Goal: Task Accomplishment & Management: Complete application form

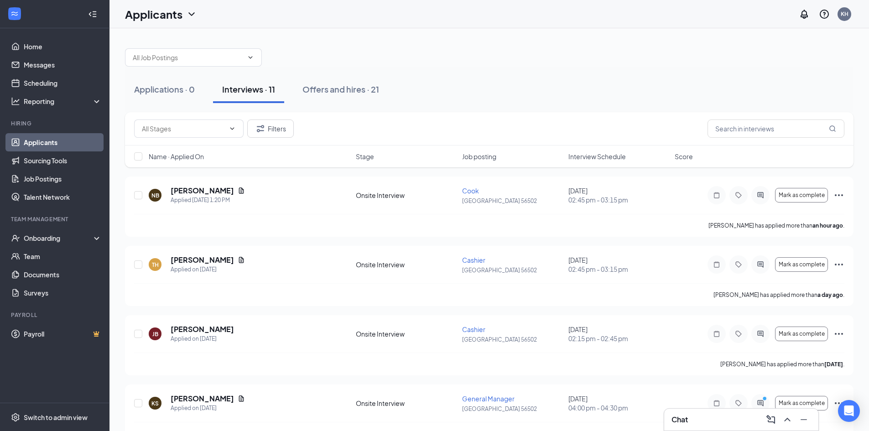
click at [619, 157] on span "Interview Schedule" at bounding box center [596, 156] width 57 height 9
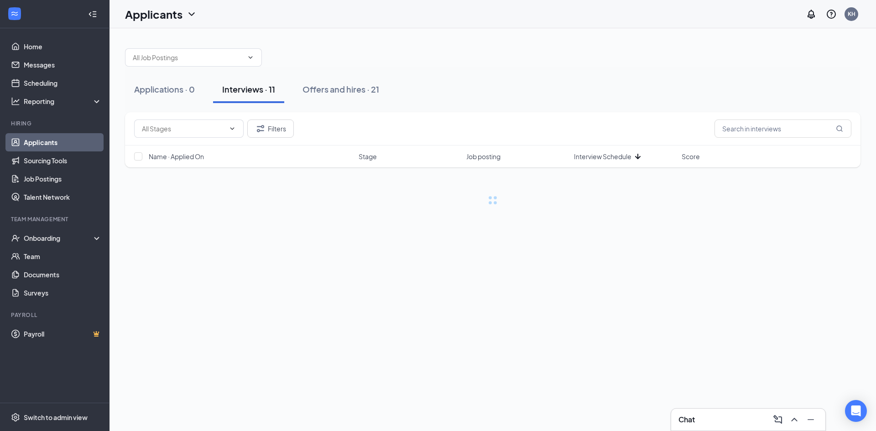
click at [619, 157] on span "Interview Schedule" at bounding box center [602, 156] width 57 height 9
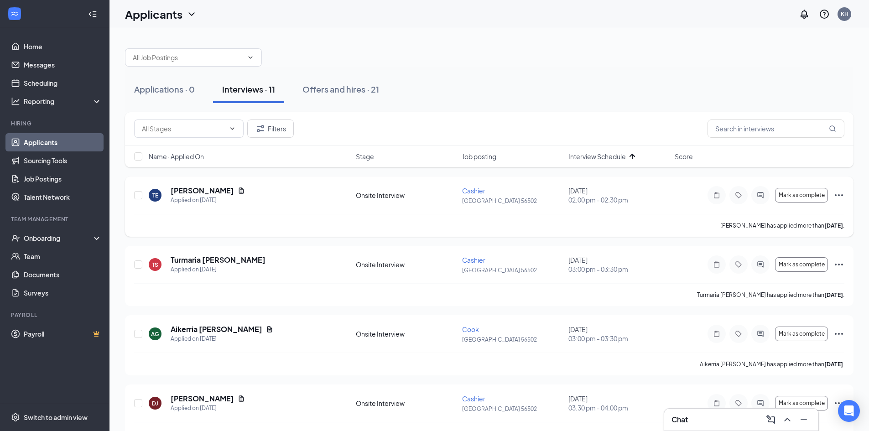
click at [839, 194] on icon "Ellipses" at bounding box center [838, 195] width 11 height 11
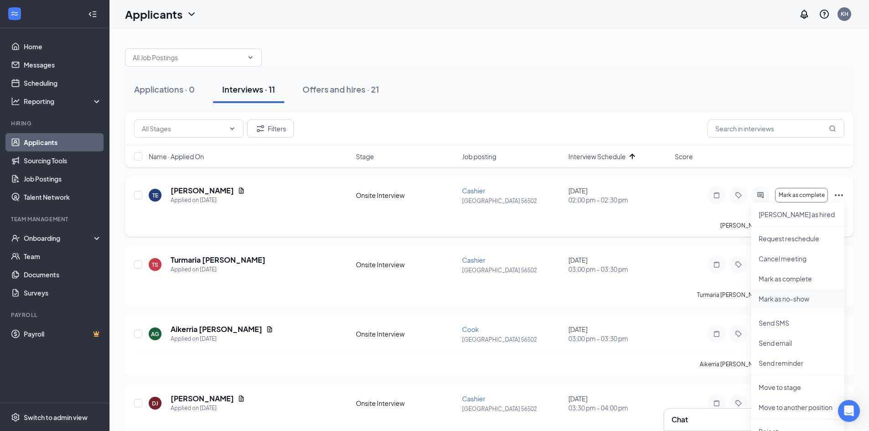
click at [786, 300] on p "Mark as no-show" at bounding box center [797, 298] width 78 height 9
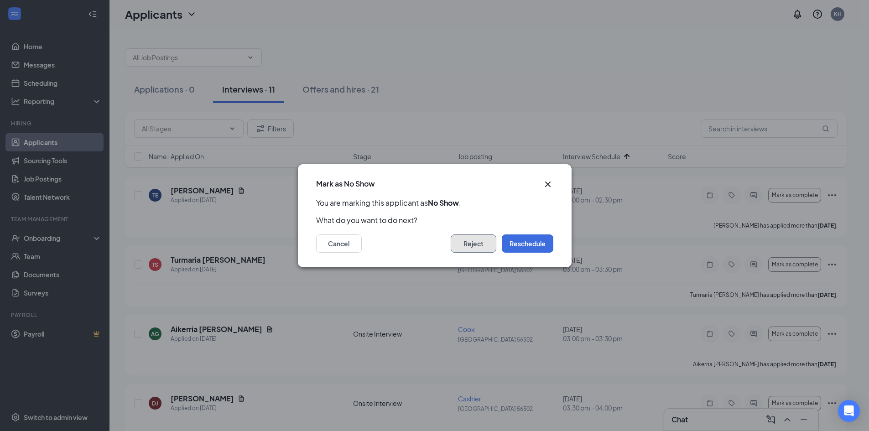
click at [492, 243] on button "Reject" at bounding box center [474, 243] width 46 height 18
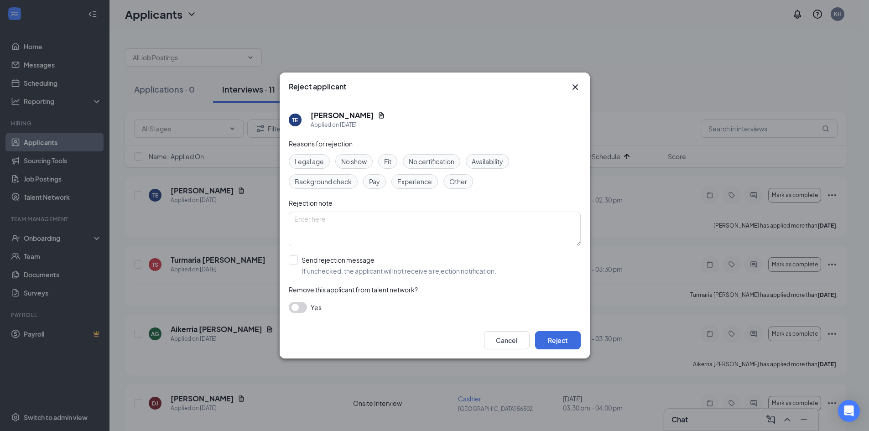
click at [350, 162] on span "No show" at bounding box center [354, 161] width 26 height 10
click at [565, 332] on button "Reject" at bounding box center [558, 340] width 46 height 18
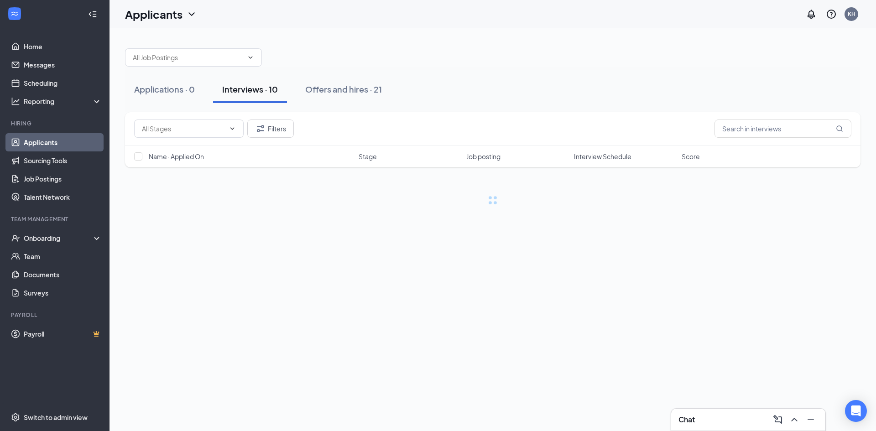
click at [739, 415] on div "Chat" at bounding box center [748, 419] width 140 height 15
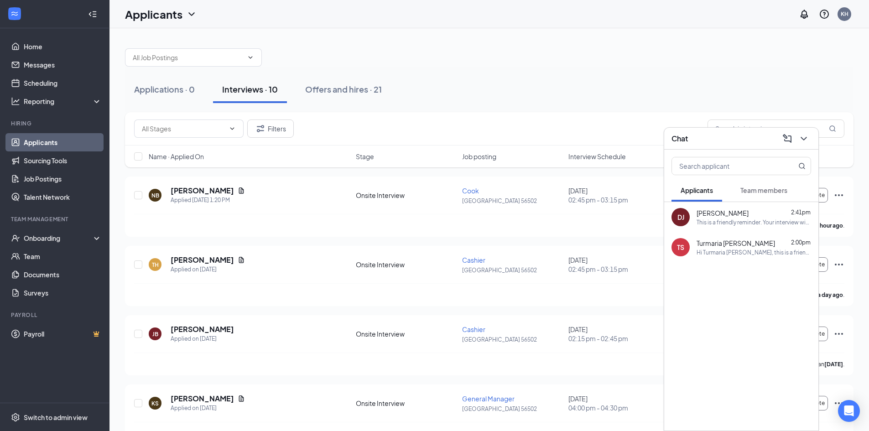
click at [630, 105] on div "Applications · 0 Interviews · 10 Offers and hires · 21" at bounding box center [489, 90] width 728 height 46
click at [805, 139] on icon "ChevronDown" at bounding box center [803, 138] width 11 height 11
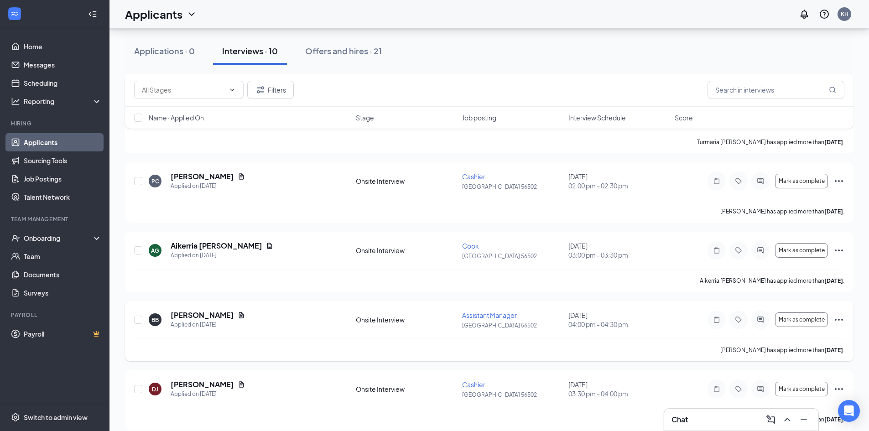
scroll to position [441, 0]
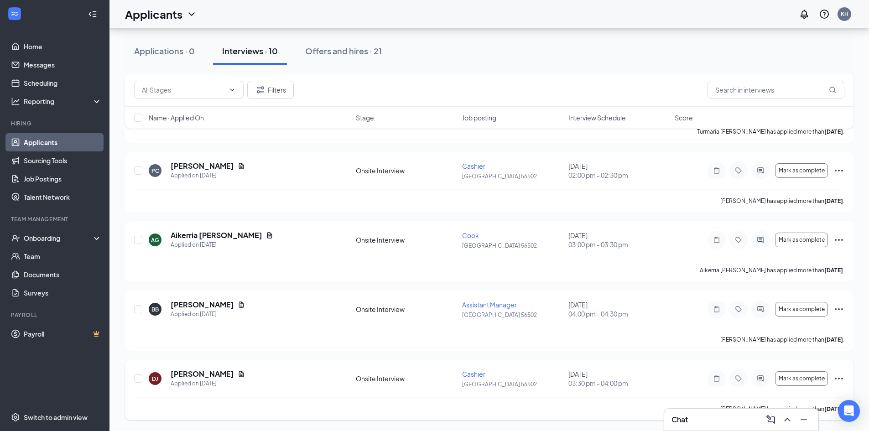
click at [836, 375] on icon "Ellipses" at bounding box center [838, 378] width 11 height 11
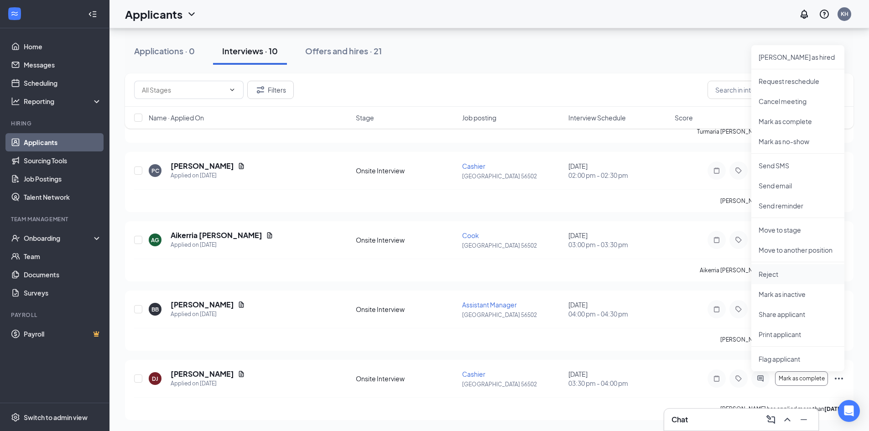
click at [773, 281] on li "Reject" at bounding box center [797, 274] width 93 height 20
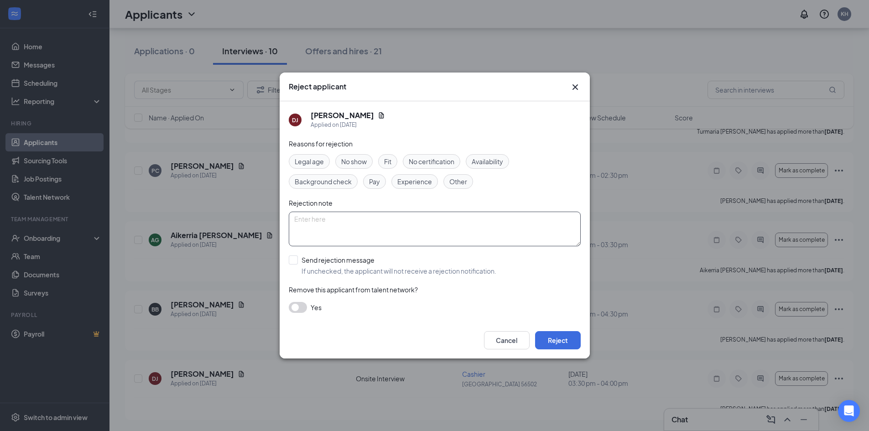
click at [383, 224] on textarea at bounding box center [435, 229] width 292 height 35
click at [355, 265] on input "Send rejection message If unchecked, the applicant will not receive a rejection…" at bounding box center [393, 265] width 208 height 20
checkbox input "true"
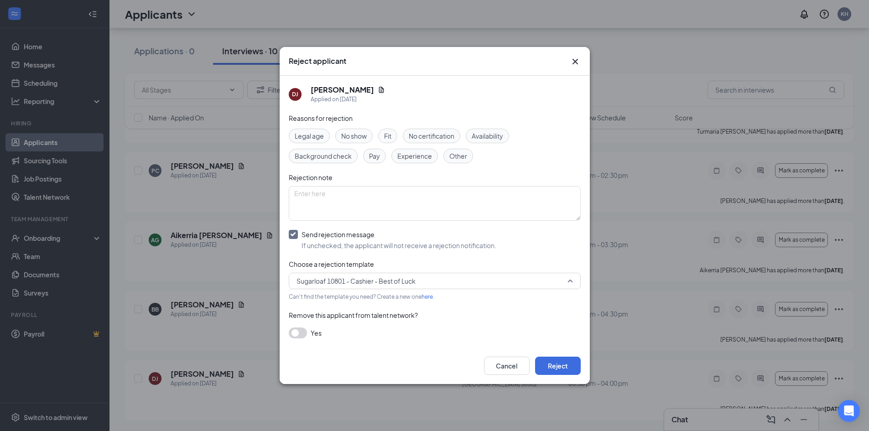
click at [336, 280] on span "Sugarloaf 10801 - Cashier - Best of Luck" at bounding box center [355, 281] width 119 height 14
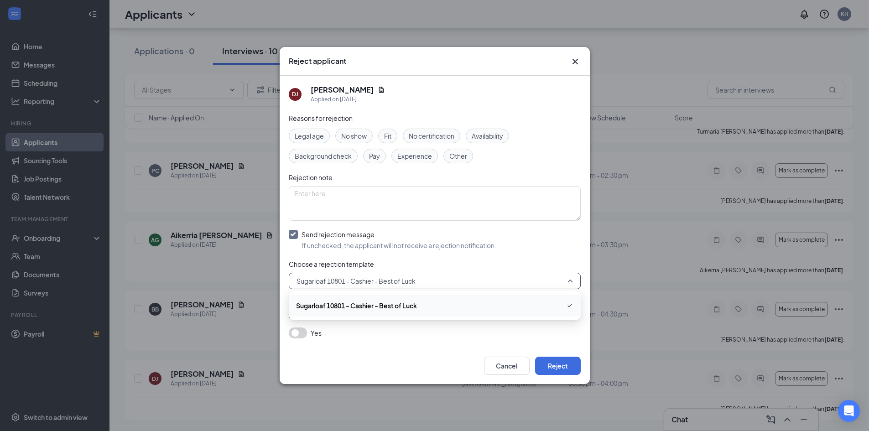
click at [353, 310] on span "Sugarloaf 10801 - Cashier - Best of Luck" at bounding box center [356, 306] width 121 height 10
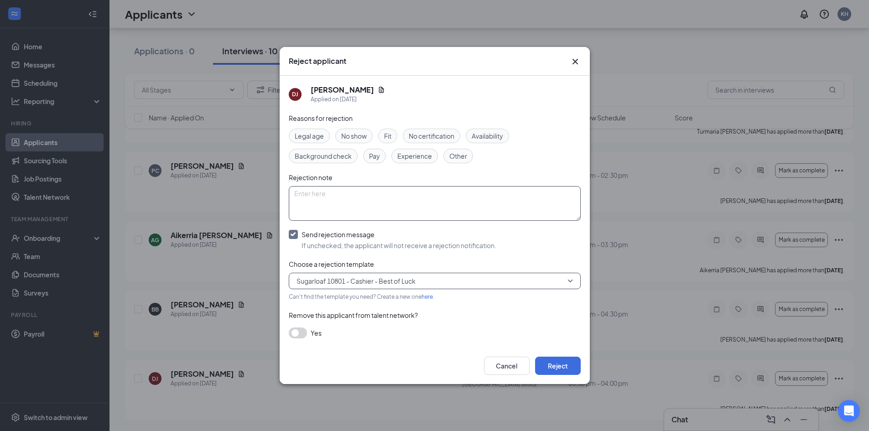
click at [342, 209] on textarea at bounding box center [435, 203] width 292 height 35
type textarea "E"
type textarea "Dominique sent a message saying they were not interested anymore. Applications …"
click at [457, 156] on span "Other" at bounding box center [458, 156] width 18 height 10
click at [301, 332] on button "button" at bounding box center [298, 332] width 18 height 11
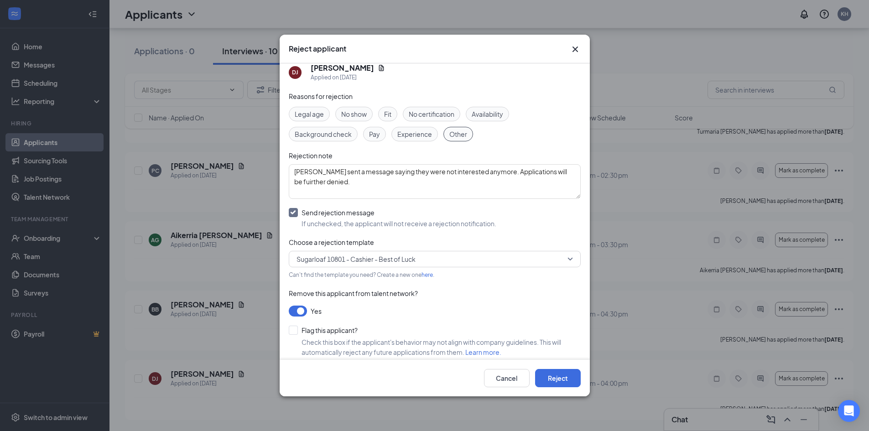
scroll to position [16, 0]
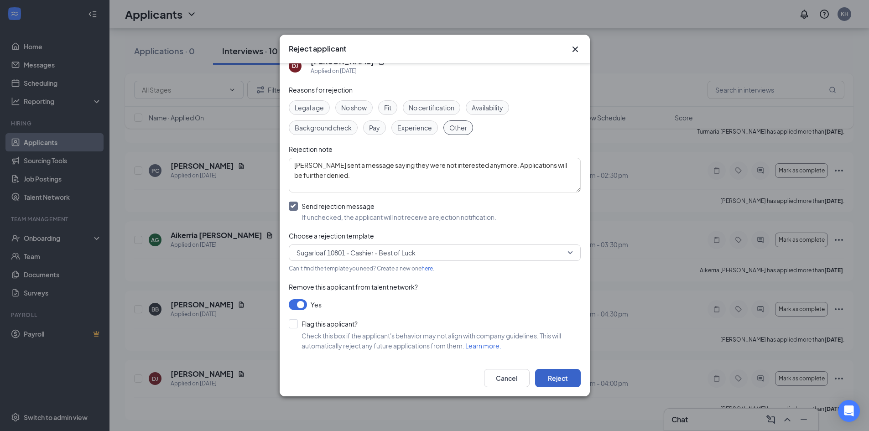
click at [570, 382] on button "Reject" at bounding box center [558, 378] width 46 height 18
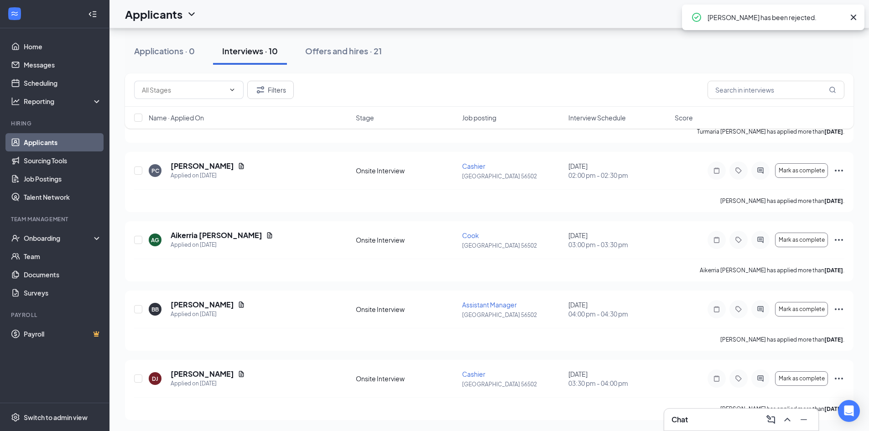
click at [732, 415] on div "Chat" at bounding box center [741, 419] width 140 height 15
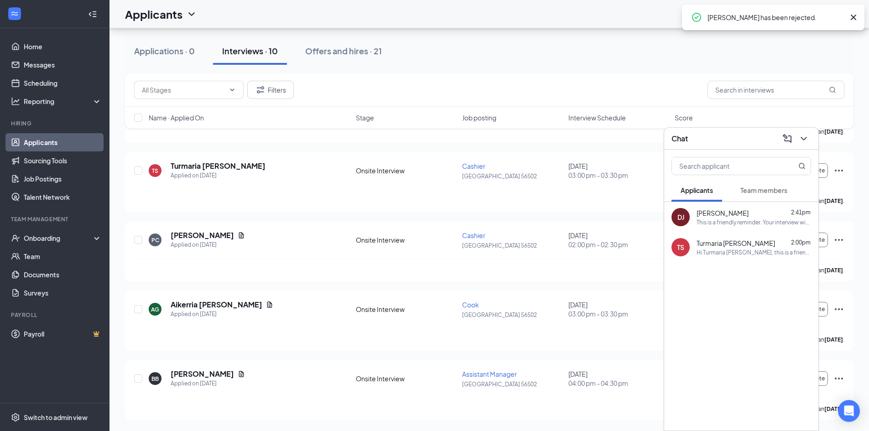
scroll to position [371, 0]
click at [717, 211] on span "Dominique Johnson" at bounding box center [722, 212] width 52 height 9
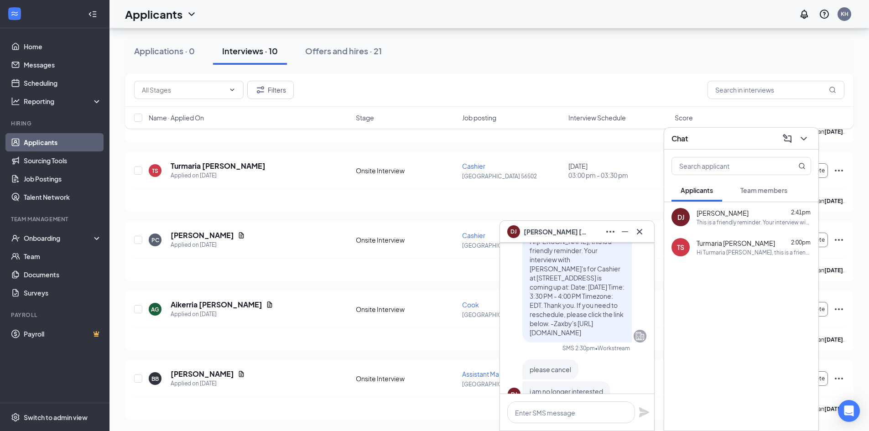
scroll to position [0, 0]
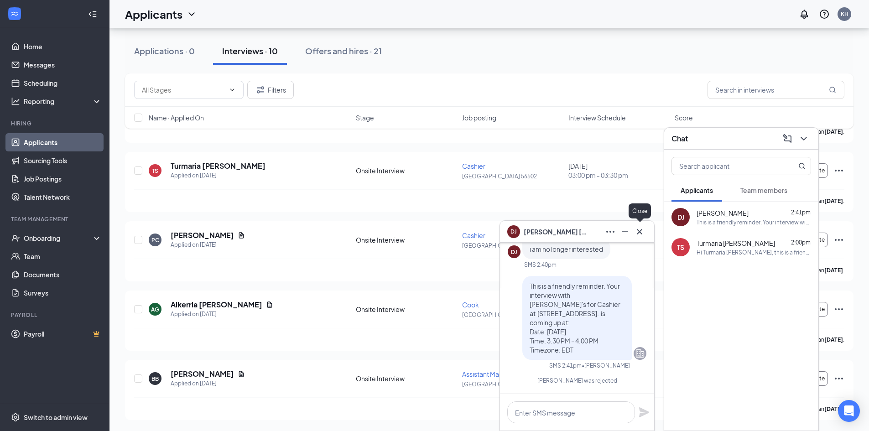
click at [640, 230] on icon "Cross" at bounding box center [639, 231] width 11 height 11
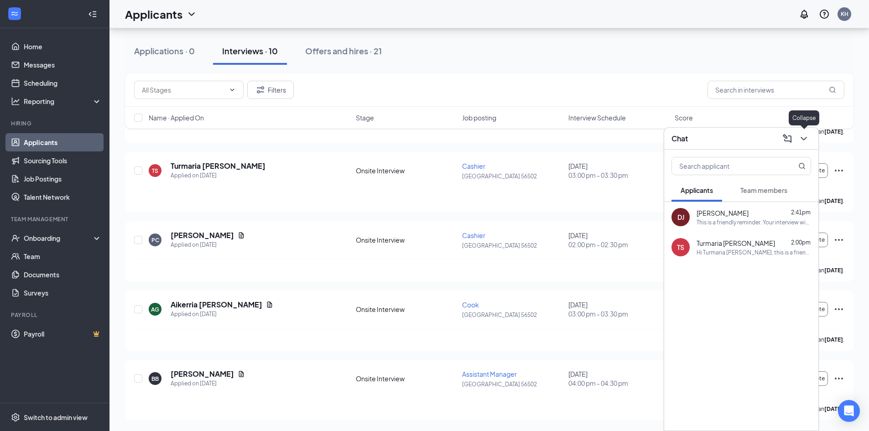
click at [801, 135] on icon "ChevronDown" at bounding box center [803, 138] width 11 height 11
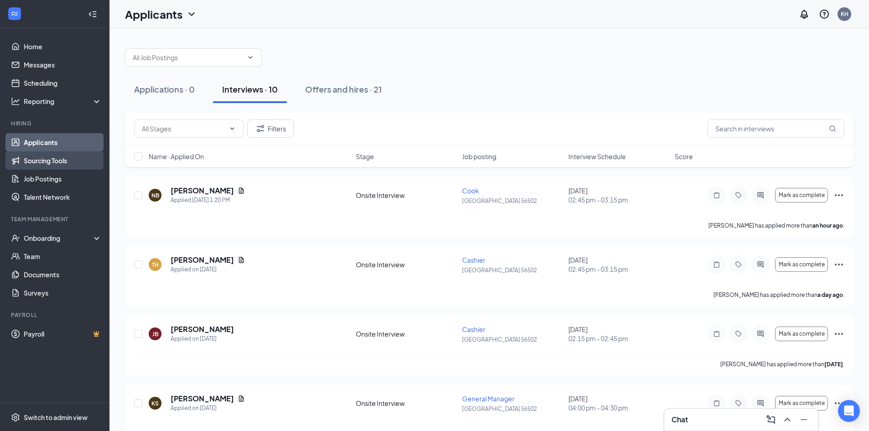
click at [59, 161] on link "Sourcing Tools" at bounding box center [63, 160] width 78 height 18
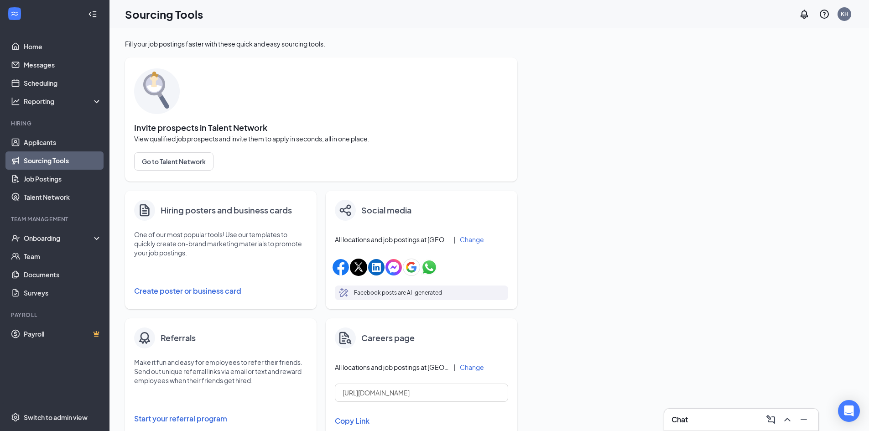
click at [200, 287] on button "Create poster or business card" at bounding box center [220, 291] width 173 height 18
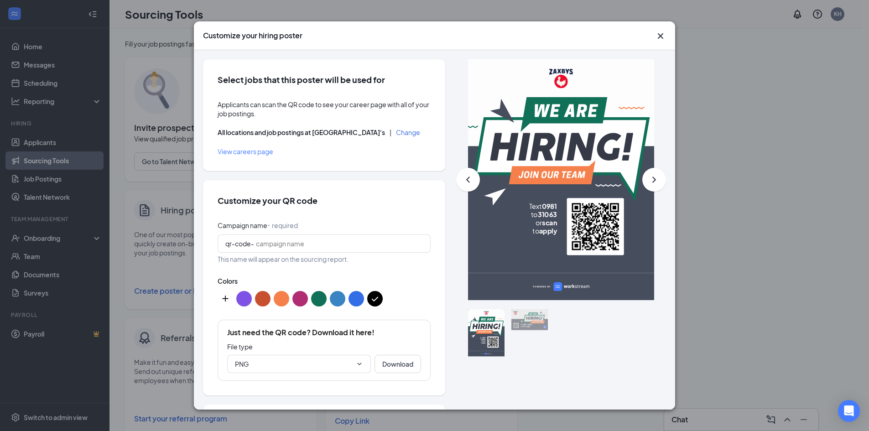
click at [221, 299] on button "custom-color-button" at bounding box center [226, 299] width 16 height 16
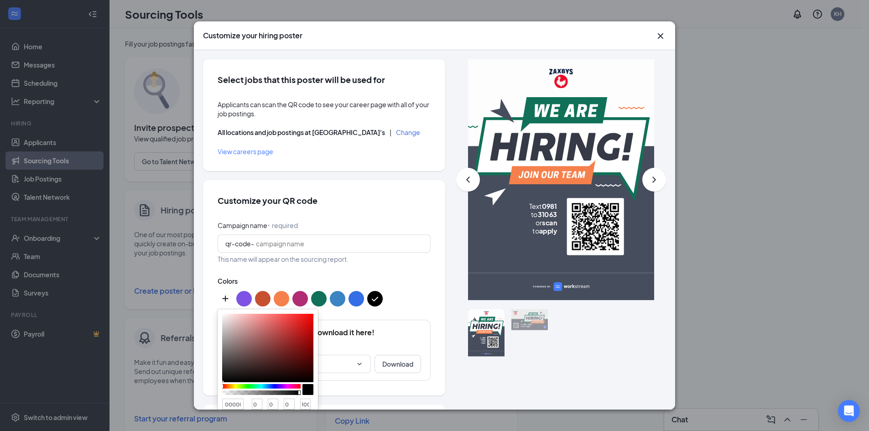
type input "E62121"
type input "230"
type input "33"
click at [300, 321] on div at bounding box center [267, 348] width 91 height 68
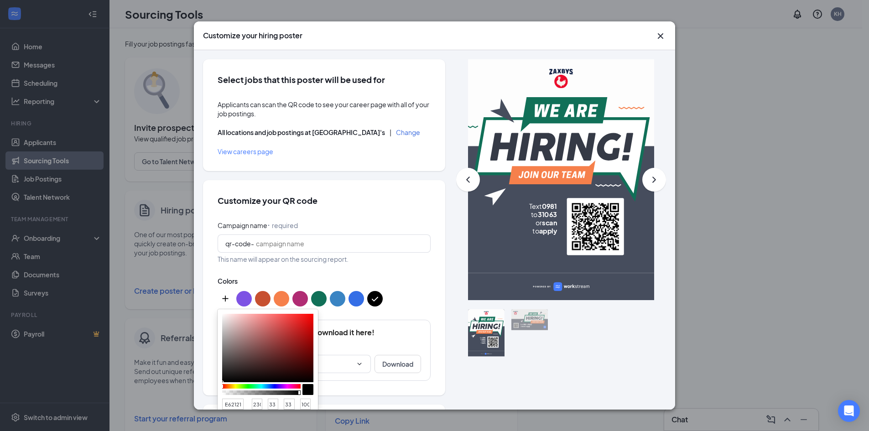
type input "E62222"
type input "34"
type input "262121"
type input "38"
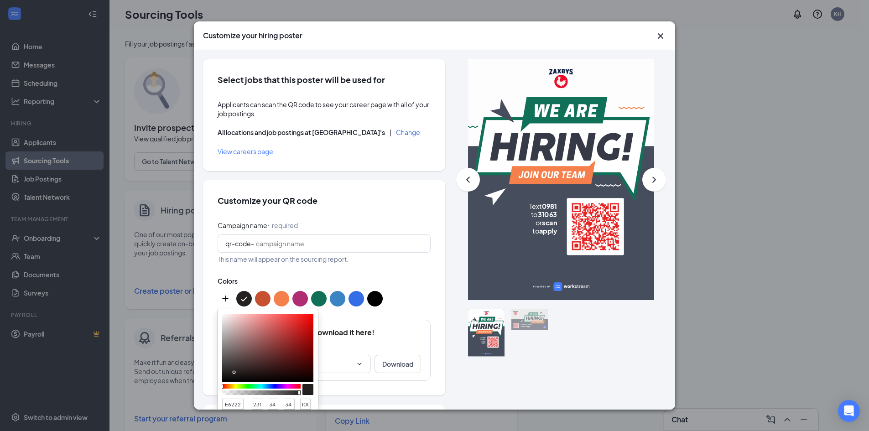
type input "33"
type input "151313"
type input "21"
type input "19"
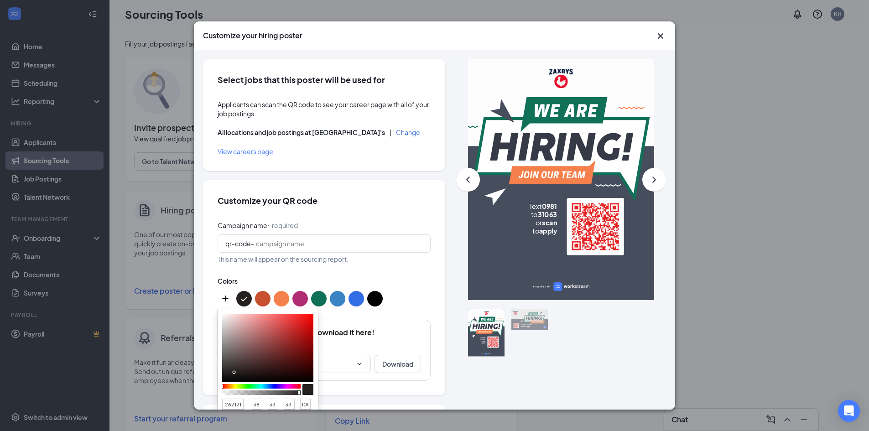
type input "19"
type input "050505"
type input "5"
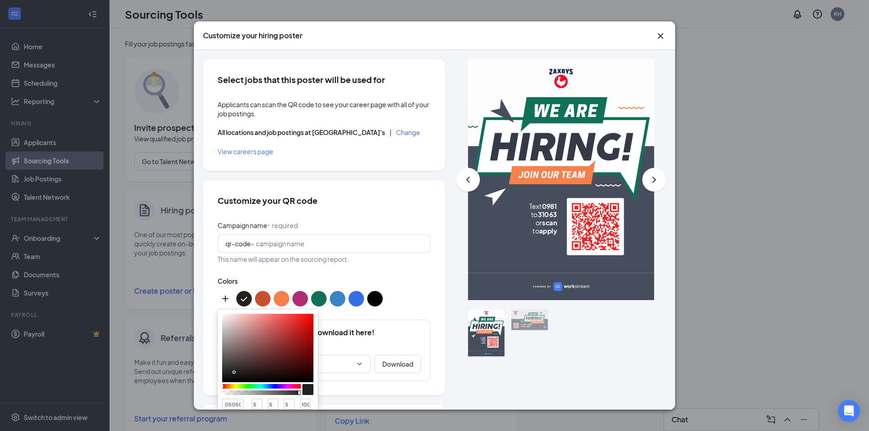
type input "020202"
type input "2"
type input "000000"
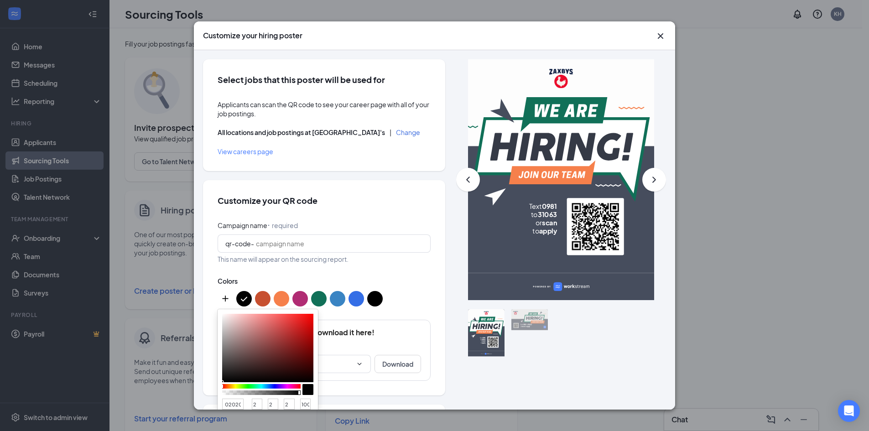
type input "0"
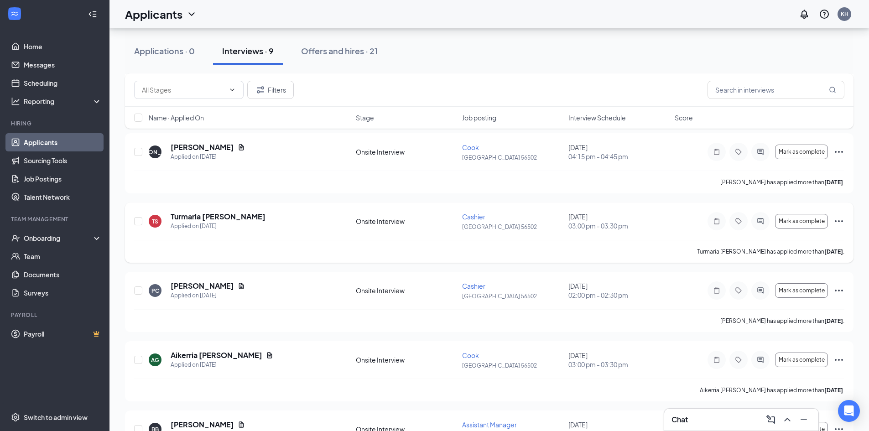
scroll to position [371, 0]
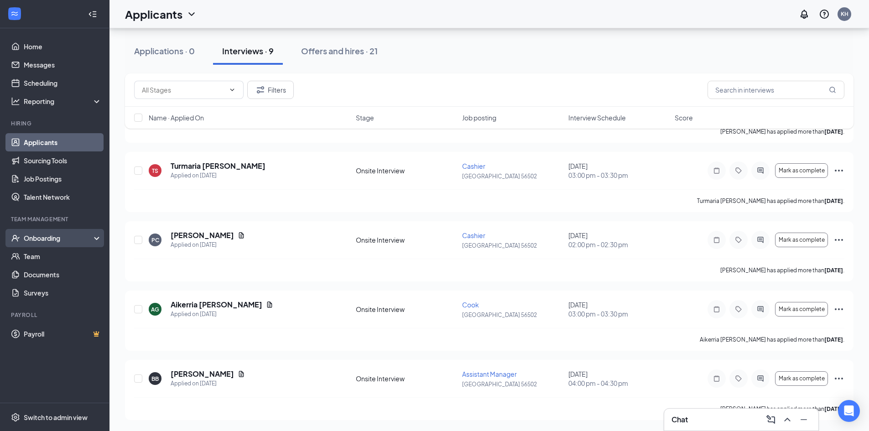
click at [27, 243] on div "Onboarding" at bounding box center [54, 238] width 109 height 18
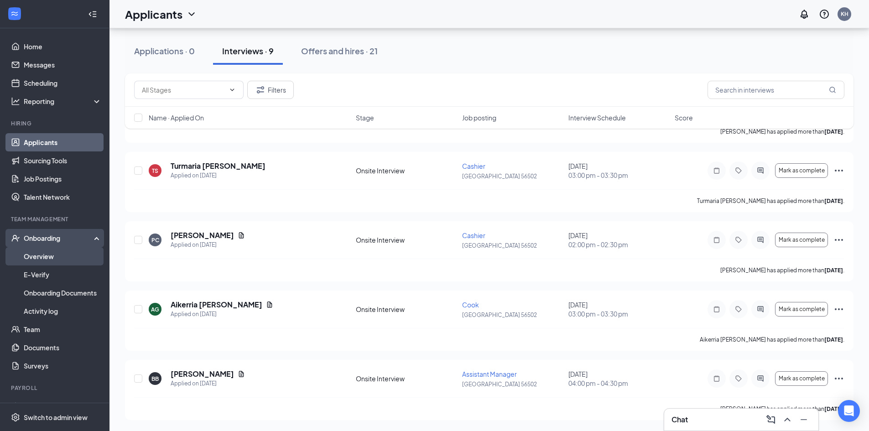
click at [61, 258] on link "Overview" at bounding box center [63, 256] width 78 height 18
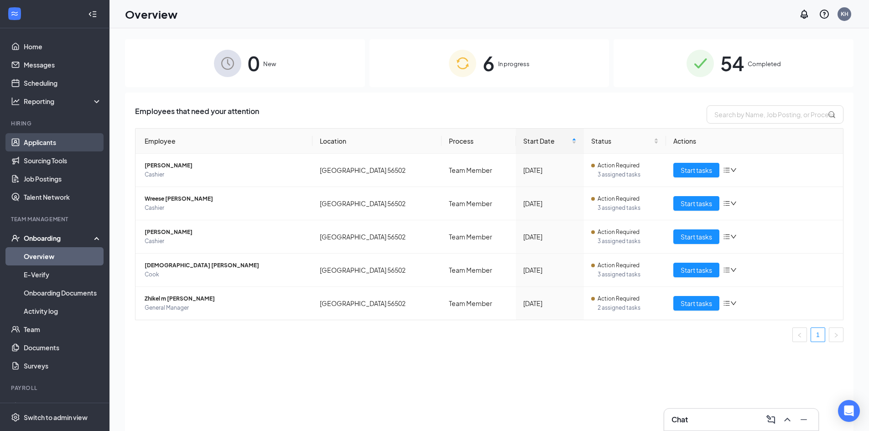
click at [39, 146] on link "Applicants" at bounding box center [63, 142] width 78 height 18
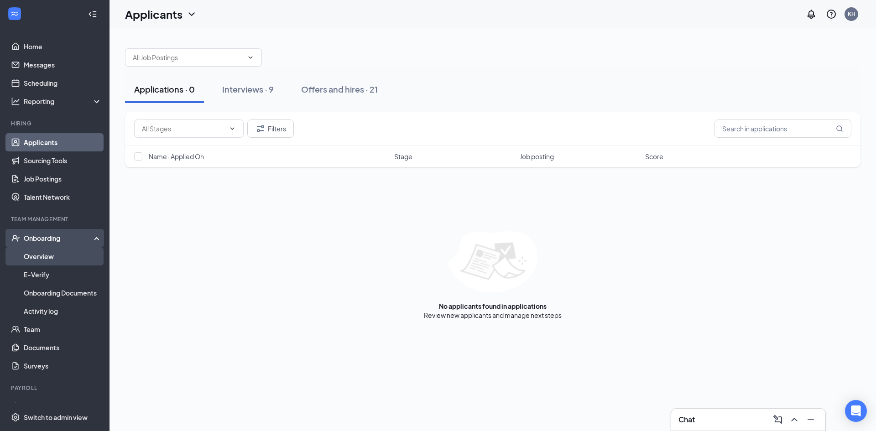
click at [68, 256] on link "Overview" at bounding box center [63, 256] width 78 height 18
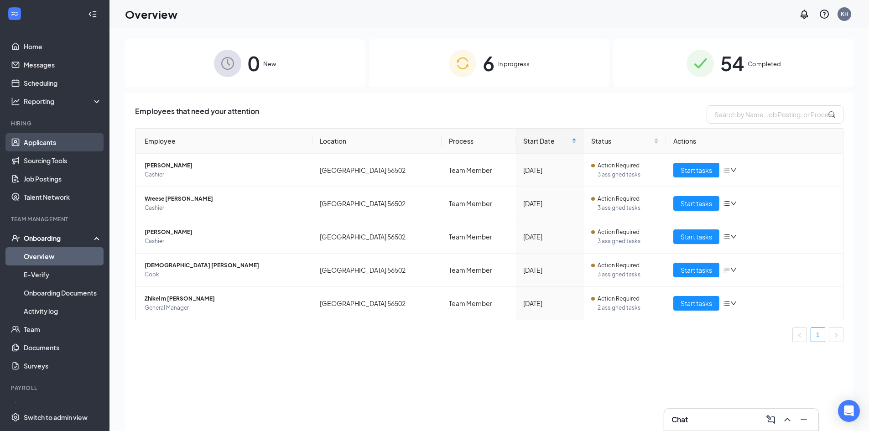
click at [44, 148] on link "Applicants" at bounding box center [63, 142] width 78 height 18
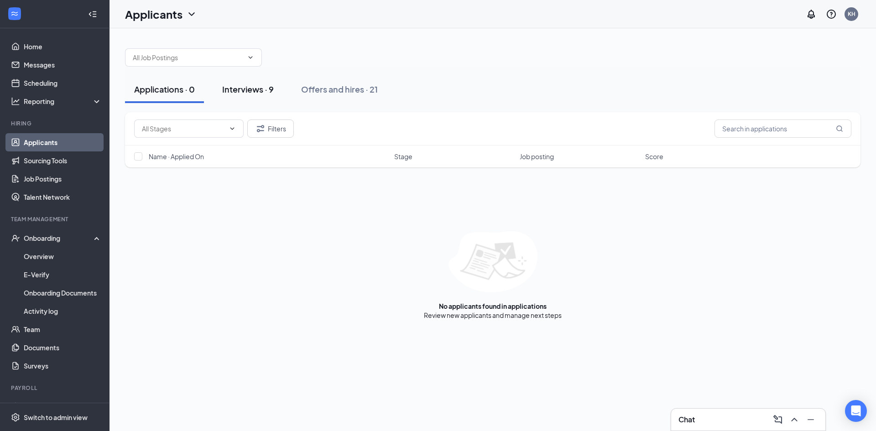
click at [252, 81] on button "Interviews · 9" at bounding box center [248, 89] width 70 height 27
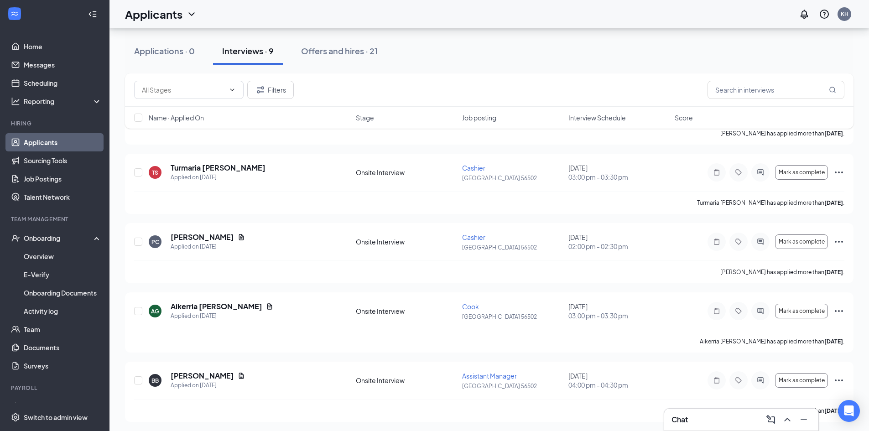
scroll to position [371, 0]
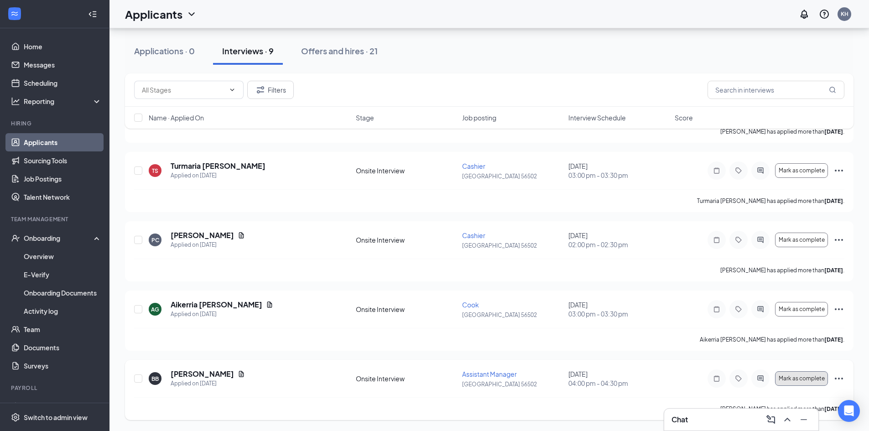
click at [788, 379] on span "Mark as complete" at bounding box center [802, 378] width 46 height 6
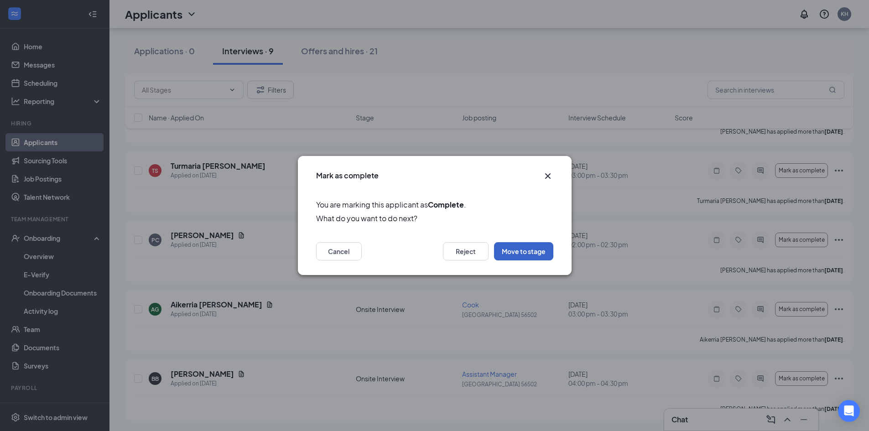
click at [537, 252] on button "Move to stage" at bounding box center [523, 251] width 59 height 18
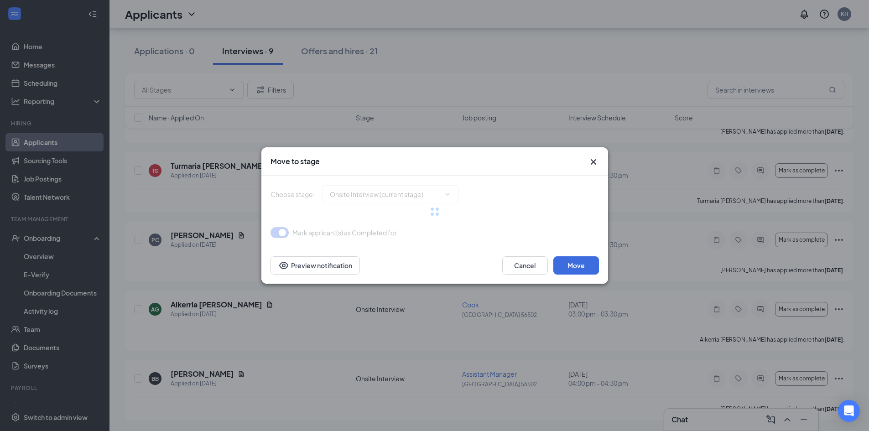
type input "Hiring Complete (final stage)"
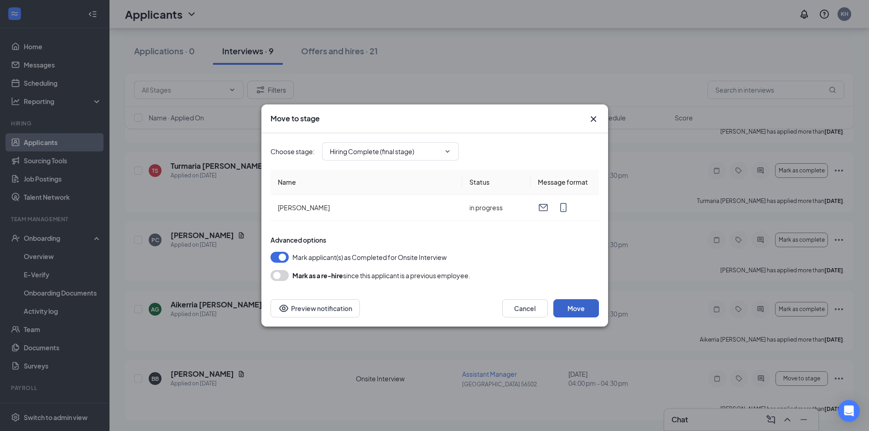
click at [566, 307] on button "Move" at bounding box center [576, 308] width 46 height 18
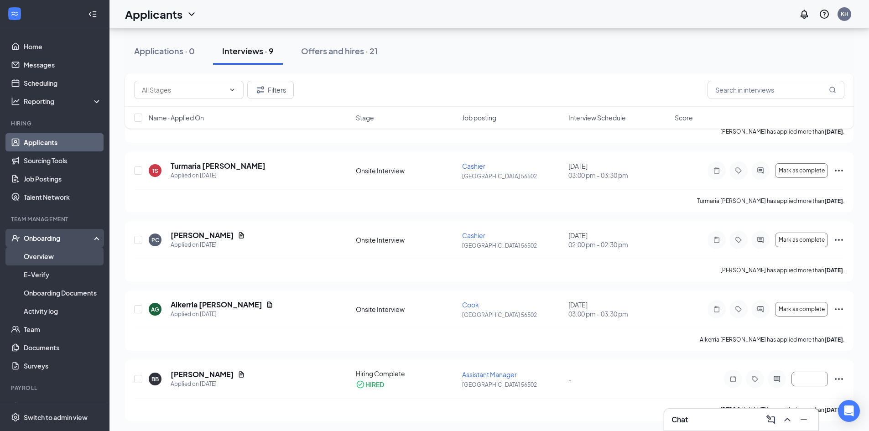
click at [38, 250] on link "Overview" at bounding box center [63, 256] width 78 height 18
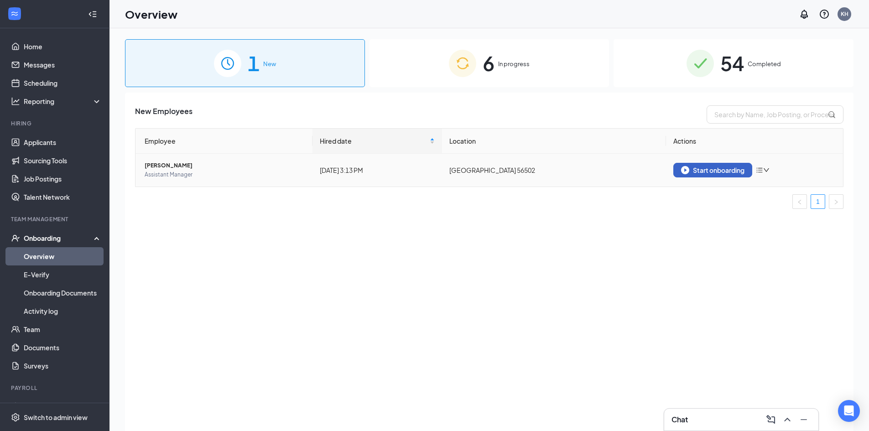
click at [688, 165] on button "Start onboarding" at bounding box center [712, 170] width 79 height 15
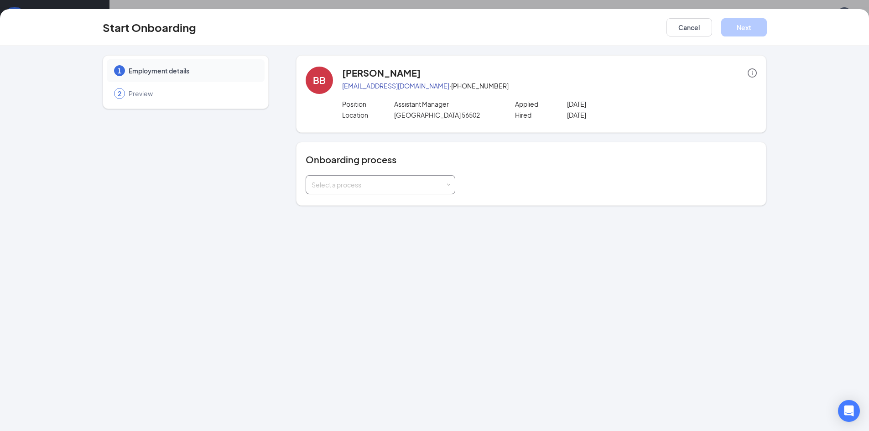
click at [334, 180] on div "Select a process" at bounding box center [381, 185] width 138 height 18
click at [346, 205] on span "High-Level Store Manager" at bounding box center [348, 204] width 78 height 8
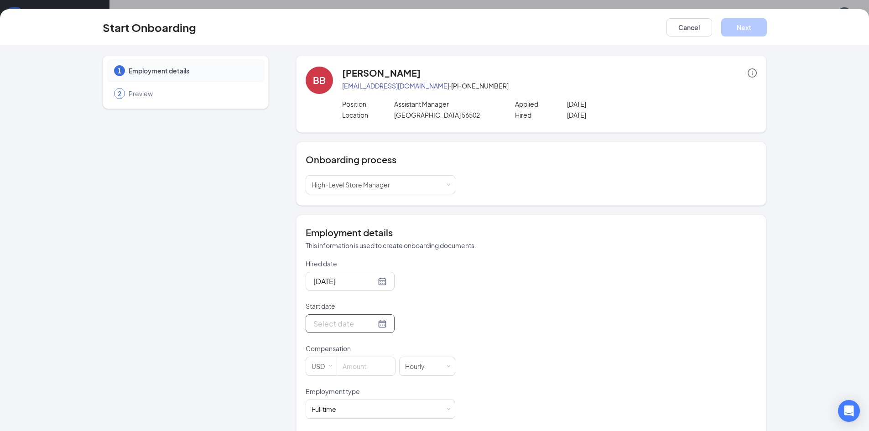
click at [367, 324] on div at bounding box center [349, 323] width 73 height 11
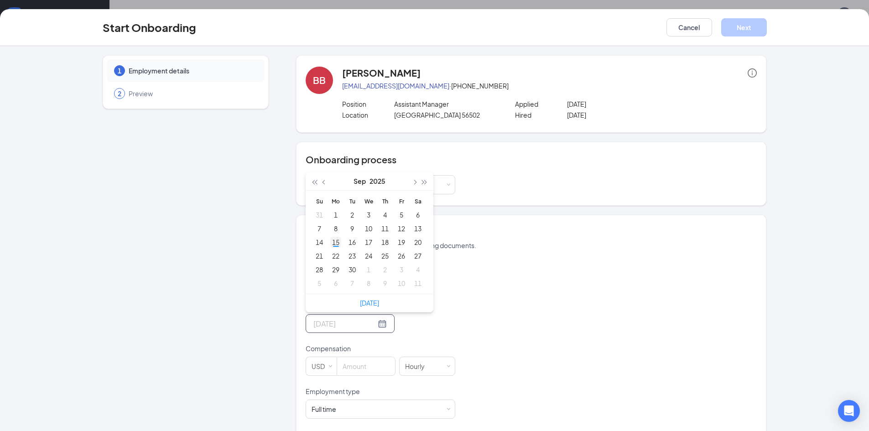
type input "[DATE]"
click at [335, 242] on div "15" at bounding box center [335, 242] width 11 height 11
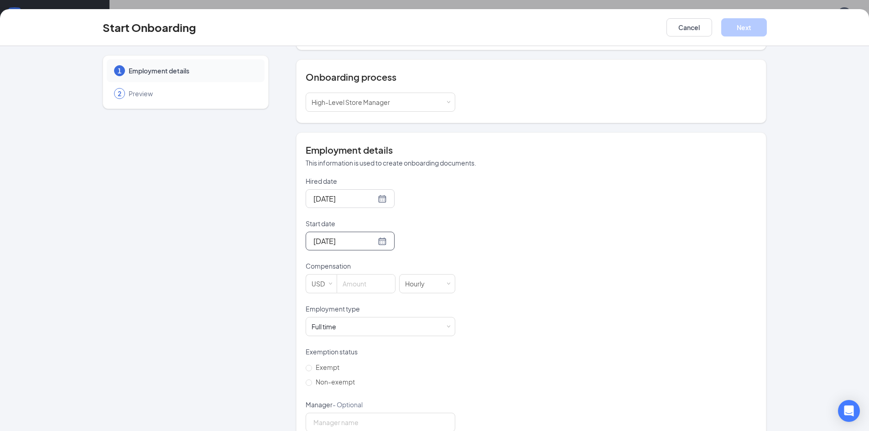
scroll to position [91, 0]
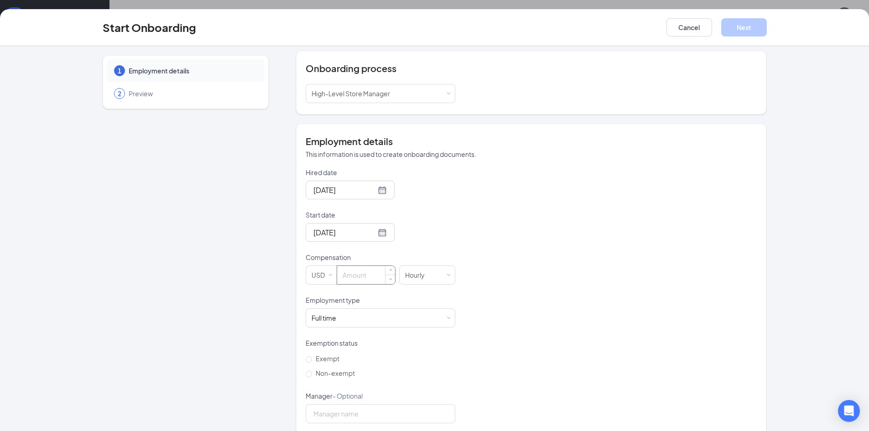
click at [353, 278] on input at bounding box center [366, 275] width 58 height 18
type input "16"
click at [364, 324] on div "Full time Works 30+ hours per week and is reasonably expected to work" at bounding box center [381, 318] width 138 height 18
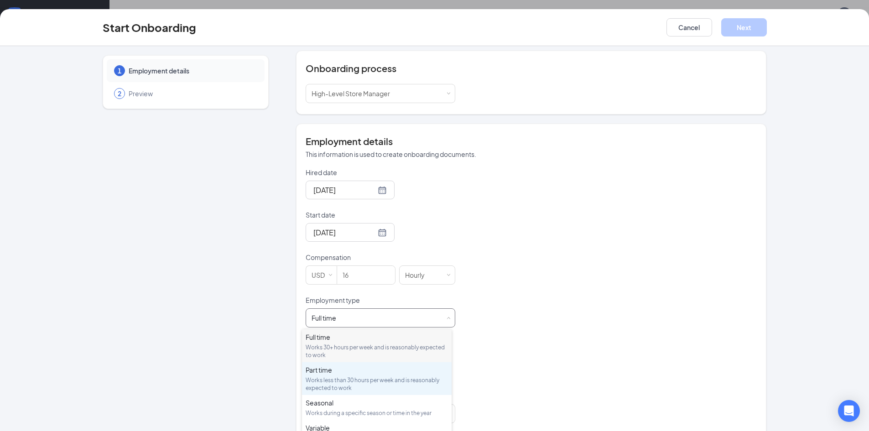
click at [342, 377] on div "Works less than 30 hours per week and is reasonably expected to work" at bounding box center [377, 384] width 142 height 16
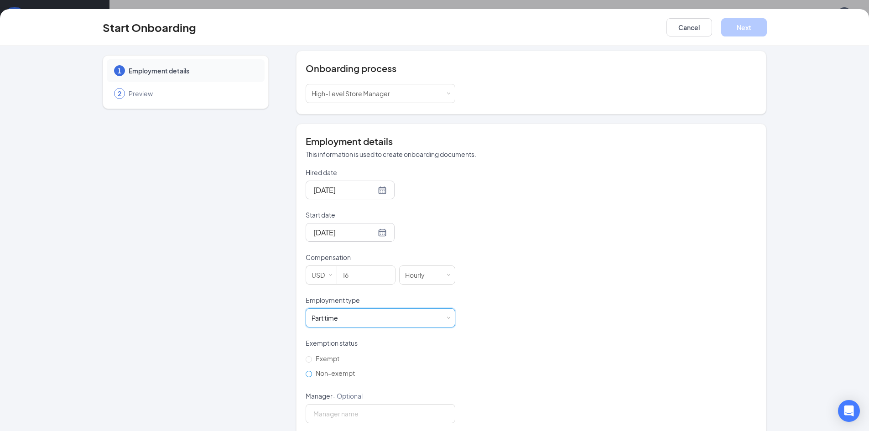
click at [328, 375] on span "Non-exempt" at bounding box center [335, 373] width 47 height 8
click at [312, 375] on input "Non-exempt" at bounding box center [309, 374] width 6 height 6
radio input "true"
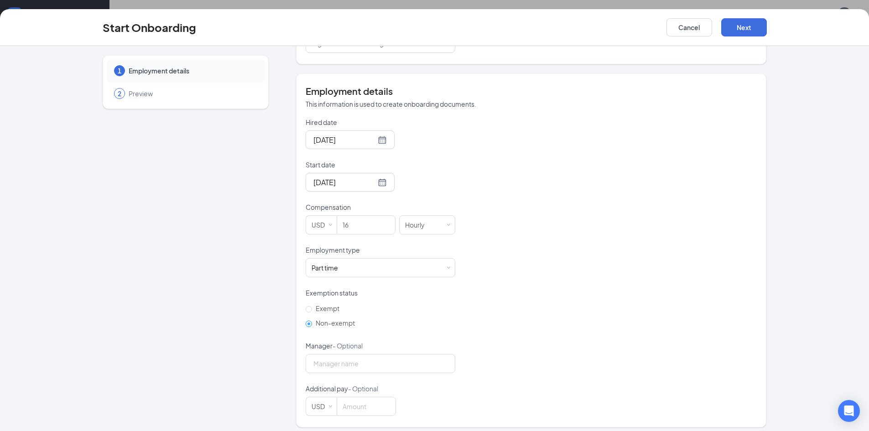
scroll to position [147, 0]
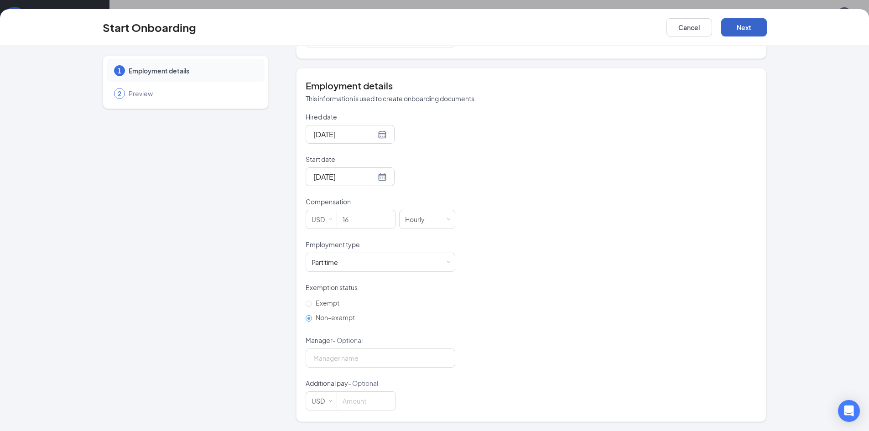
click at [752, 31] on button "Next" at bounding box center [744, 27] width 46 height 18
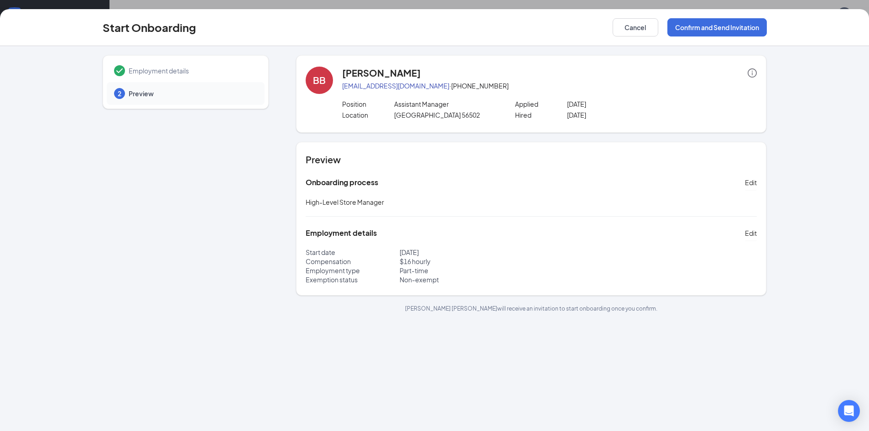
scroll to position [0, 0]
click at [702, 27] on button "Confirm and Send Invitation" at bounding box center [716, 27] width 99 height 18
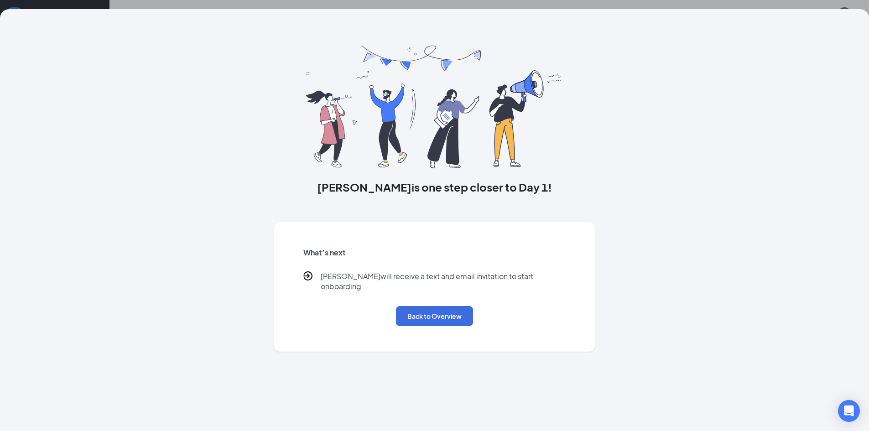
scroll to position [41, 0]
click at [425, 308] on button "Back to Overview" at bounding box center [434, 316] width 77 height 20
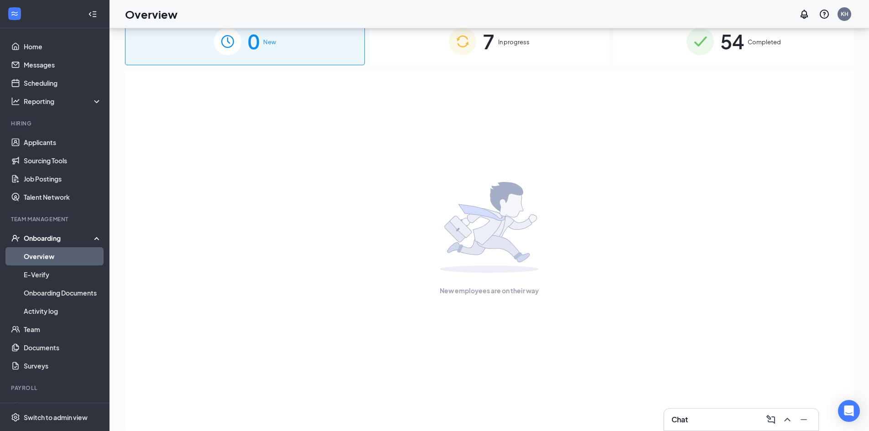
scroll to position [0, 0]
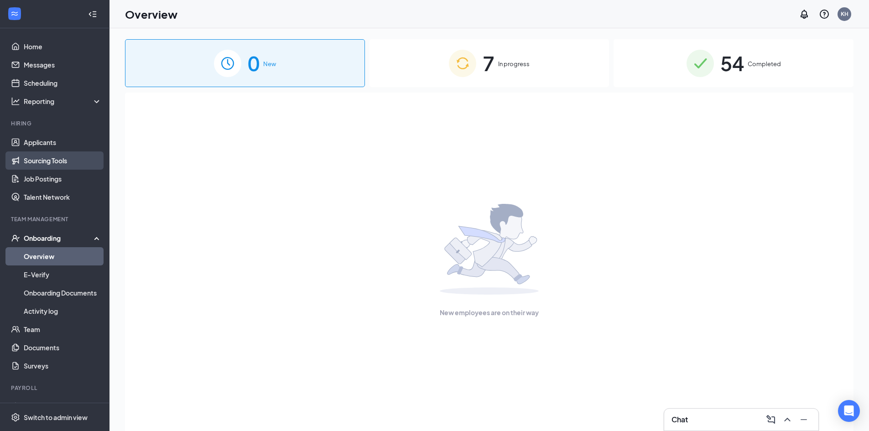
click at [66, 155] on link "Sourcing Tools" at bounding box center [63, 160] width 78 height 18
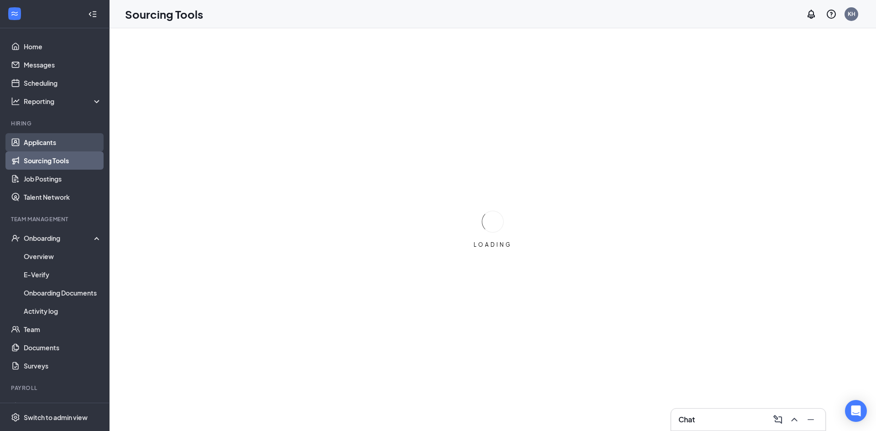
click at [63, 144] on link "Applicants" at bounding box center [63, 142] width 78 height 18
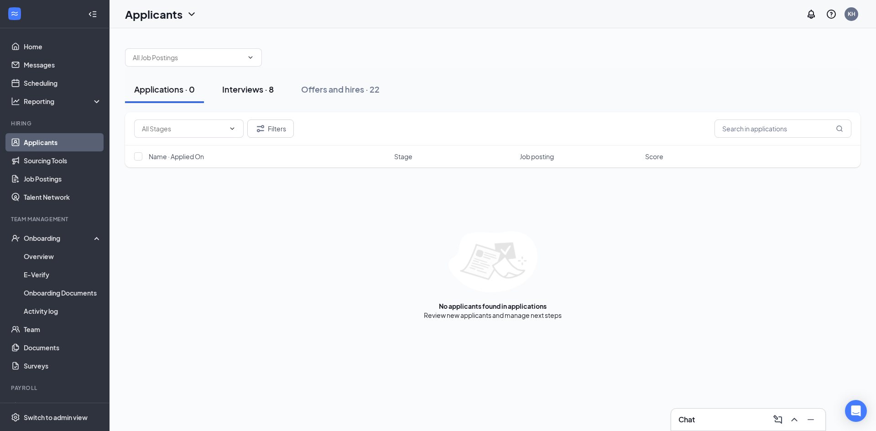
click at [248, 92] on div "Interviews · 8" at bounding box center [248, 88] width 52 height 11
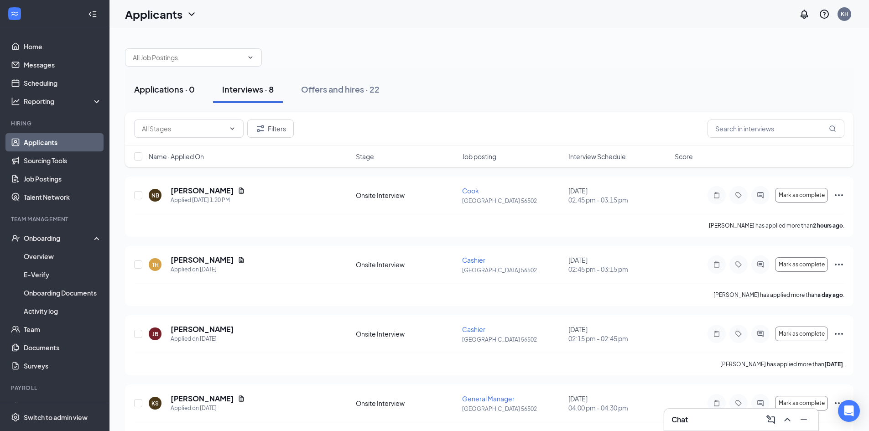
click at [166, 103] on button "Applications · 0" at bounding box center [164, 89] width 79 height 27
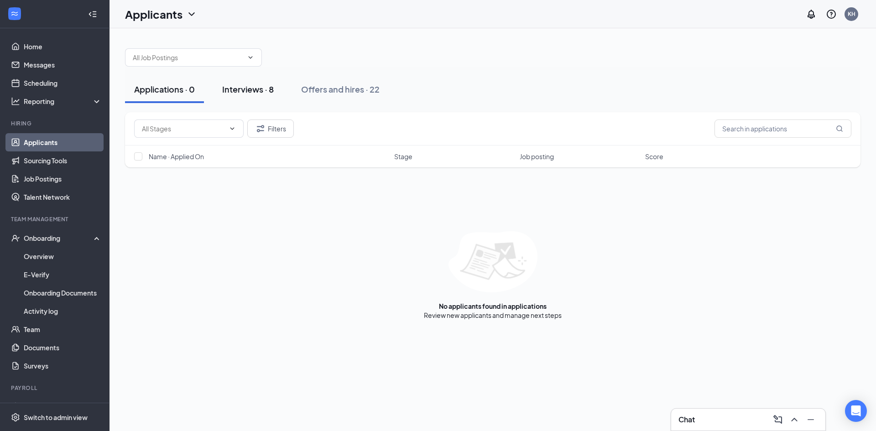
click at [244, 97] on button "Interviews · 8" at bounding box center [248, 89] width 70 height 27
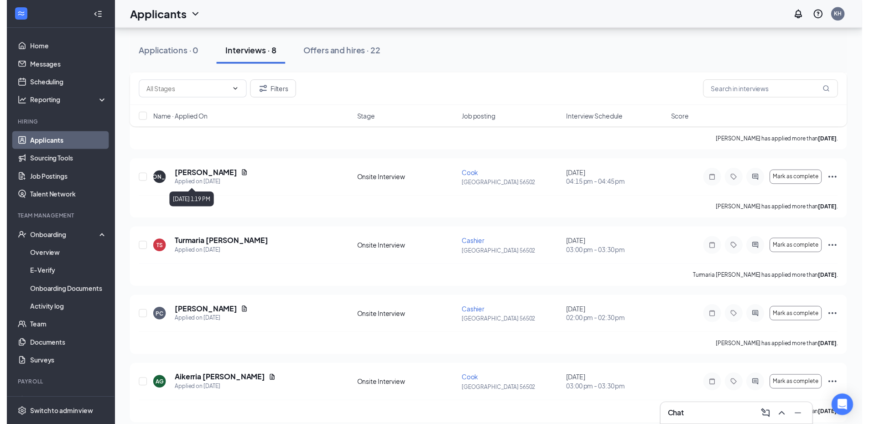
scroll to position [302, 0]
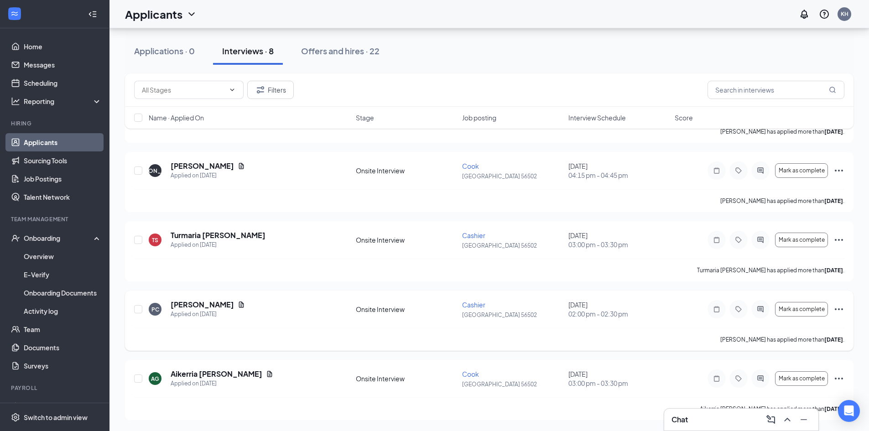
click at [226, 302] on div "[PERSON_NAME]" at bounding box center [208, 305] width 74 height 10
click at [238, 304] on icon "Document" at bounding box center [241, 304] width 7 height 7
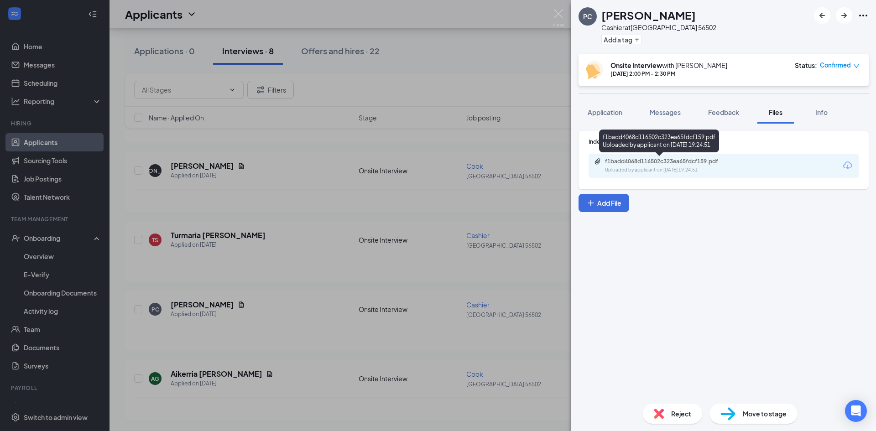
click at [654, 166] on div "f1badd4068d116502c323ea65fdcf159.pdf Uploaded by applicant on [DATE] 19:24:51" at bounding box center [668, 166] width 148 height 16
click at [286, 328] on div "PC [PERSON_NAME] Cashier at [GEOGRAPHIC_DATA] 56502 Add a tag Onsite Interview …" at bounding box center [438, 215] width 876 height 431
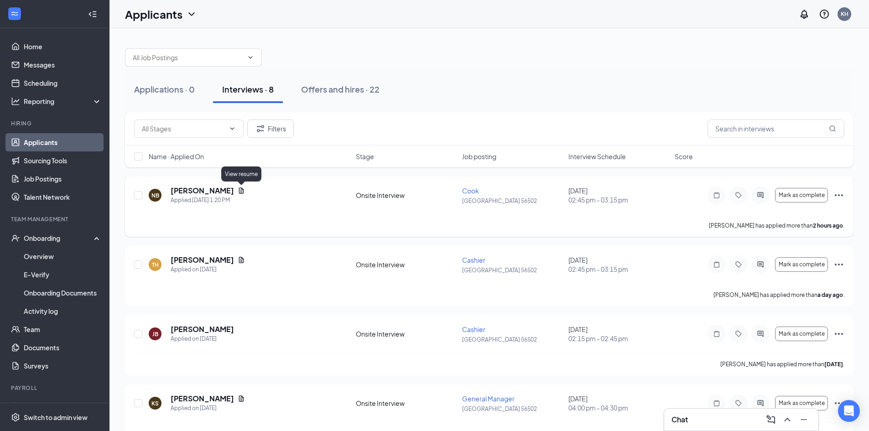
click at [245, 192] on icon "Document" at bounding box center [241, 190] width 7 height 7
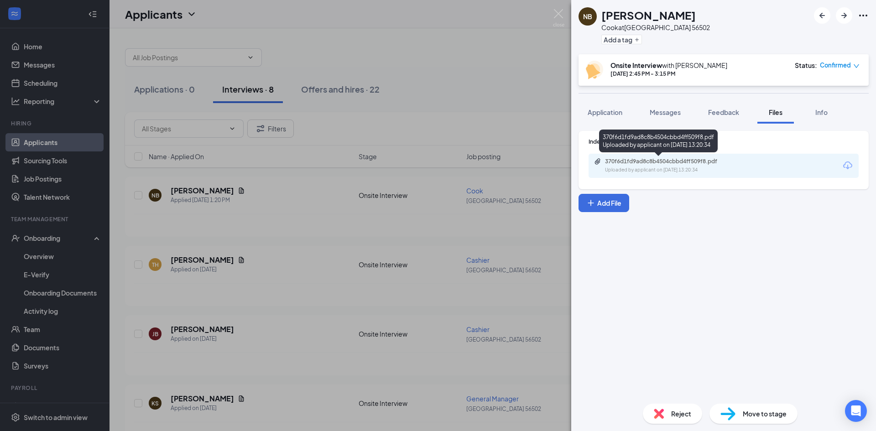
click at [675, 166] on div "370f6d1fd9ad8c8b4504cbbd4ff509f8.pdf Uploaded by applicant on [DATE] 13:20:34" at bounding box center [668, 166] width 148 height 16
click at [410, 44] on div "NB [PERSON_NAME] at [GEOGRAPHIC_DATA] 56502 Add a tag Onsite Interview with [PE…" at bounding box center [438, 215] width 876 height 431
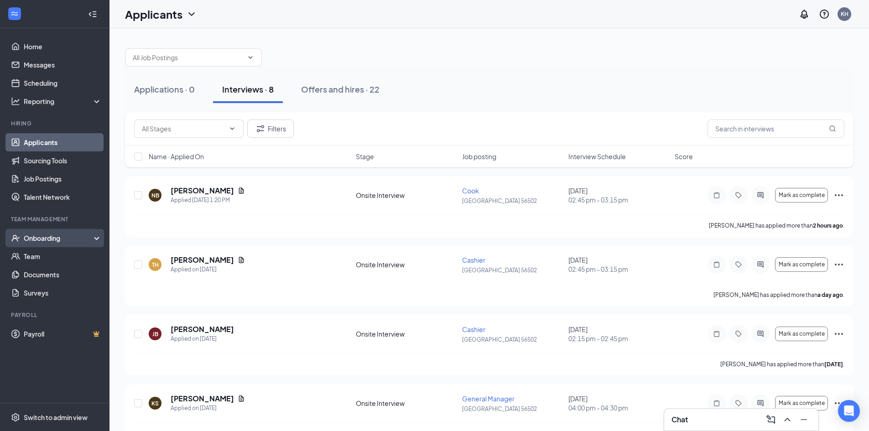
click at [37, 245] on div "Onboarding" at bounding box center [54, 238] width 109 height 18
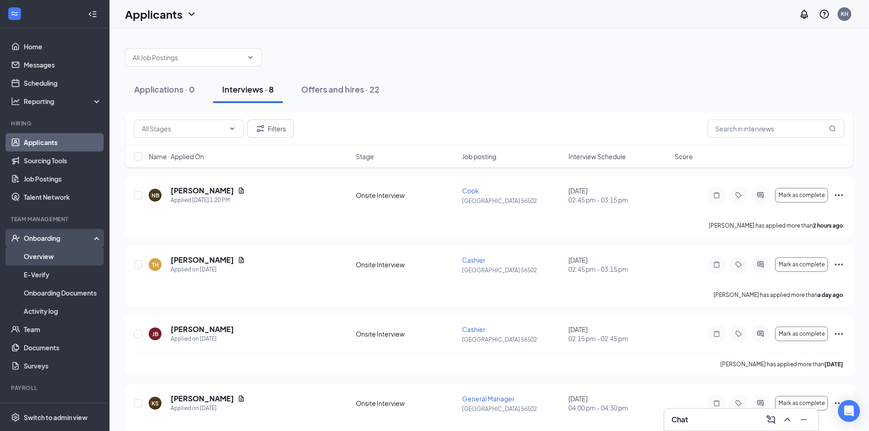
drag, startPoint x: 37, startPoint y: 252, endPoint x: 44, endPoint y: 252, distance: 6.8
click at [38, 252] on link "Overview" at bounding box center [63, 256] width 78 height 18
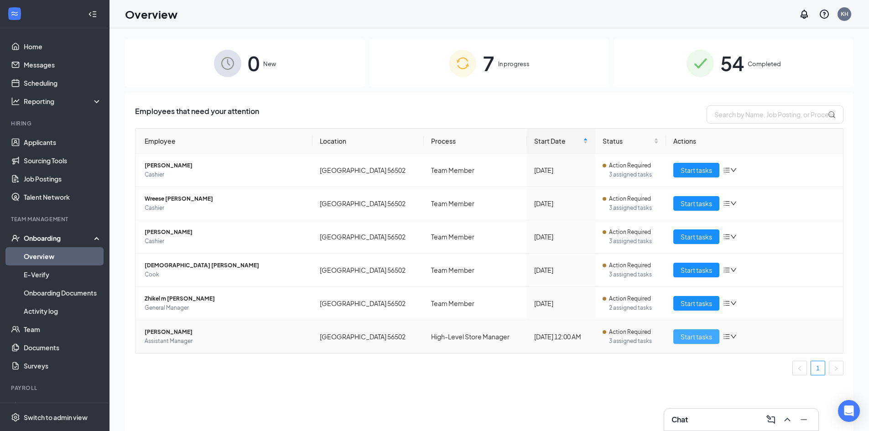
click at [702, 333] on span "Start tasks" at bounding box center [695, 337] width 31 height 10
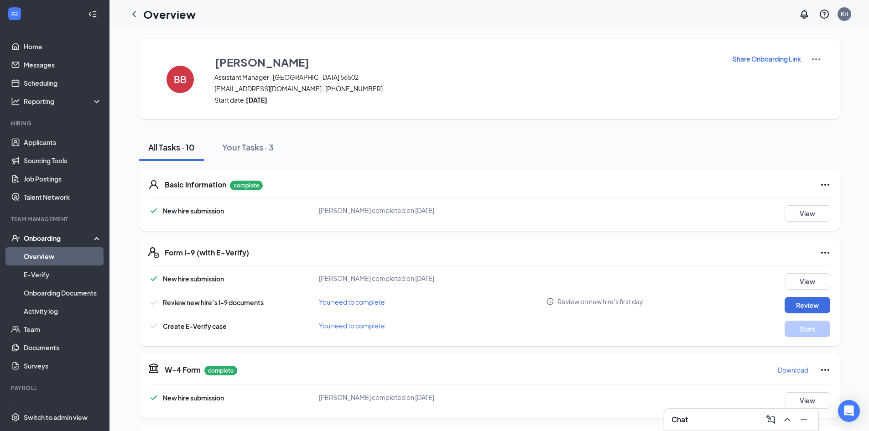
click at [137, 18] on icon "ChevronLeft" at bounding box center [134, 14] width 11 height 11
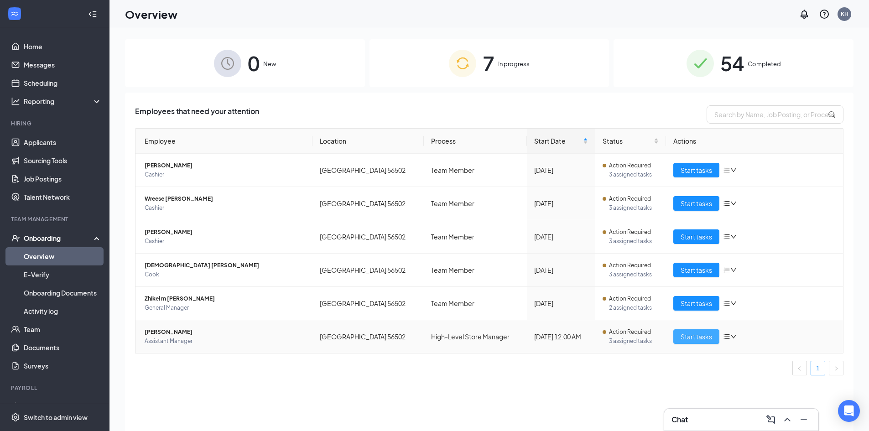
click at [702, 337] on span "Start tasks" at bounding box center [695, 337] width 31 height 10
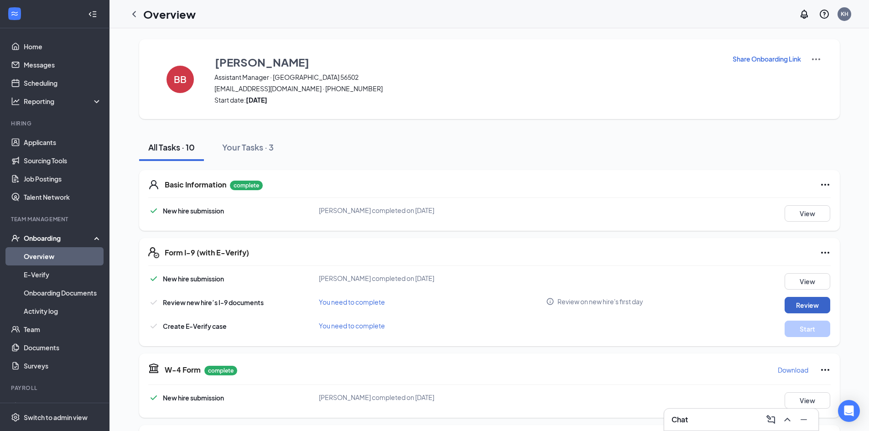
click at [810, 306] on button "Review" at bounding box center [807, 305] width 46 height 16
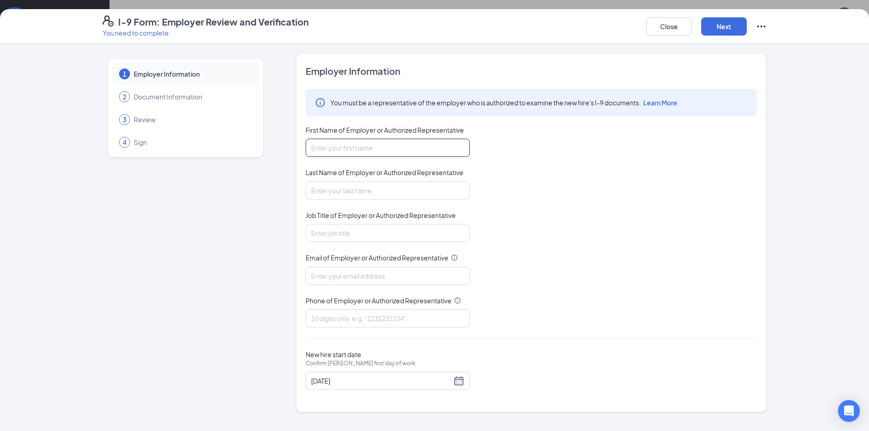
click at [401, 151] on input "First Name of Employer or Authorized Representative" at bounding box center [388, 148] width 164 height 18
type input "Karysma"
drag, startPoint x: 366, startPoint y: 187, endPoint x: 367, endPoint y: 197, distance: 9.7
click at [366, 187] on input "Last Name of Employer or Authorized Representative" at bounding box center [388, 191] width 164 height 18
click at [362, 237] on input "Job Title of Employer or Authorized Representative" at bounding box center [388, 233] width 164 height 18
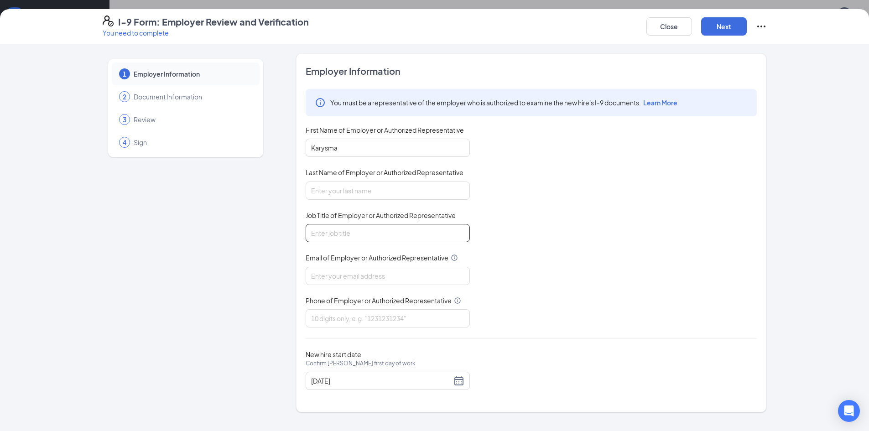
type input "General Manager"
click at [346, 193] on input "Last Name of Employer or Authorized Representative" at bounding box center [388, 191] width 164 height 18
type input "Hopkins"
click at [353, 272] on input "Email of Employer or Authorized Representative" at bounding box center [388, 276] width 164 height 18
type input "khopkins@zaxbysfsrg.com"
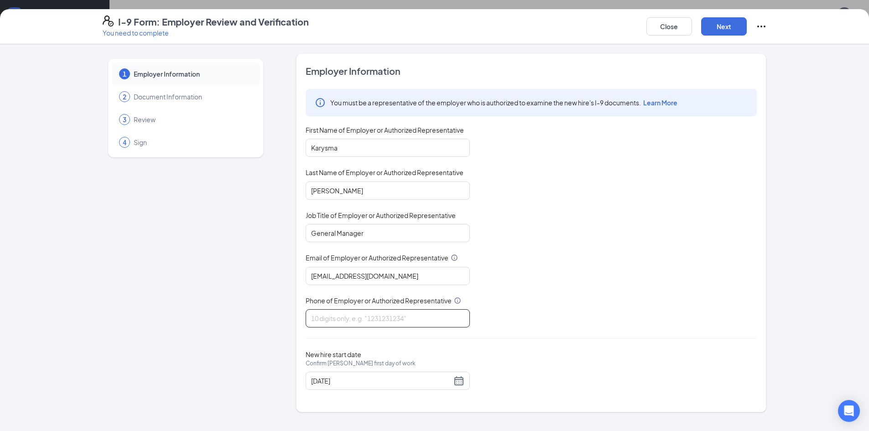
click at [355, 315] on input "Phone of Employer or Authorized Representative" at bounding box center [388, 318] width 164 height 18
type input "7063082992"
click at [731, 27] on button "Next" at bounding box center [724, 26] width 46 height 18
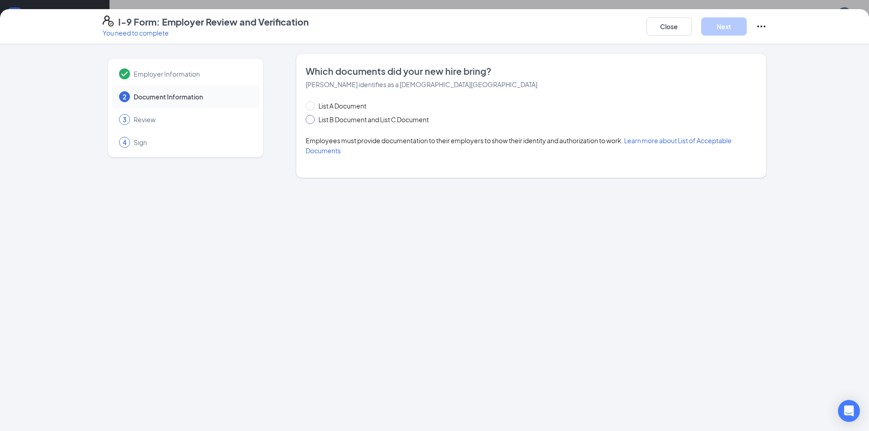
click at [407, 120] on span "List B Document and List C Document" at bounding box center [374, 119] width 118 height 10
click at [312, 120] on input "List B Document and List C Document" at bounding box center [309, 118] width 6 height 6
radio input "true"
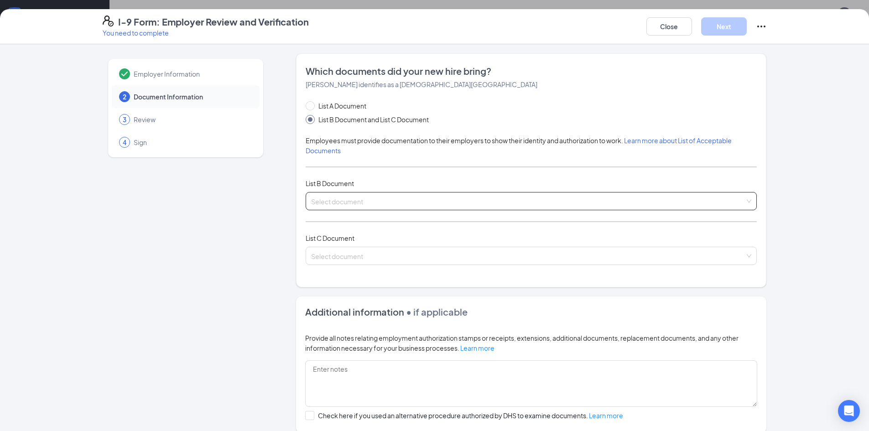
click at [385, 197] on input "search" at bounding box center [528, 199] width 434 height 14
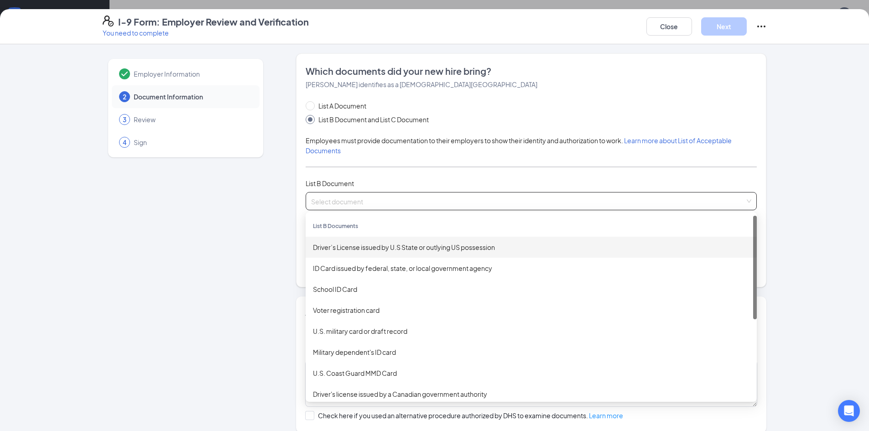
click at [395, 242] on div "Driver’s License issued by U.S State or outlying US possession" at bounding box center [531, 247] width 436 height 10
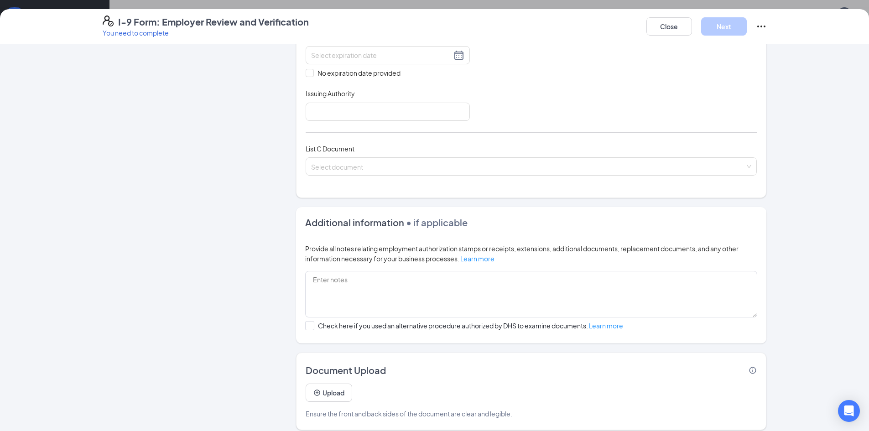
scroll to position [282, 0]
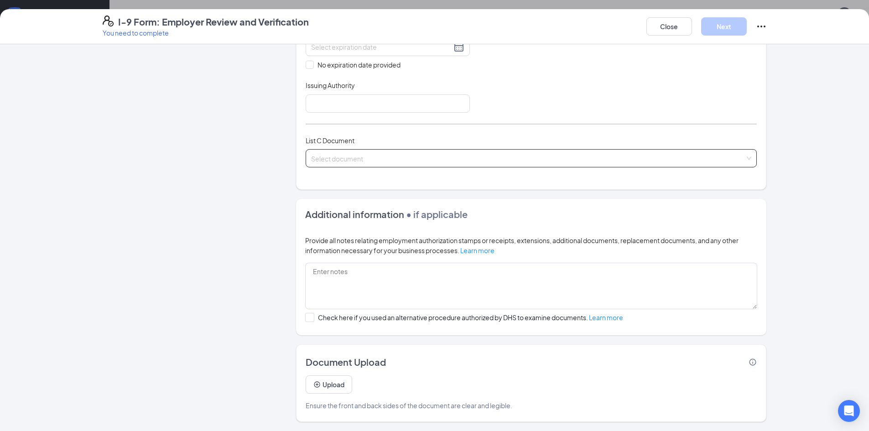
click at [327, 157] on input "search" at bounding box center [528, 157] width 434 height 14
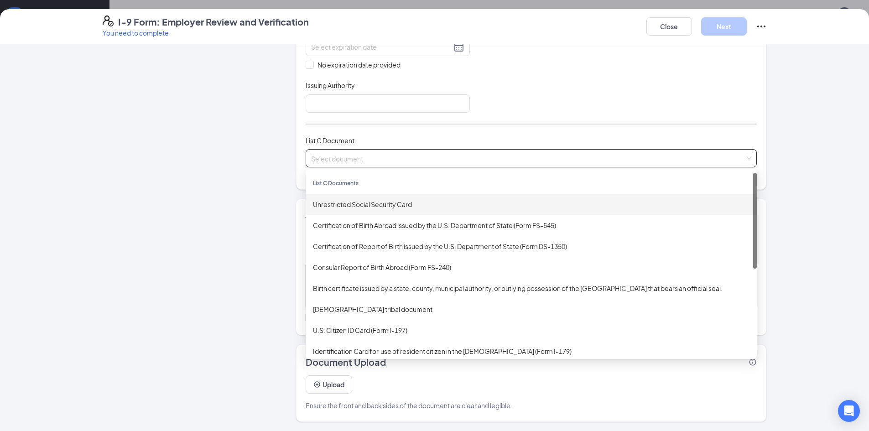
click at [345, 204] on div "Unrestricted Social Security Card" at bounding box center [531, 204] width 436 height 10
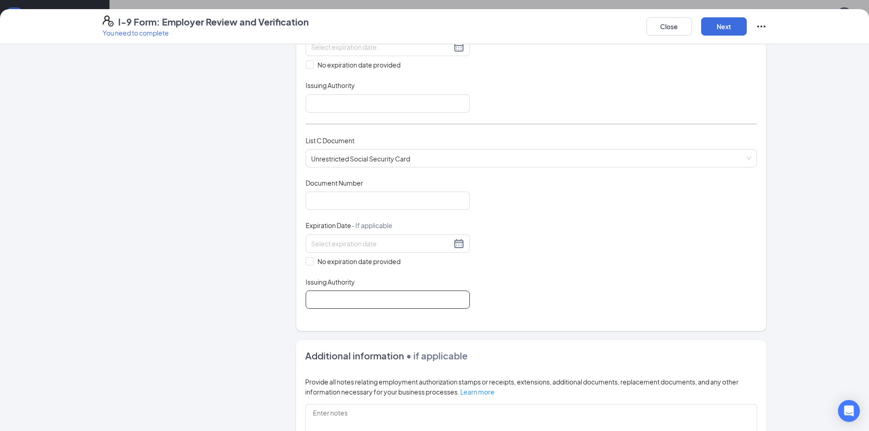
click at [363, 306] on input "Issuing Authority" at bounding box center [388, 300] width 164 height 18
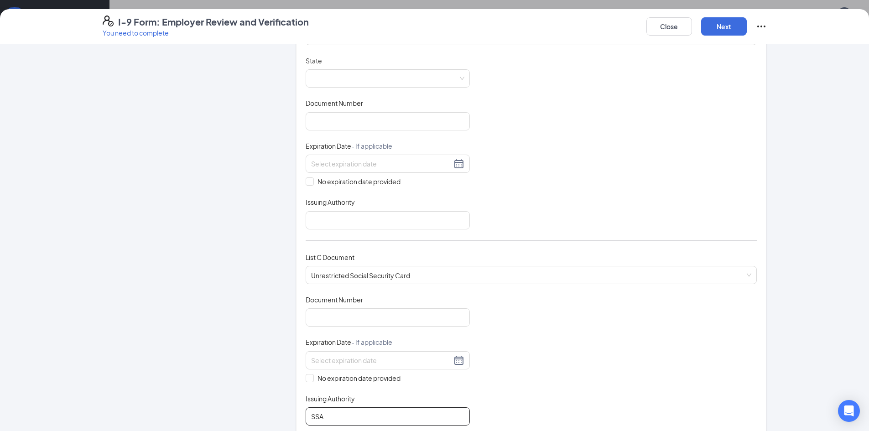
scroll to position [145, 0]
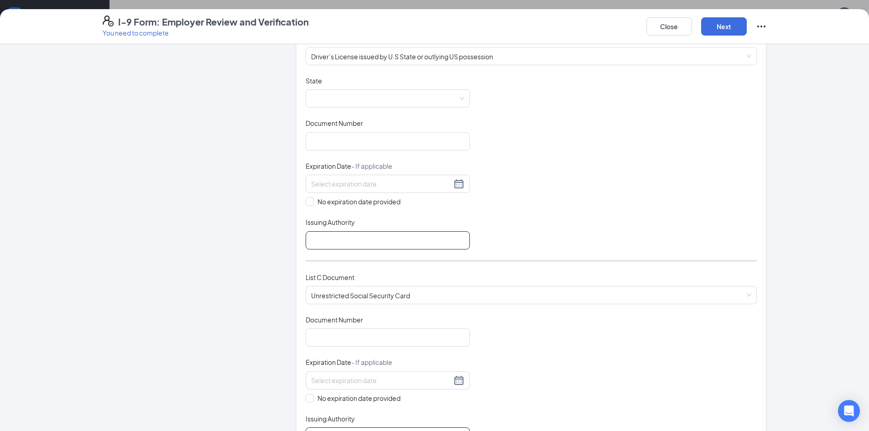
type input "SSA"
click at [346, 240] on input "Issuing Authority" at bounding box center [388, 240] width 164 height 18
type input "G"
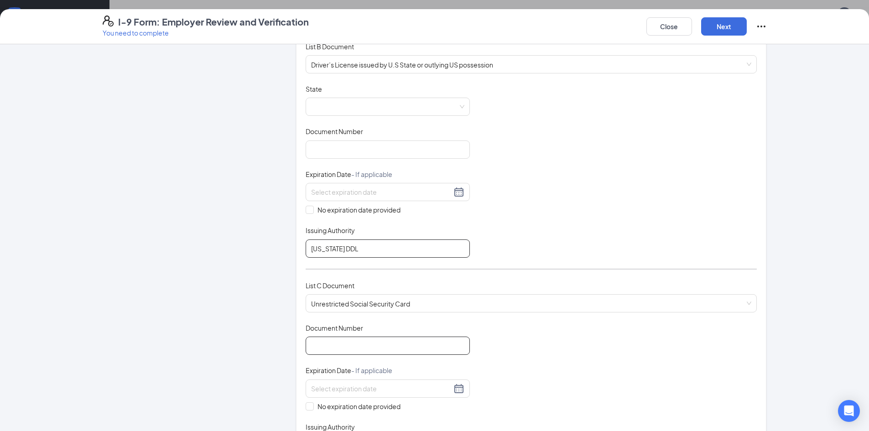
scroll to position [182, 0]
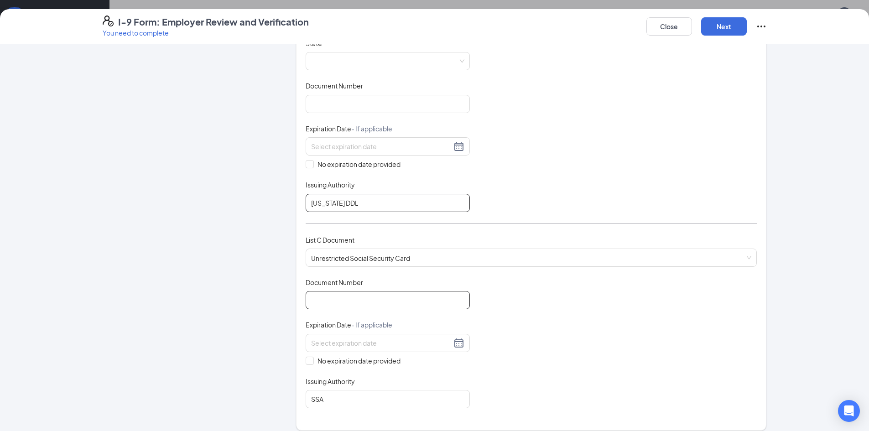
type input "Georgia DDL"
click at [365, 296] on input "Document Number" at bounding box center [388, 300] width 164 height 18
type input "668075882"
click at [306, 362] on input "No expiration date provided" at bounding box center [309, 360] width 6 height 6
checkbox input "true"
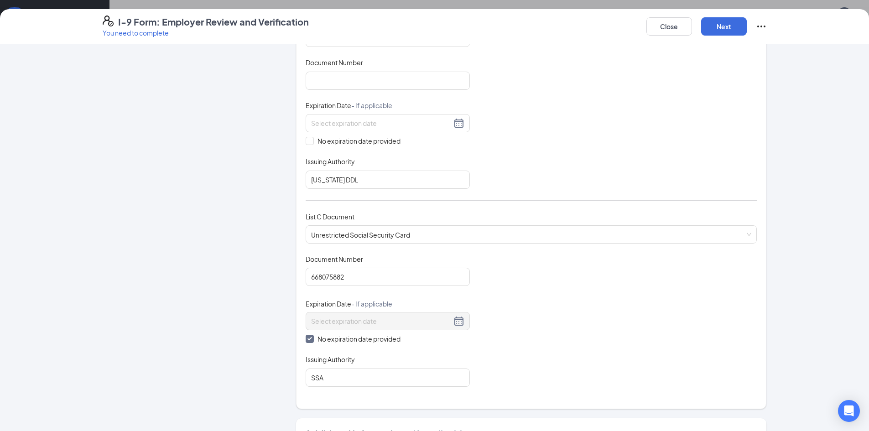
scroll to position [0, 0]
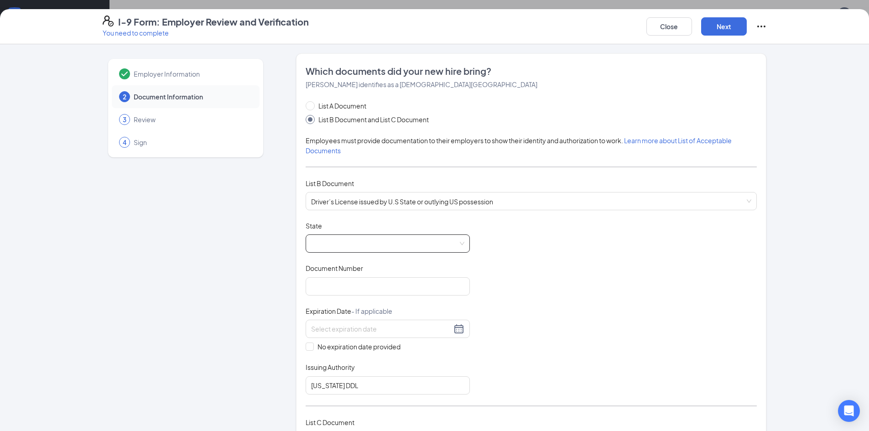
click at [331, 244] on span at bounding box center [387, 243] width 153 height 17
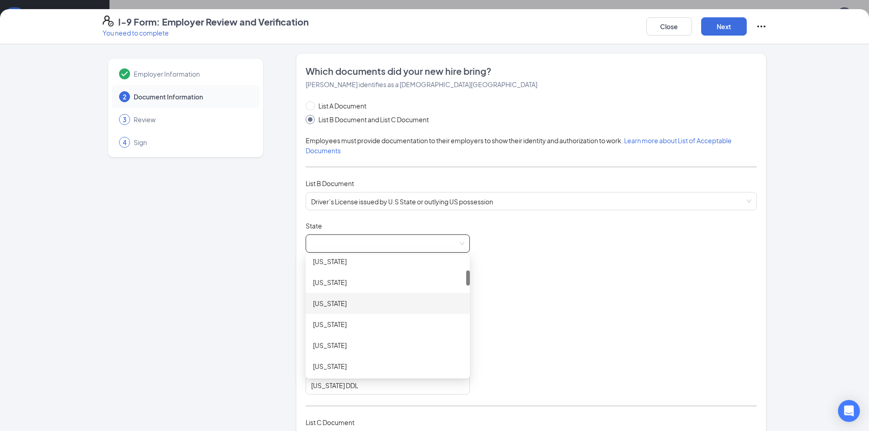
scroll to position [137, 0]
click at [328, 364] on div "Georgia" at bounding box center [388, 363] width 150 height 10
click at [339, 288] on input "Document Number" at bounding box center [388, 286] width 164 height 18
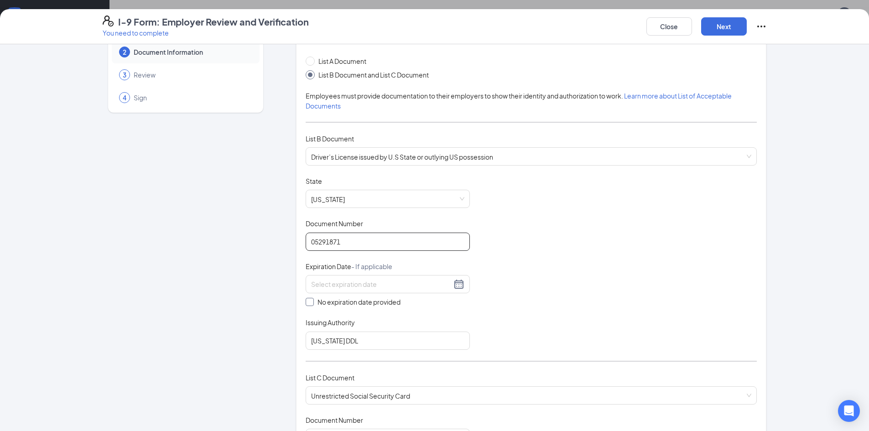
scroll to position [46, 0]
type input "05291871"
click at [343, 288] on input at bounding box center [381, 283] width 140 height 10
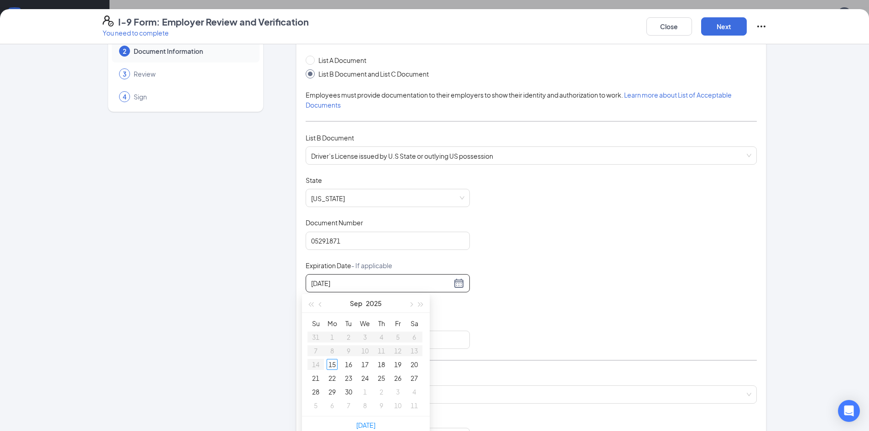
type input "09/11/1999"
click at [546, 309] on div "Document Title Driver’s License issued by U.S State or outlying US possession S…" at bounding box center [531, 262] width 451 height 173
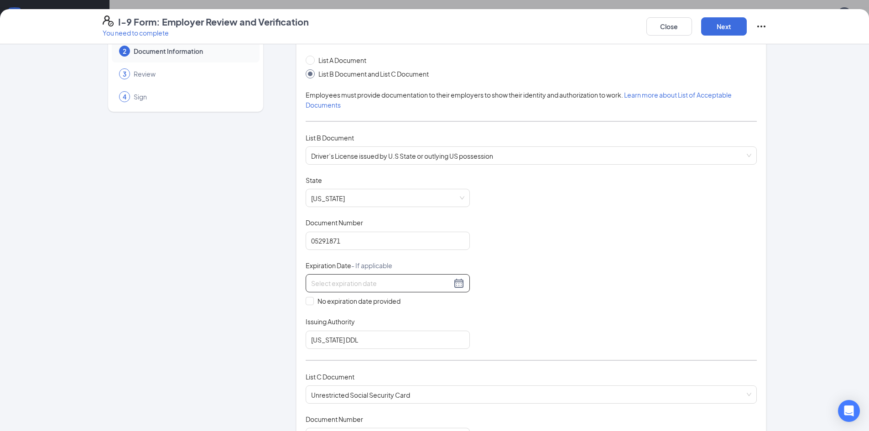
click at [360, 283] on input at bounding box center [381, 283] width 140 height 10
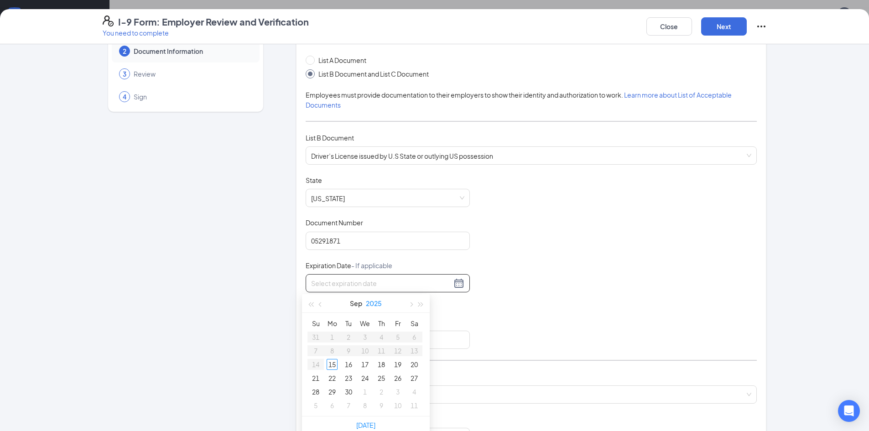
click at [373, 302] on button "2025" at bounding box center [374, 303] width 16 height 18
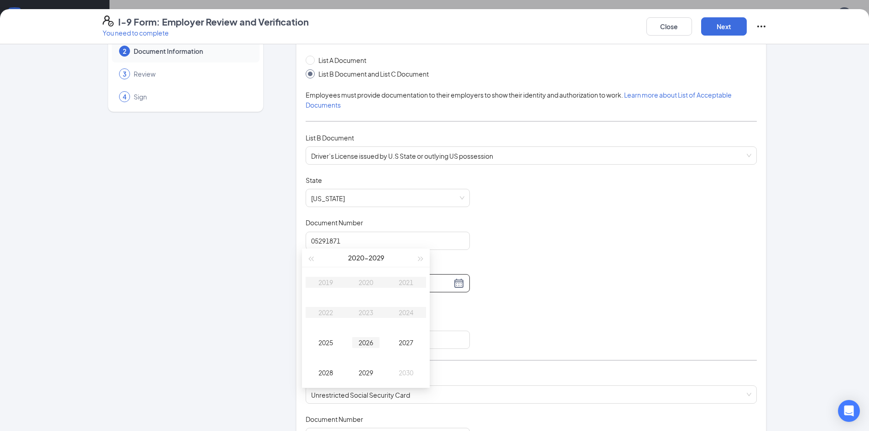
type input "09/15/2026"
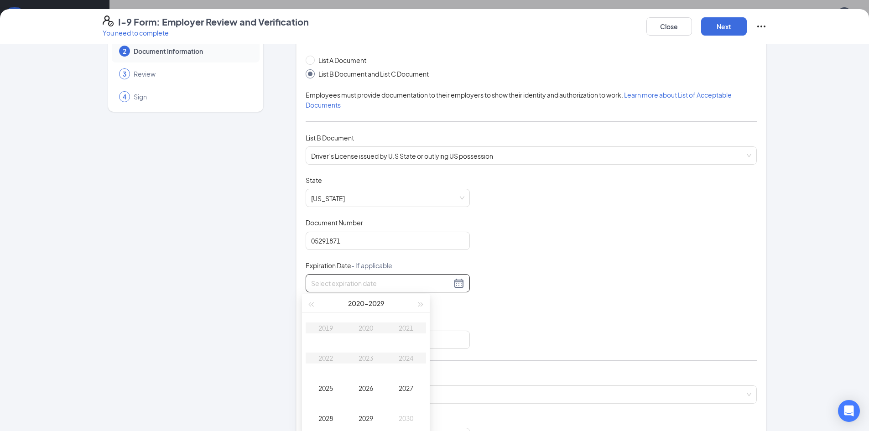
click at [367, 283] on input at bounding box center [381, 283] width 140 height 10
type input "09/11/2025"
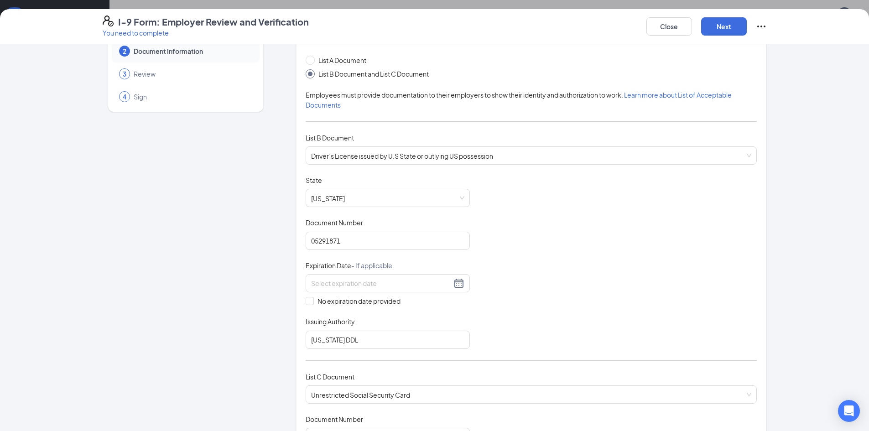
click at [650, 288] on div "Document Title Driver’s License issued by U.S State or outlying US possession S…" at bounding box center [531, 262] width 451 height 173
click at [387, 281] on input at bounding box center [381, 283] width 140 height 10
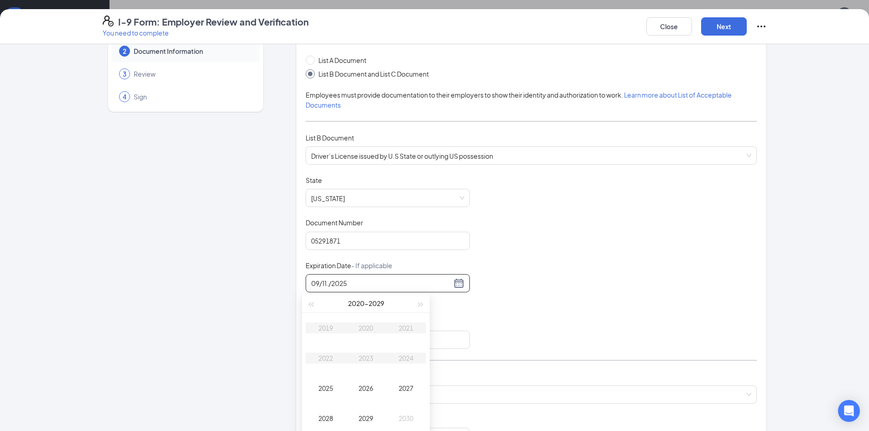
click at [392, 280] on input "09/11./2025" at bounding box center [381, 283] width 140 height 10
type input "09/11./2025"
click at [453, 283] on div "09/11./2025" at bounding box center [387, 283] width 153 height 11
click at [731, 28] on button "Next" at bounding box center [724, 26] width 46 height 18
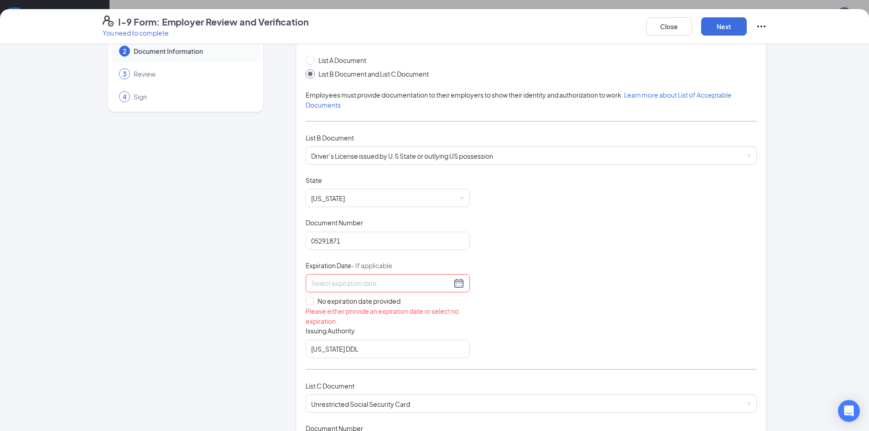
click at [342, 285] on input at bounding box center [381, 283] width 140 height 10
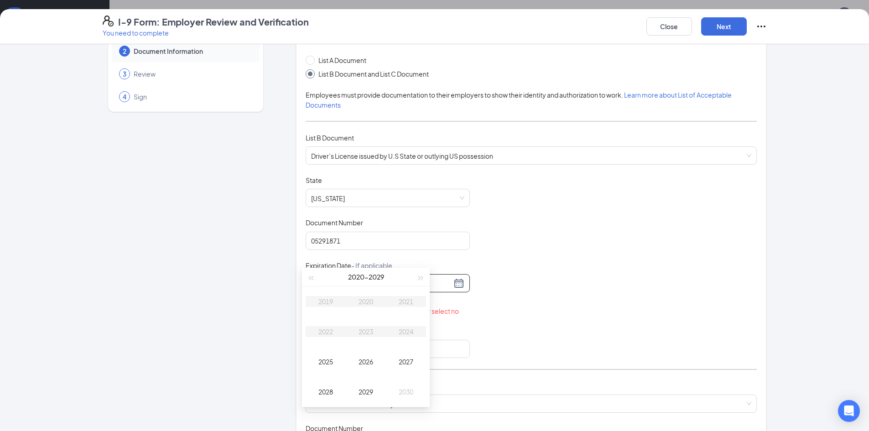
scroll to position [46, 0]
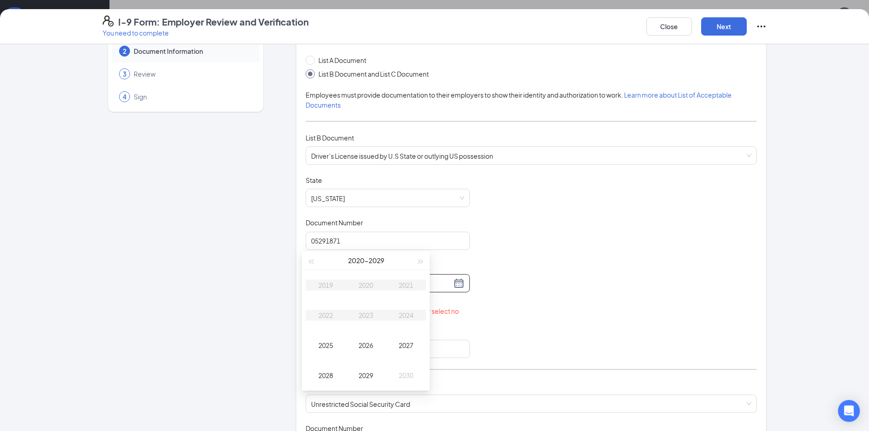
type input "09/15/2026"
click at [312, 257] on button "button" at bounding box center [311, 258] width 10 height 18
click at [416, 257] on button "button" at bounding box center [421, 258] width 10 height 18
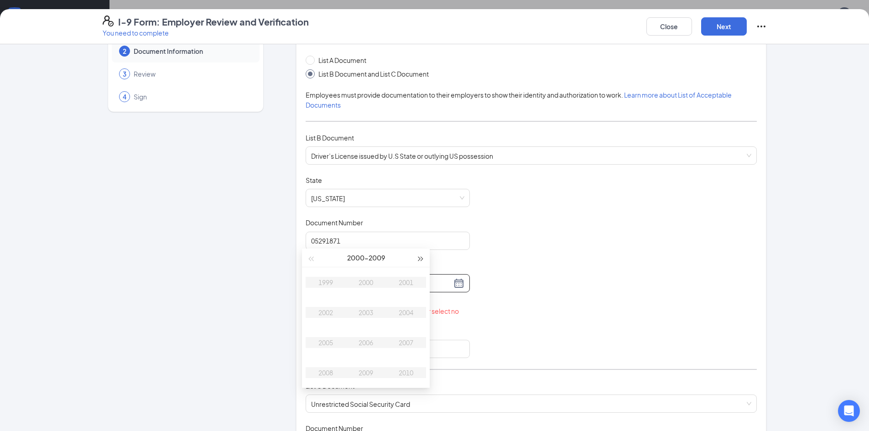
click at [416, 257] on button "button" at bounding box center [421, 258] width 10 height 18
click at [419, 257] on span "button" at bounding box center [421, 259] width 5 height 5
type input "09/15/2029"
click at [316, 261] on div "2030 - 2039" at bounding box center [366, 258] width 100 height 18
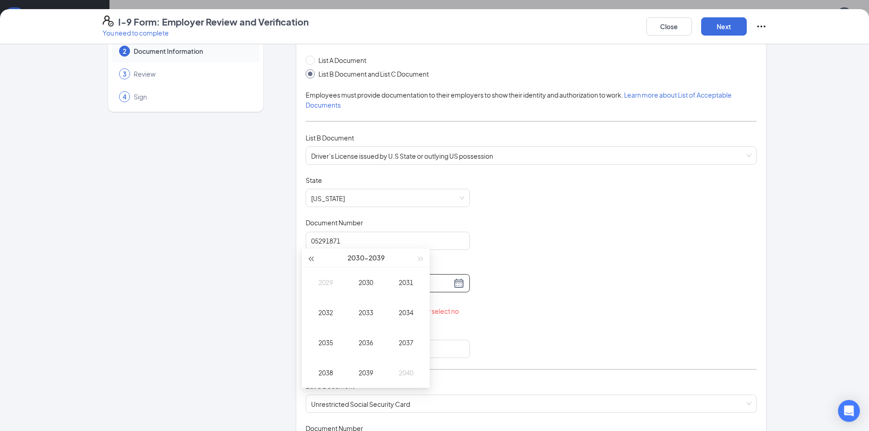
click at [311, 262] on button "button" at bounding box center [311, 258] width 10 height 18
type input "09/15/2025"
click at [338, 343] on div "2025" at bounding box center [325, 342] width 27 height 11
click at [401, 340] on div "Sep" at bounding box center [405, 342] width 27 height 11
type input "10/03/2025"
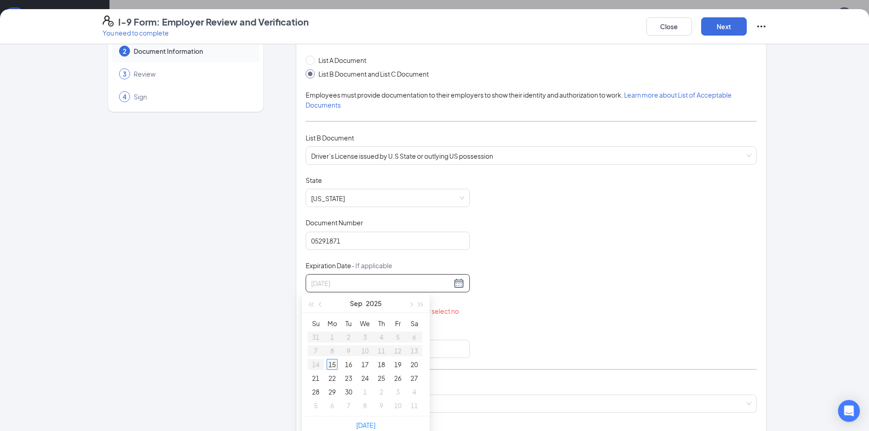
type input "09/15/2025"
click at [384, 350] on table "Su Mo Tu We Th Fr Sa 31 1 2 3 4 5 6 7 8 9 10 11 12 13 14 15 16 17 18 19 20 21 2…" at bounding box center [364, 365] width 115 height 96
click at [599, 297] on div "Document Title Driver’s License issued by U.S State or outlying US possession S…" at bounding box center [531, 267] width 451 height 182
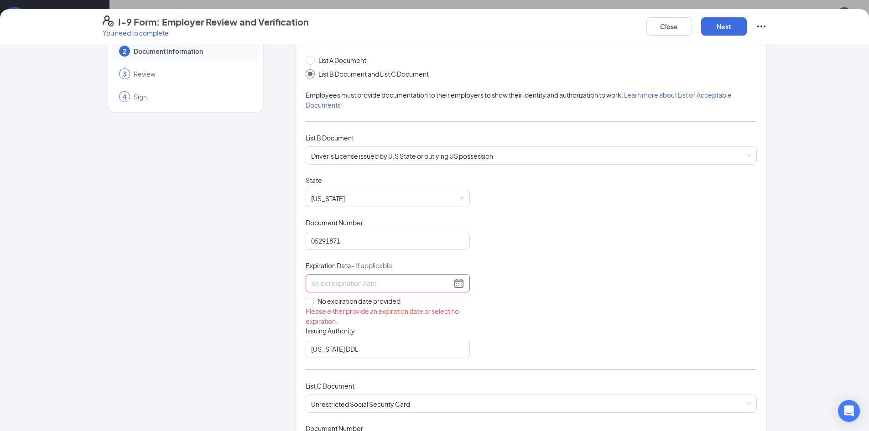
click at [599, 298] on div "Document Title Driver’s License issued by U.S State or outlying US possession S…" at bounding box center [531, 267] width 451 height 182
click at [306, 300] on input "No expiration date provided" at bounding box center [309, 300] width 6 height 6
checkbox input "true"
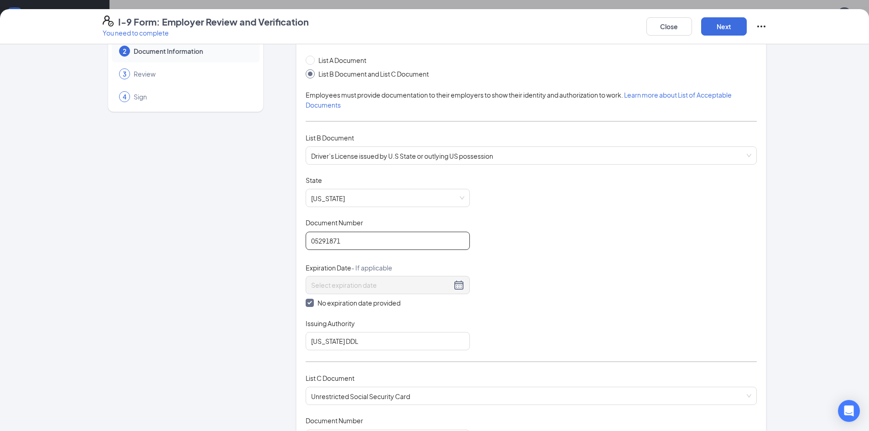
click at [315, 239] on input "05291871" at bounding box center [388, 241] width 164 height 18
type input "059291871"
click at [716, 31] on button "Next" at bounding box center [724, 26] width 46 height 18
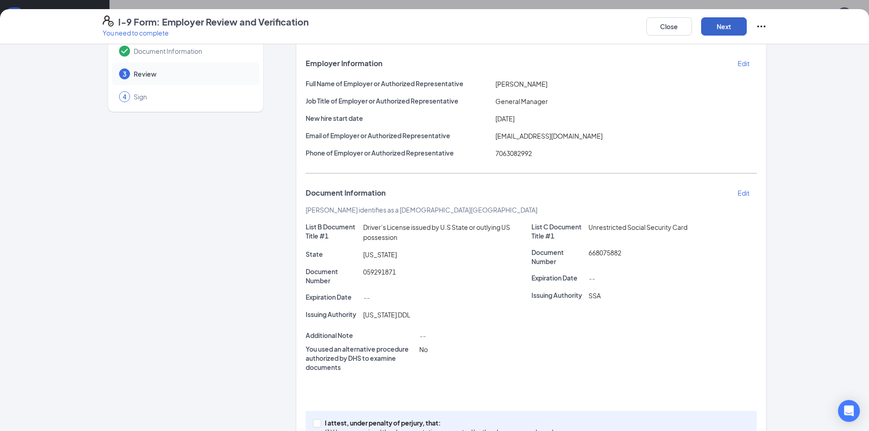
click at [722, 23] on button "Next" at bounding box center [724, 26] width 46 height 18
click at [723, 22] on button "Next" at bounding box center [724, 26] width 46 height 18
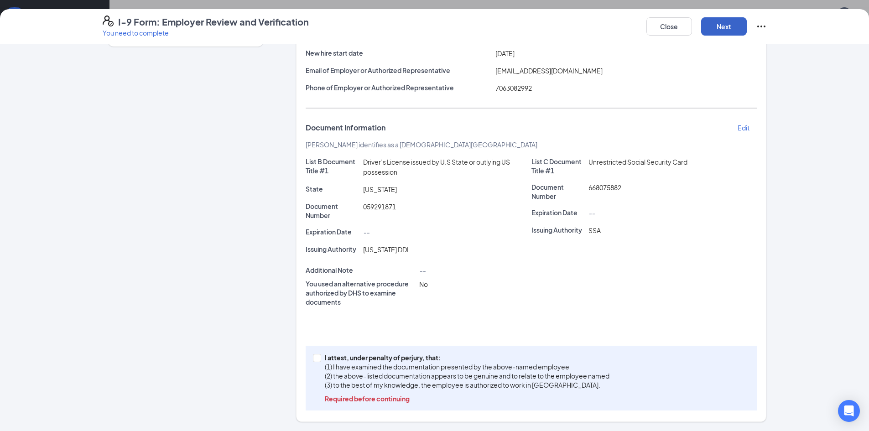
scroll to position [264, 0]
click at [314, 357] on input "I attest, under penalty of perjury, that: (1) I have examined the documentation…" at bounding box center [316, 357] width 6 height 6
checkbox input "true"
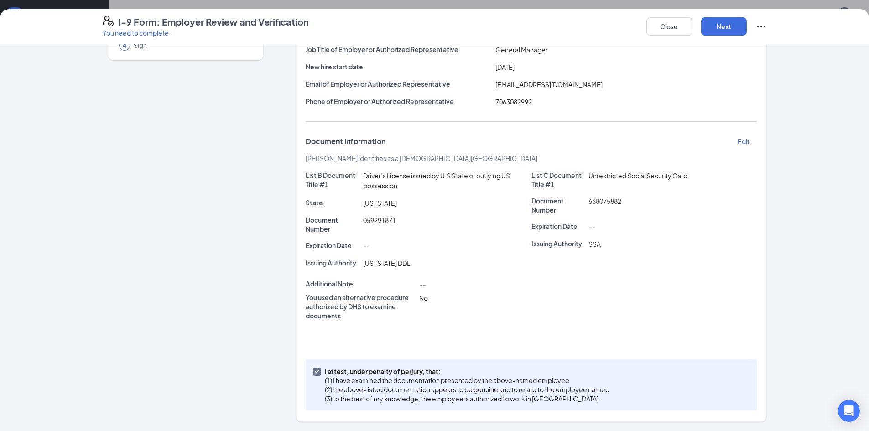
scroll to position [97, 0]
click at [722, 26] on button "Next" at bounding box center [724, 26] width 46 height 18
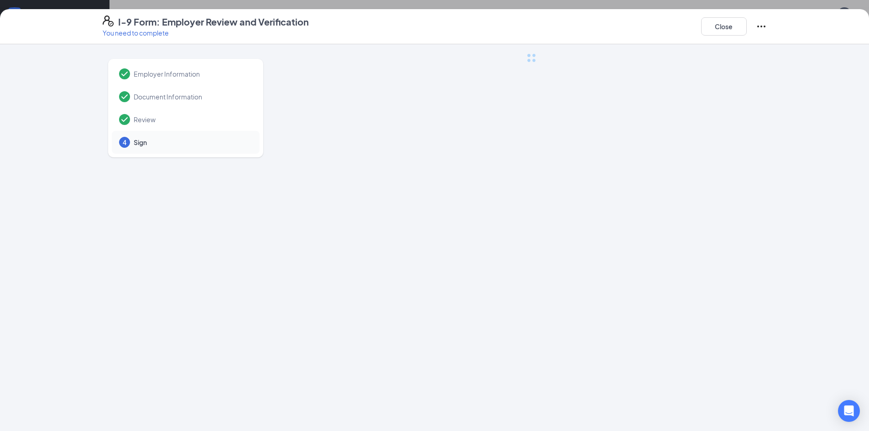
scroll to position [0, 0]
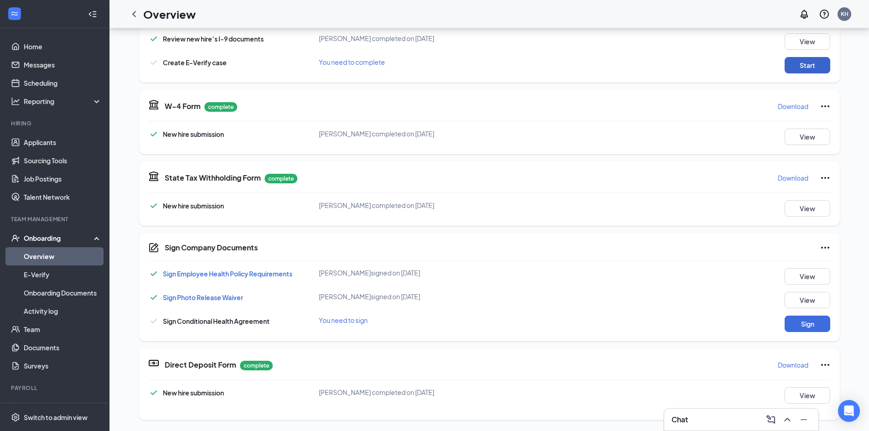
click at [796, 65] on button "Start" at bounding box center [807, 65] width 46 height 16
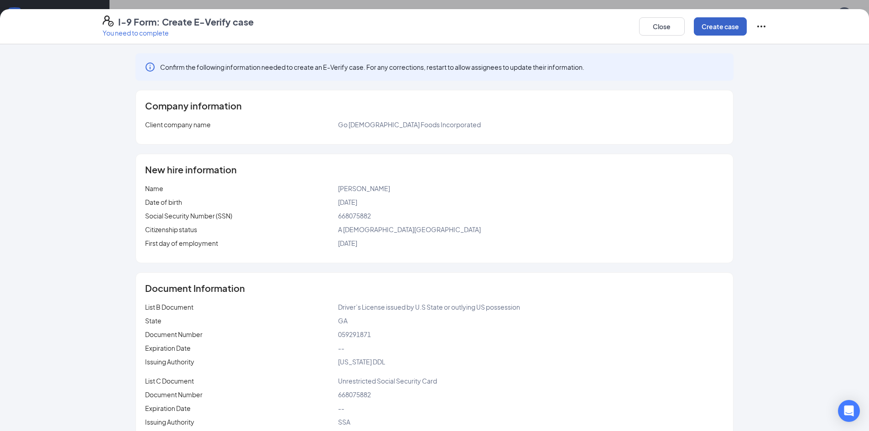
click at [723, 25] on button "Create case" at bounding box center [720, 26] width 53 height 18
click at [717, 26] on button "button" at bounding box center [724, 26] width 46 height 18
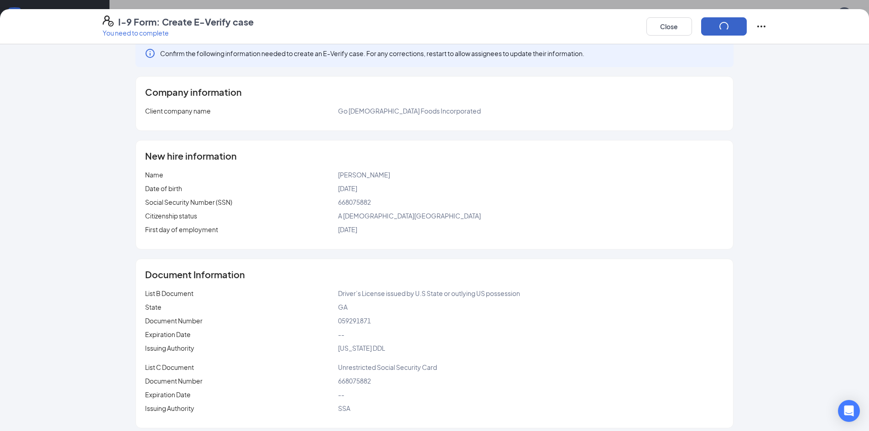
scroll to position [20, 0]
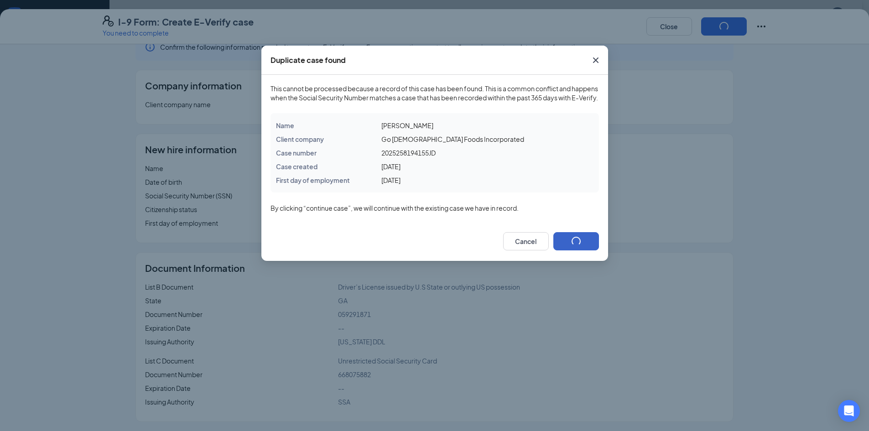
click at [575, 250] on button "button" at bounding box center [576, 241] width 46 height 18
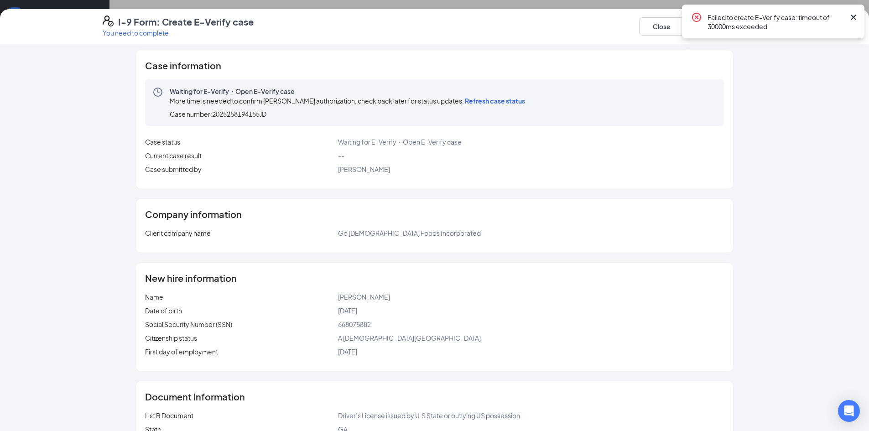
scroll to position [0, 0]
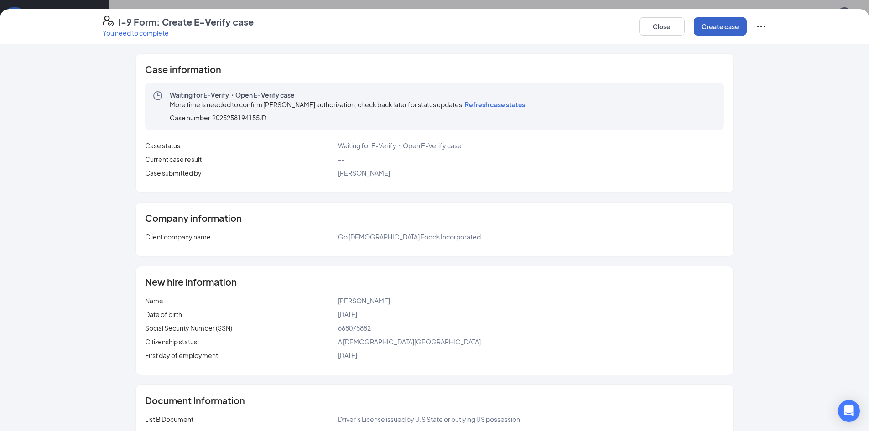
drag, startPoint x: 725, startPoint y: 34, endPoint x: 720, endPoint y: 36, distance: 5.9
click at [725, 34] on button "Create case" at bounding box center [720, 26] width 53 height 18
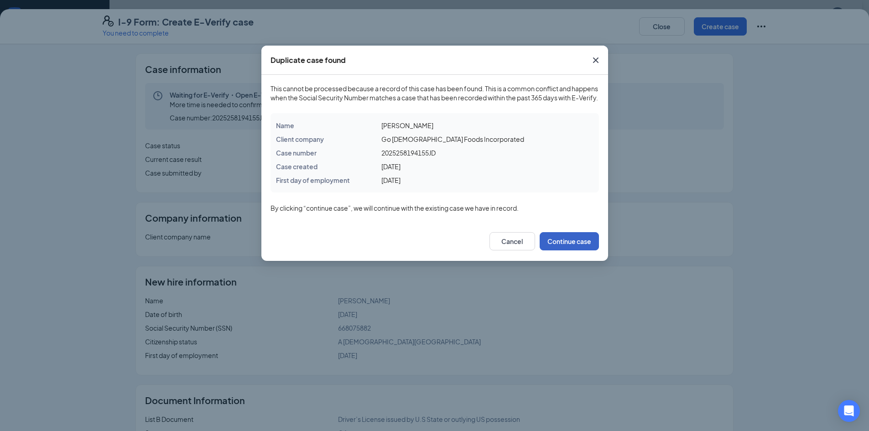
click at [547, 247] on button "Continue case" at bounding box center [569, 241] width 59 height 18
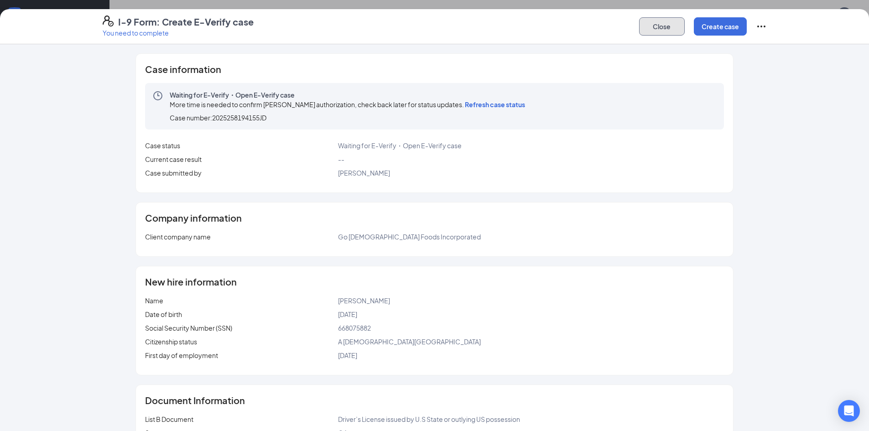
click at [665, 31] on button "Close" at bounding box center [662, 26] width 46 height 18
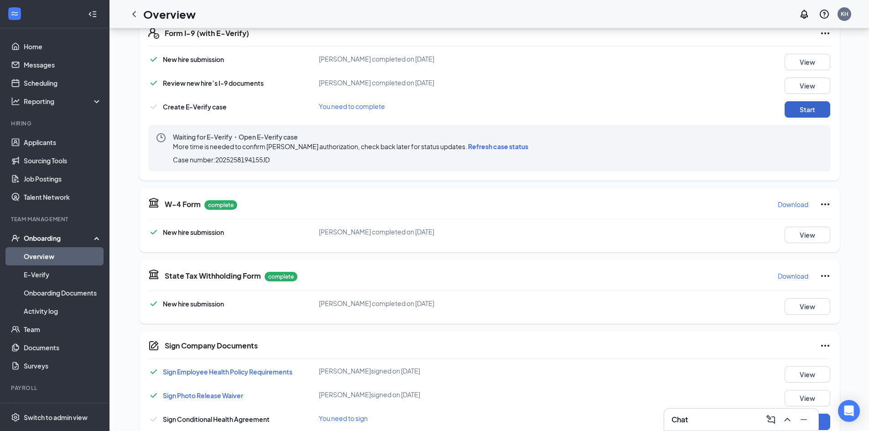
scroll to position [218, 0]
click at [514, 149] on span "Refresh case status" at bounding box center [498, 148] width 60 height 8
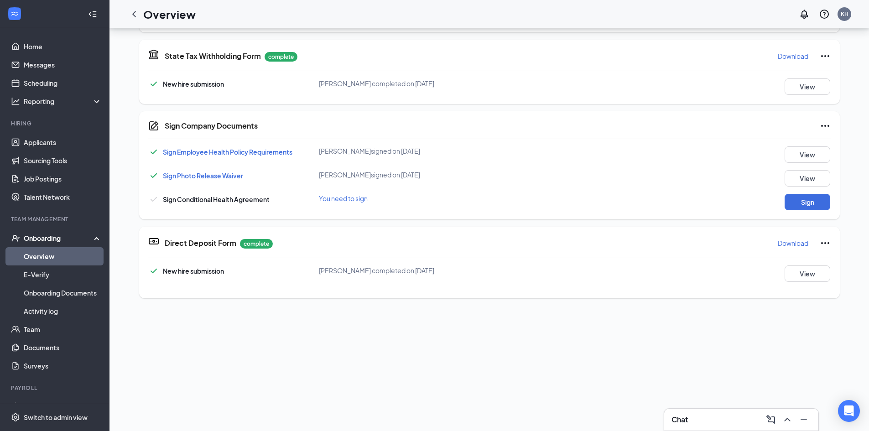
scroll to position [274, 0]
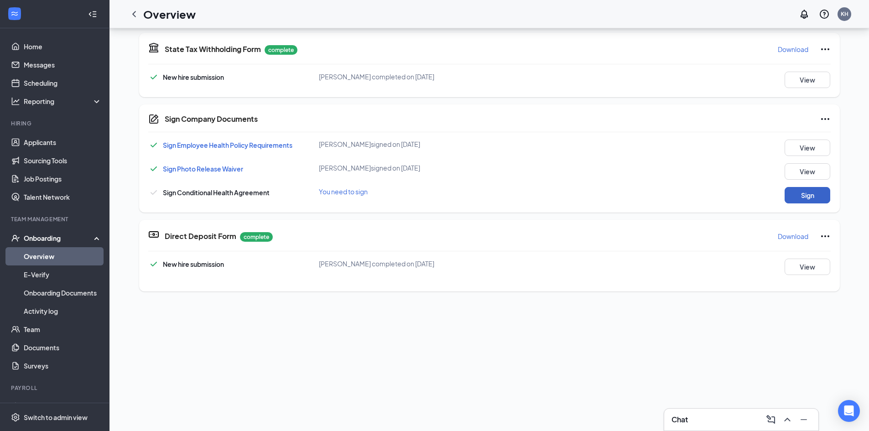
click at [806, 196] on button "Sign" at bounding box center [807, 195] width 46 height 16
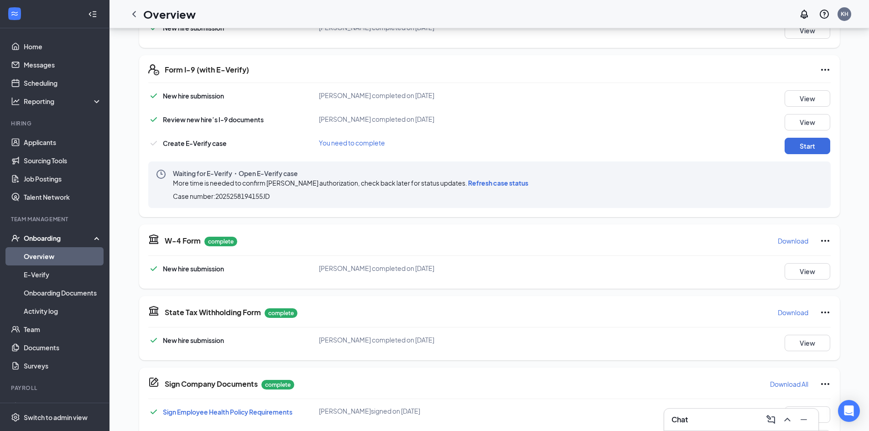
scroll to position [0, 0]
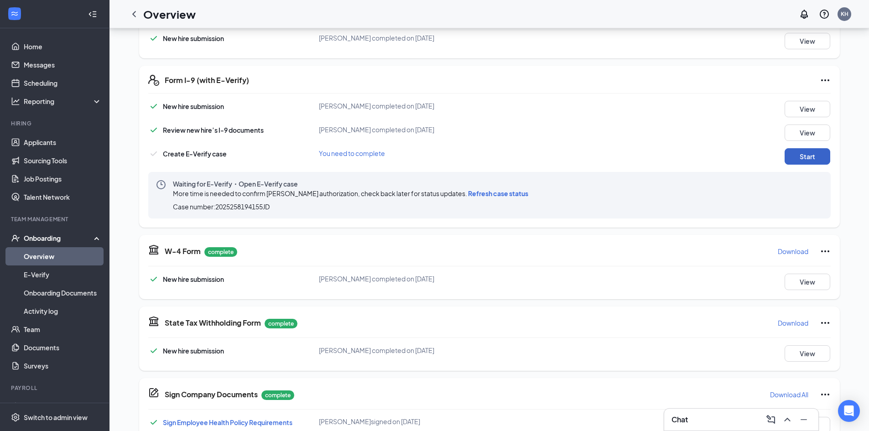
click at [796, 156] on button "Start" at bounding box center [807, 156] width 46 height 16
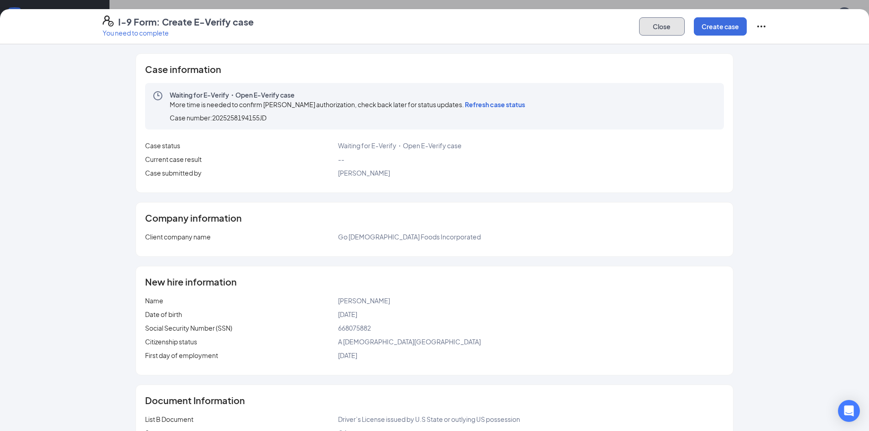
click at [654, 27] on button "Close" at bounding box center [662, 26] width 46 height 18
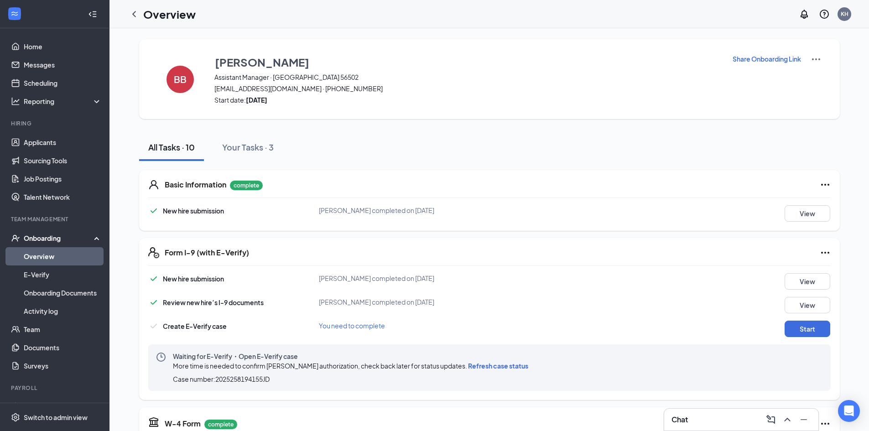
click at [152, 142] on div "All Tasks · 10" at bounding box center [171, 146] width 47 height 11
click at [137, 12] on icon "ChevronLeft" at bounding box center [134, 14] width 11 height 11
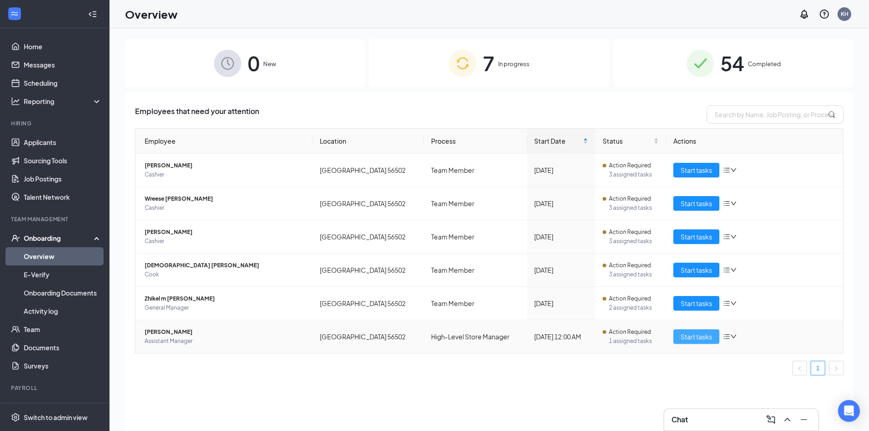
click at [687, 330] on button "Start tasks" at bounding box center [696, 336] width 46 height 15
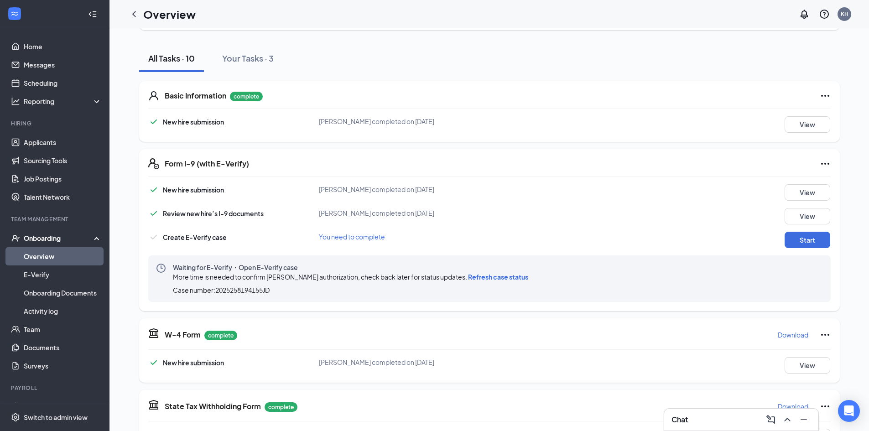
scroll to position [137, 0]
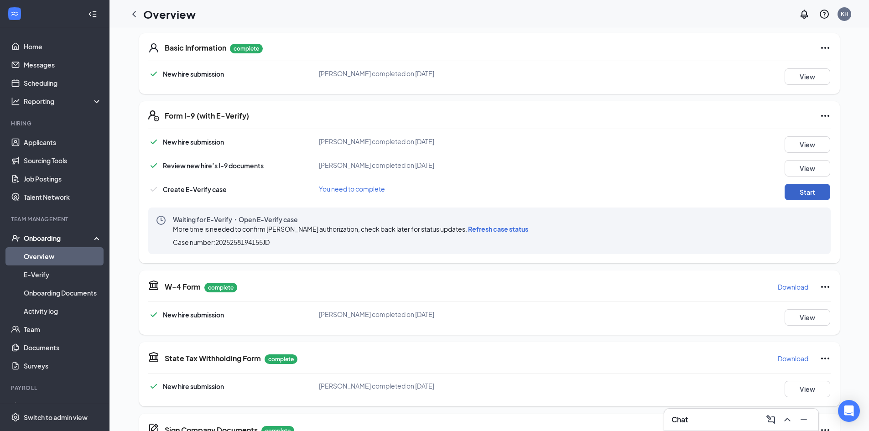
click at [789, 192] on button "Start" at bounding box center [807, 192] width 46 height 16
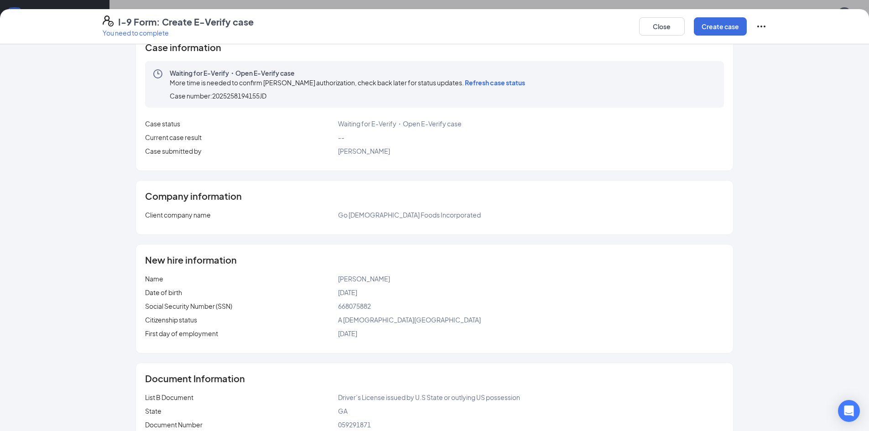
scroll to position [0, 0]
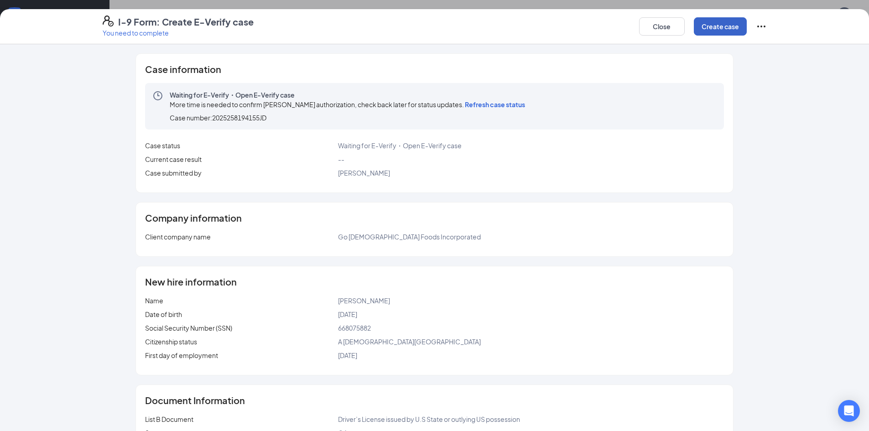
click at [732, 30] on button "Create case" at bounding box center [720, 26] width 53 height 18
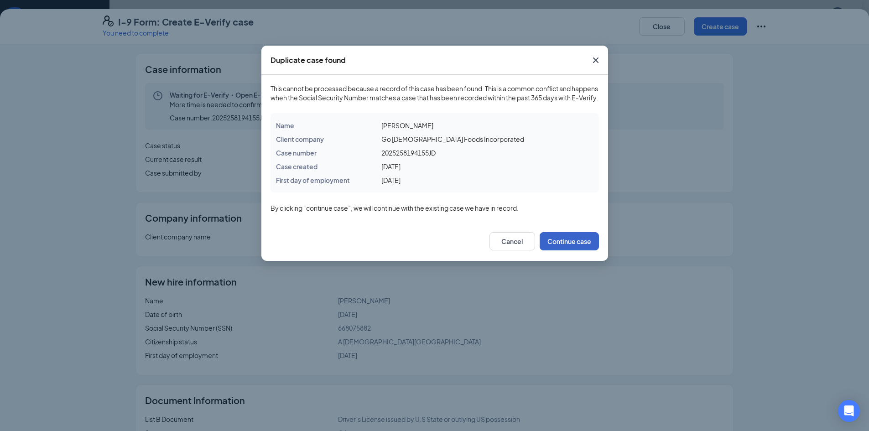
click at [553, 249] on button "Continue case" at bounding box center [569, 241] width 59 height 18
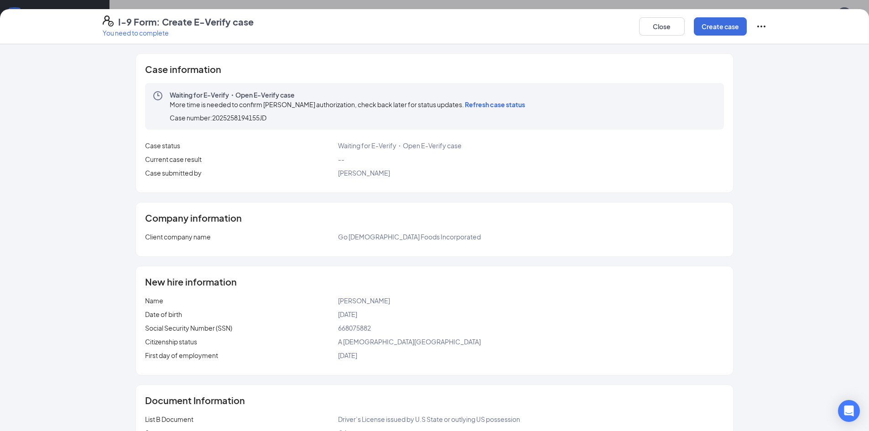
click at [521, 104] on span "Refresh case status" at bounding box center [495, 104] width 60 height 8
click at [680, 25] on button "Close" at bounding box center [662, 26] width 46 height 18
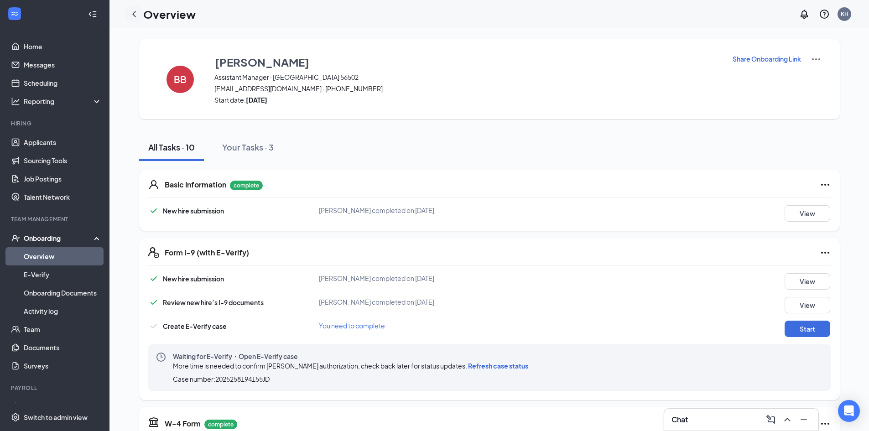
click at [143, 11] on div at bounding box center [134, 14] width 18 height 18
click at [138, 12] on icon "ChevronLeft" at bounding box center [134, 14] width 11 height 11
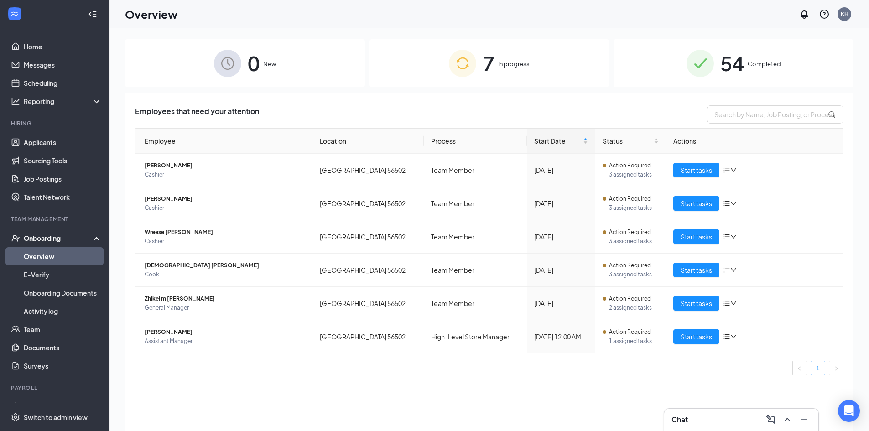
click at [327, 104] on div "Employees that need your attention Employee Location Process Start Date Status …" at bounding box center [489, 273] width 728 height 361
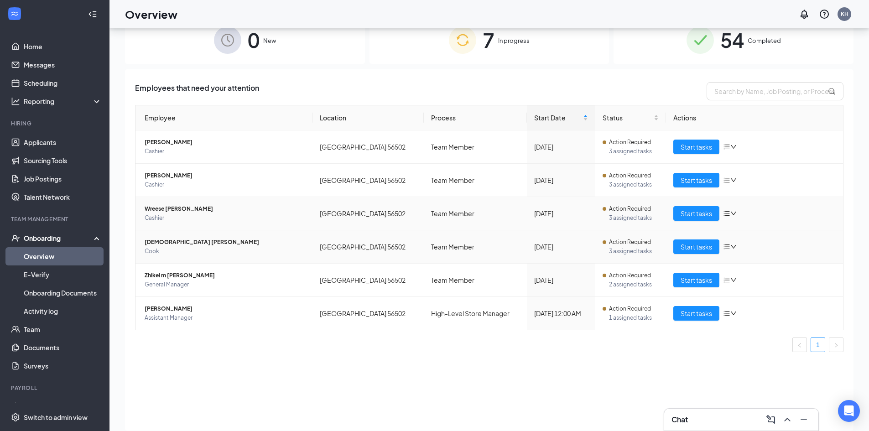
scroll to position [41, 0]
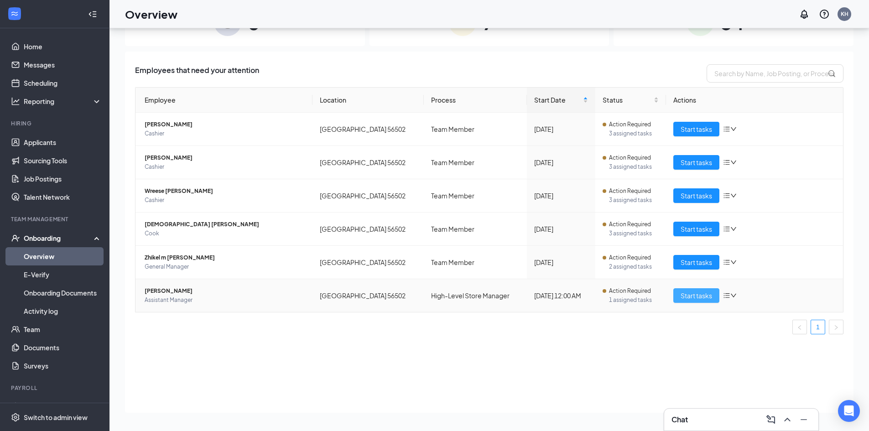
click at [684, 295] on span "Start tasks" at bounding box center [695, 296] width 31 height 10
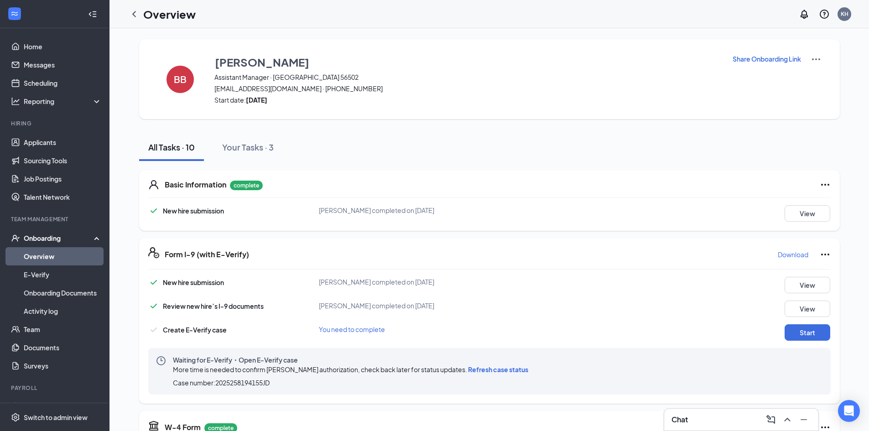
click at [485, 368] on span "Refresh case status" at bounding box center [498, 369] width 60 height 8
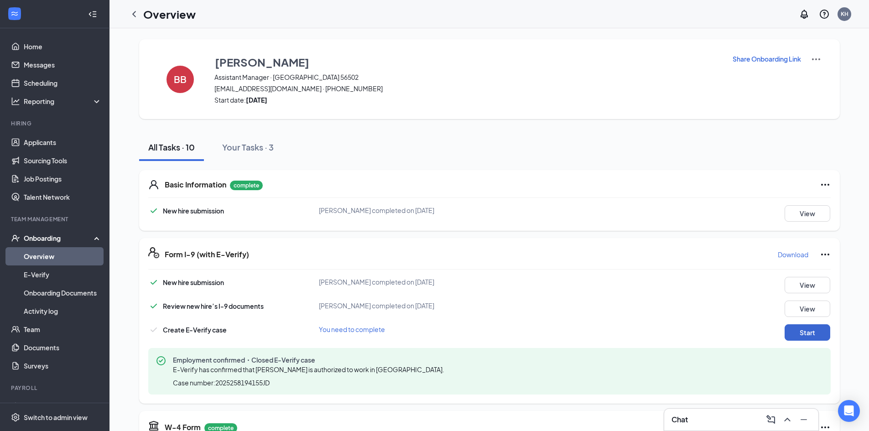
click at [800, 322] on div "New hire submission Breanna N Bonner completed on Sep 15, 2025 View Review new …" at bounding box center [489, 336] width 682 height 118
click at [799, 329] on button "Start" at bounding box center [807, 332] width 46 height 16
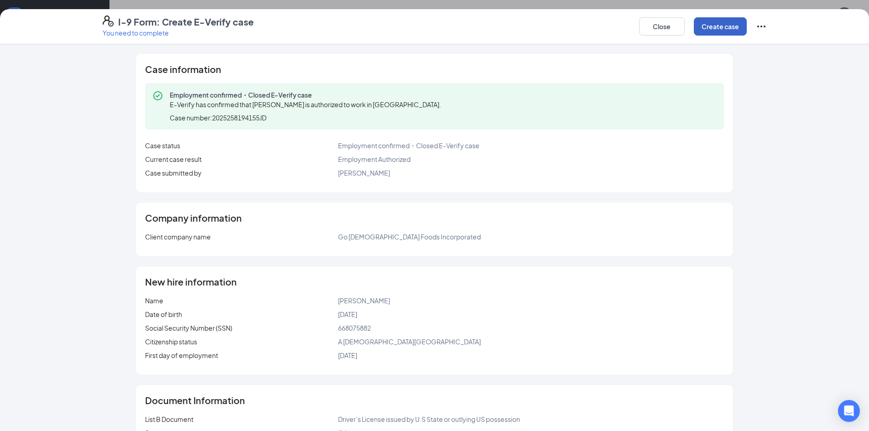
click at [711, 21] on button "Create case" at bounding box center [720, 26] width 53 height 18
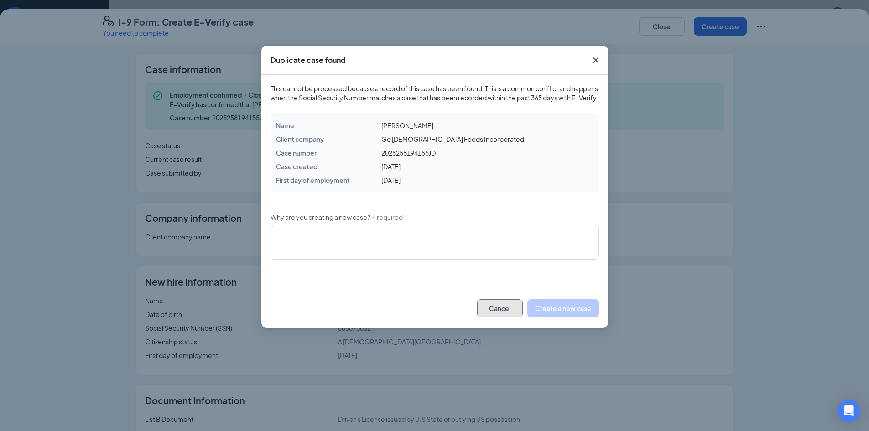
click at [496, 312] on button "Cancel" at bounding box center [500, 308] width 46 height 18
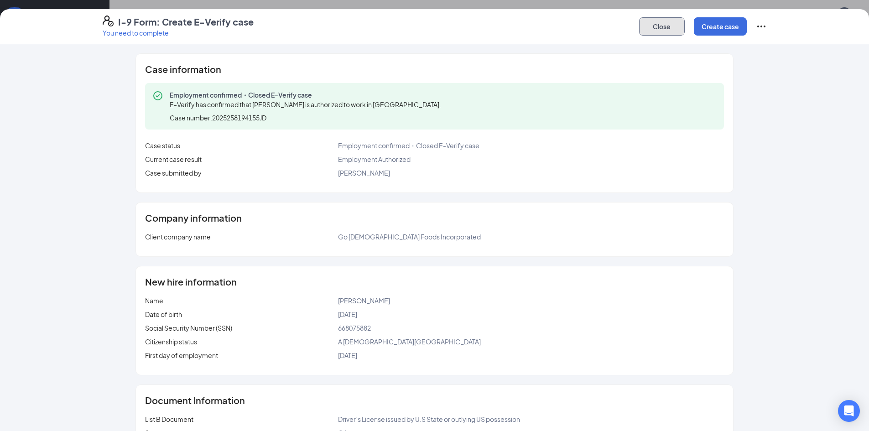
click at [666, 32] on button "Close" at bounding box center [662, 26] width 46 height 18
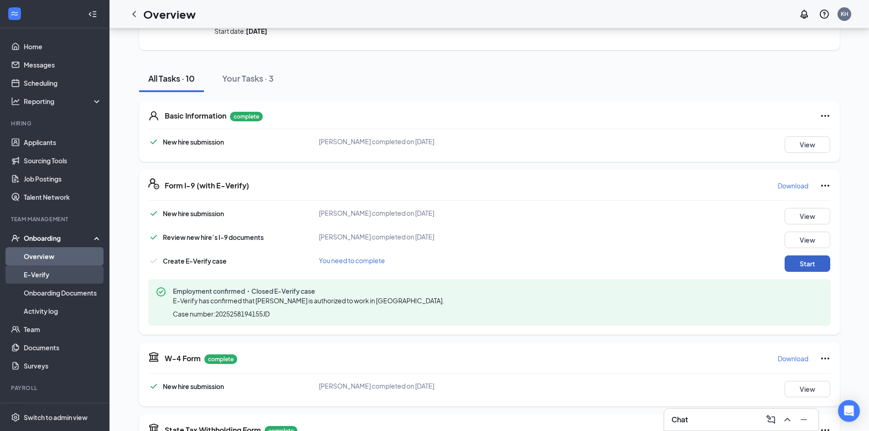
scroll to position [46, 0]
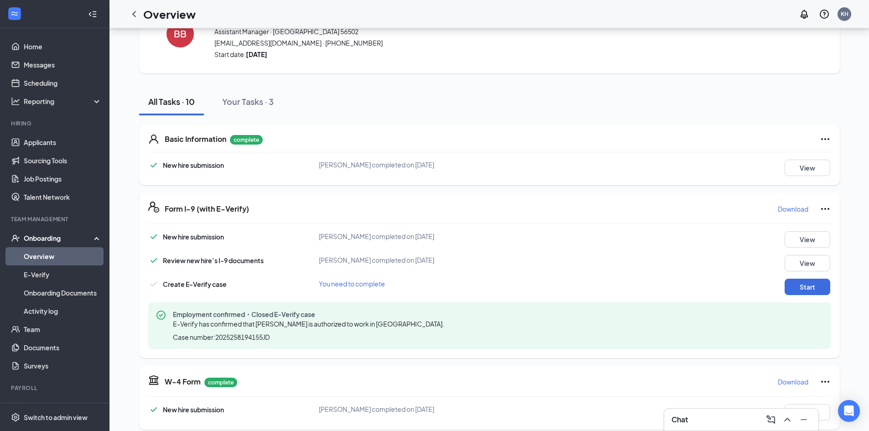
click at [34, 256] on link "Overview" at bounding box center [63, 256] width 78 height 18
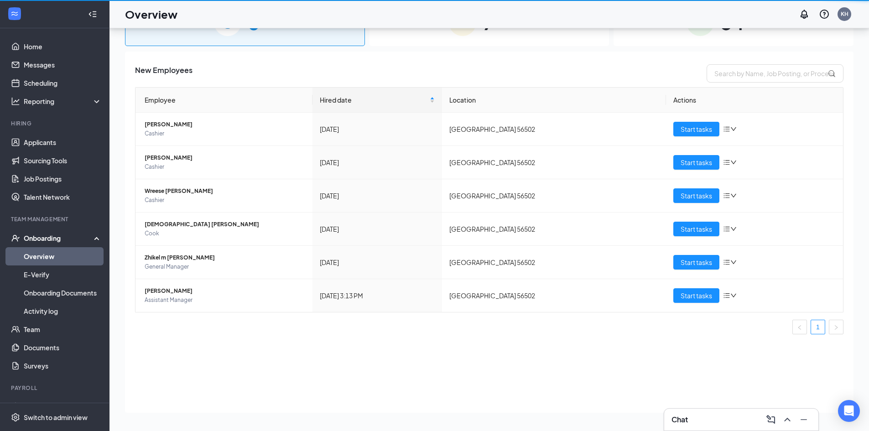
scroll to position [41, 0]
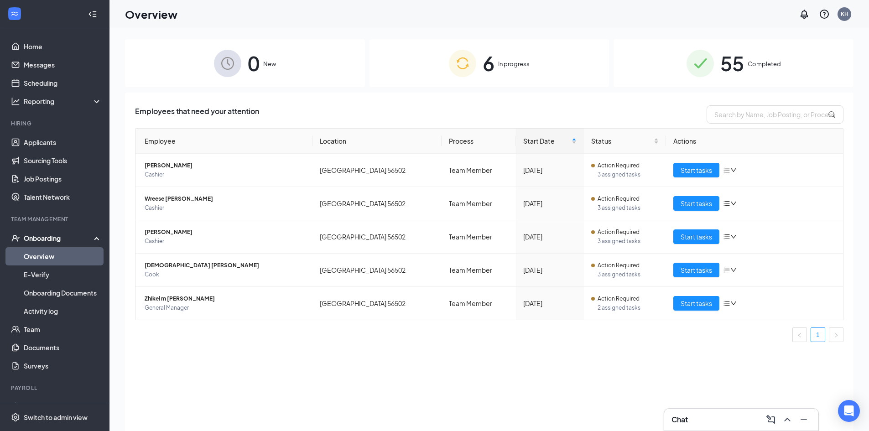
click at [491, 64] on span "6" at bounding box center [489, 62] width 12 height 31
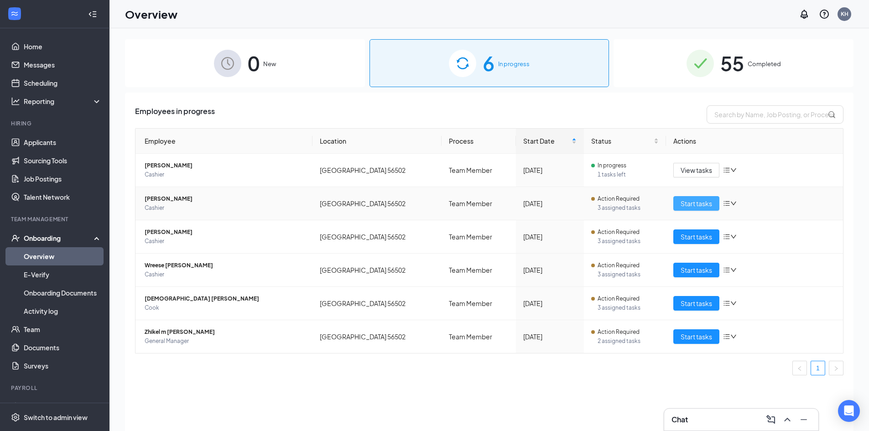
click at [687, 205] on span "Start tasks" at bounding box center [695, 203] width 31 height 10
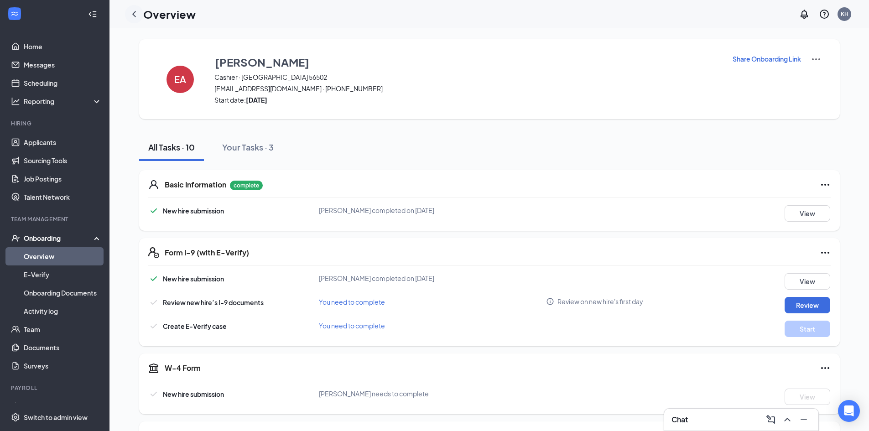
click at [137, 17] on icon "ChevronLeft" at bounding box center [134, 14] width 11 height 11
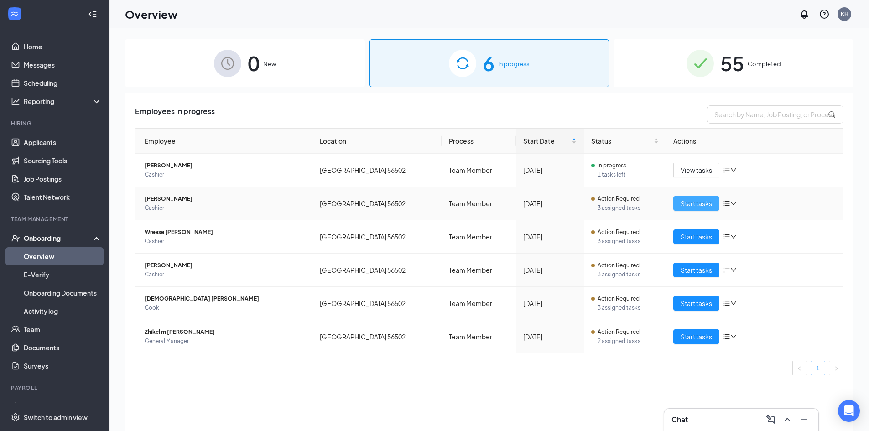
click at [685, 204] on span "Start tasks" at bounding box center [695, 203] width 31 height 10
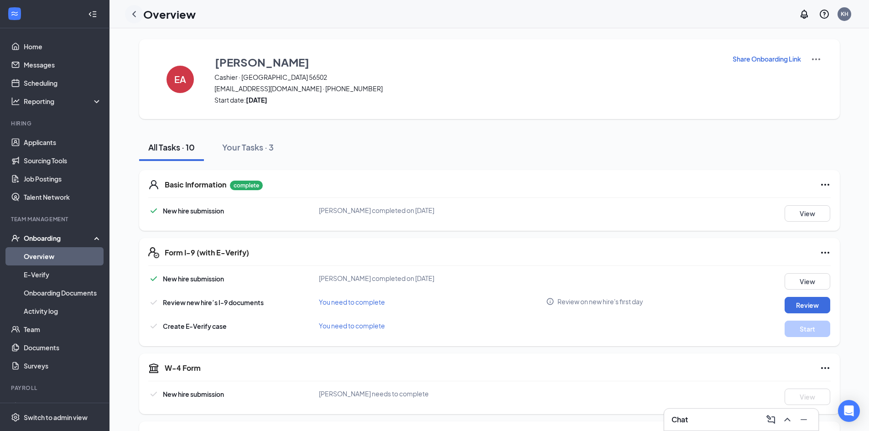
click at [135, 16] on icon "ChevronLeft" at bounding box center [134, 14] width 4 height 6
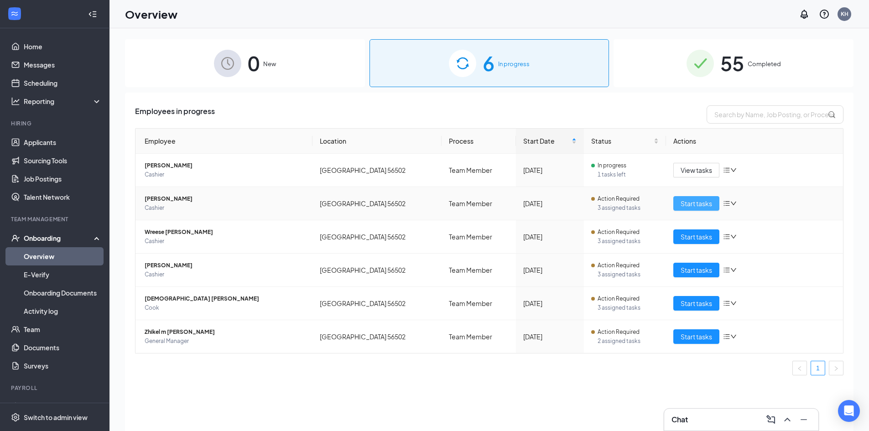
click at [691, 203] on span "Start tasks" at bounding box center [695, 203] width 31 height 10
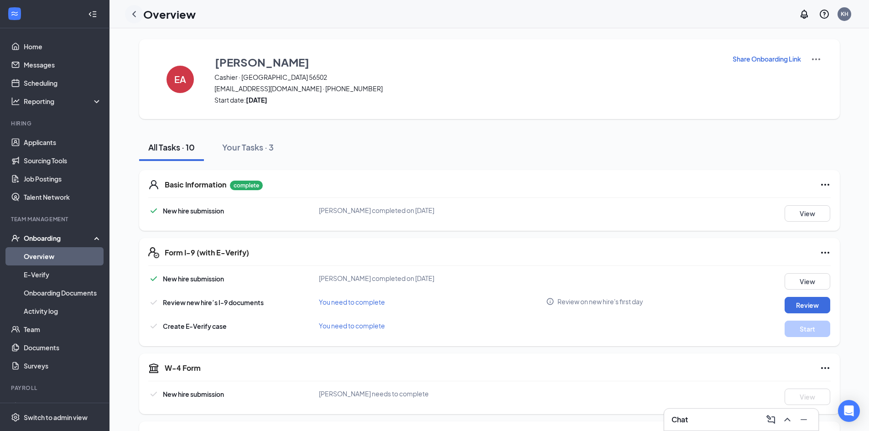
click at [126, 15] on div "Overview KH" at bounding box center [488, 14] width 759 height 28
click at [135, 15] on icon "ChevronLeft" at bounding box center [134, 14] width 11 height 11
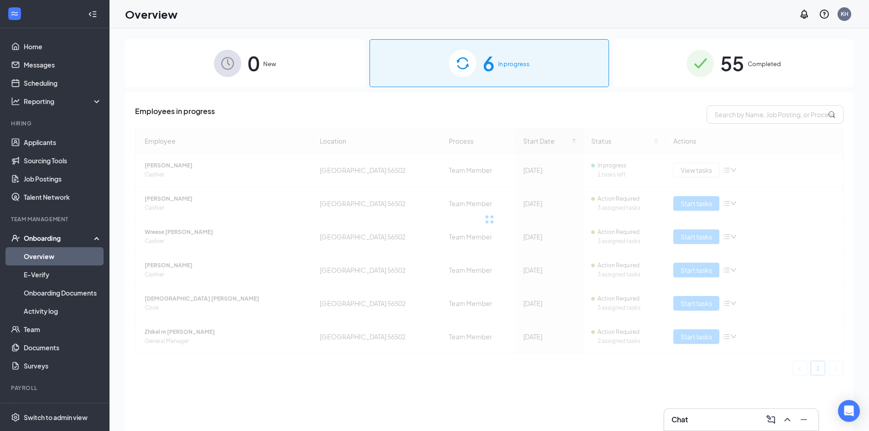
click at [743, 411] on div "Chat" at bounding box center [741, 420] width 154 height 22
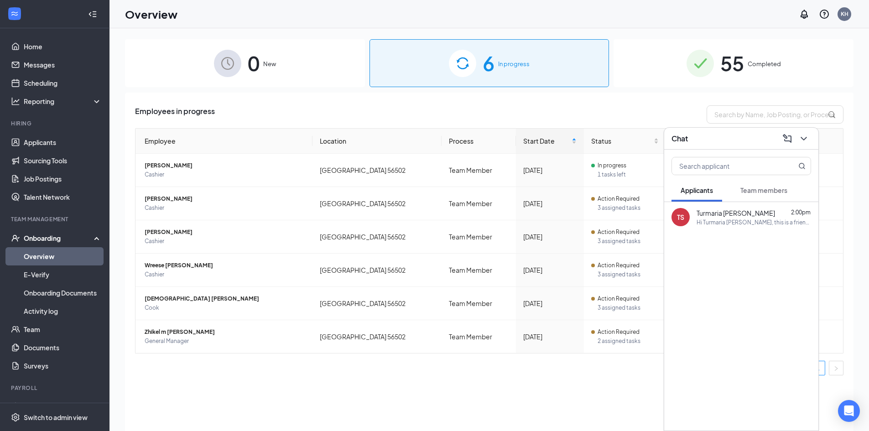
click at [759, 195] on button "Team members" at bounding box center [763, 190] width 65 height 23
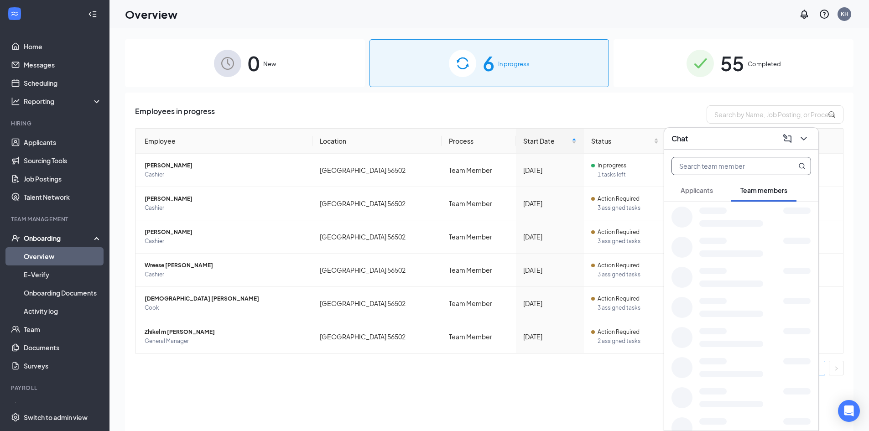
click at [712, 161] on input "text" at bounding box center [726, 165] width 108 height 17
type input "emma"
click at [714, 213] on b "Emma" at bounding box center [723, 213] width 54 height 8
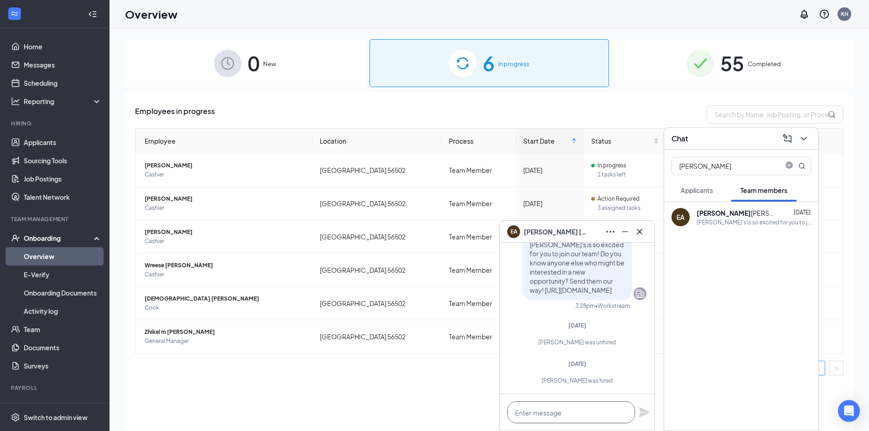
click at [539, 409] on textarea at bounding box center [571, 412] width 128 height 22
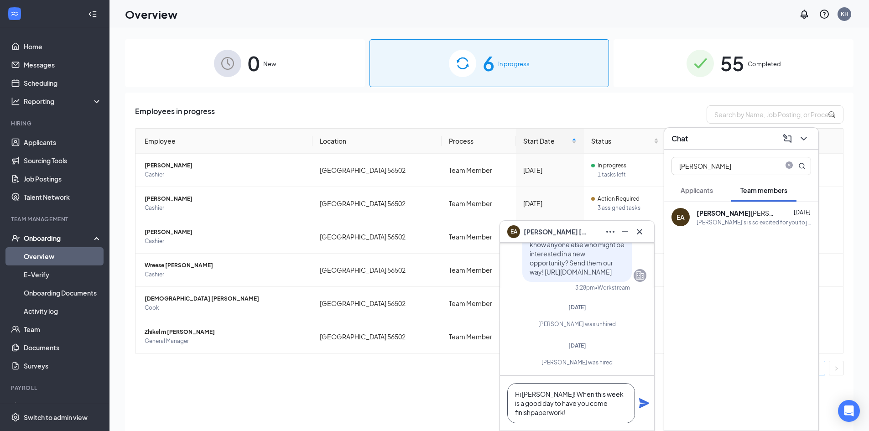
click at [531, 412] on textarea "Hi Ashley! When this week is a good day to have you come finishpaperwork!" at bounding box center [571, 403] width 128 height 40
type textarea "Hi Ashley! When this week is a good day to have you come finish paperwork!"
click at [644, 403] on icon "Plane" at bounding box center [644, 403] width 11 height 11
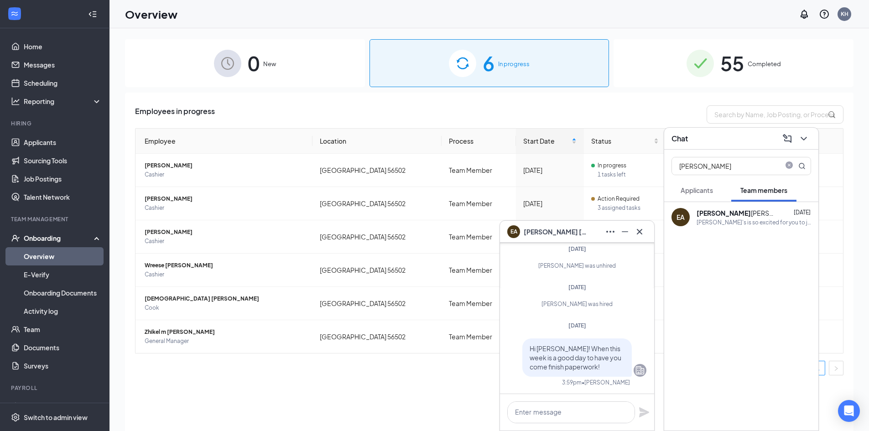
scroll to position [0, 0]
drag, startPoint x: 586, startPoint y: 359, endPoint x: 557, endPoint y: 337, distance: 36.4
click at [555, 330] on div "Today Hi Ashley! When this week is a good day to have you come finish paperwork…" at bounding box center [577, 358] width 139 height 72
click at [564, 358] on span "Hi Ashley! When this week is a good day to have you come finish paperwork!" at bounding box center [576, 357] width 92 height 26
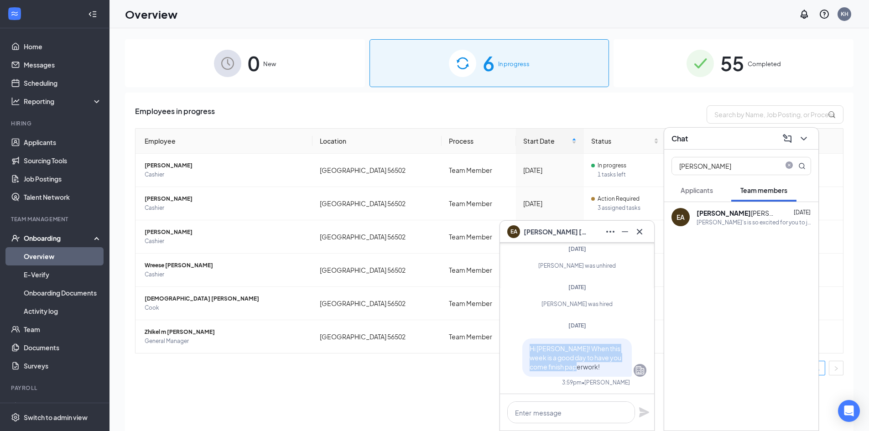
drag, startPoint x: 587, startPoint y: 367, endPoint x: 522, endPoint y: 343, distance: 68.9
click at [522, 343] on div "Hi Ashley! When this week is a good day to have you come finish paperwork!" at bounding box center [576, 357] width 109 height 38
copy span "Hi Ashley! When this week is a good day to have you come finish paperwork!"
click at [633, 230] on button at bounding box center [639, 231] width 15 height 15
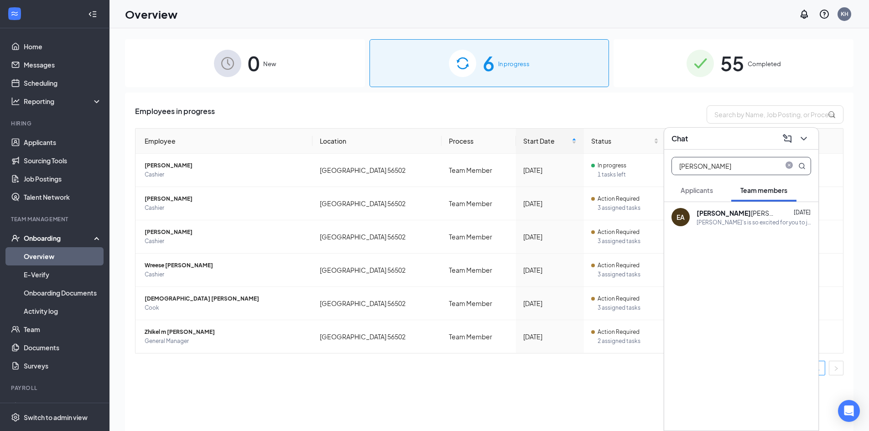
click at [786, 165] on icon "close-circle" at bounding box center [788, 164] width 7 height 7
type input "makay"
click at [720, 219] on div "Zaxby's is so excited for you to join our team! Do you know anyone else who mig…" at bounding box center [753, 222] width 114 height 8
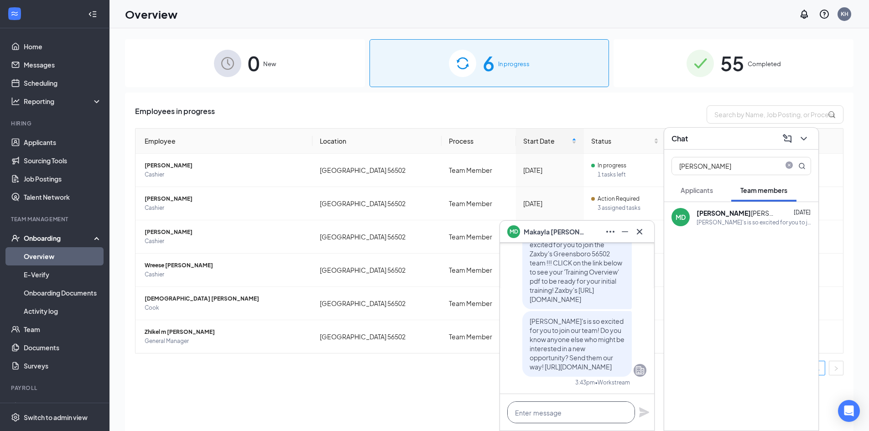
paste textarea "Hi Ashley! When this week is a good day to have you come finish paperwork!"
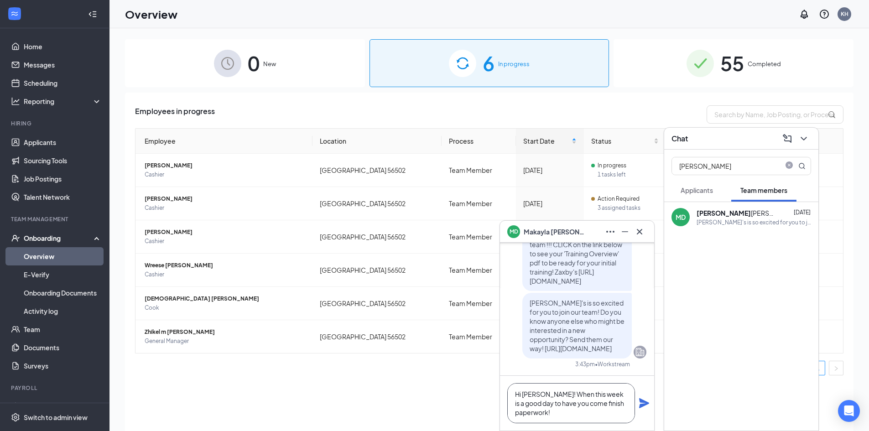
click at [542, 394] on textarea "Hi Ashley! When this week is a good day to have you come finish paperwork!" at bounding box center [571, 403] width 128 height 40
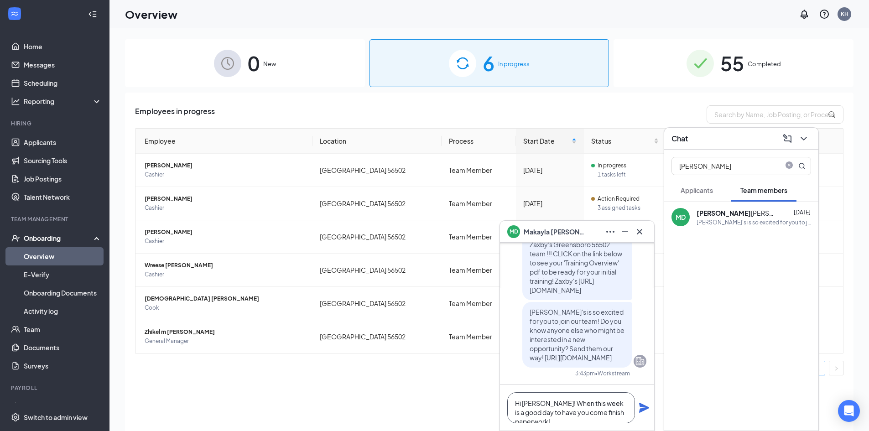
scroll to position [0, 0]
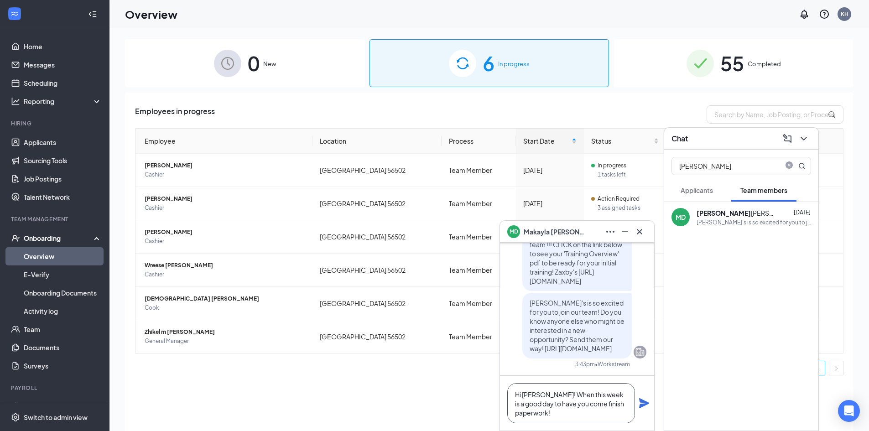
type textarea "Hi Makayla! When this week is a good day to have you come finish paperwork!"
click at [644, 400] on icon "Plane" at bounding box center [644, 403] width 10 height 10
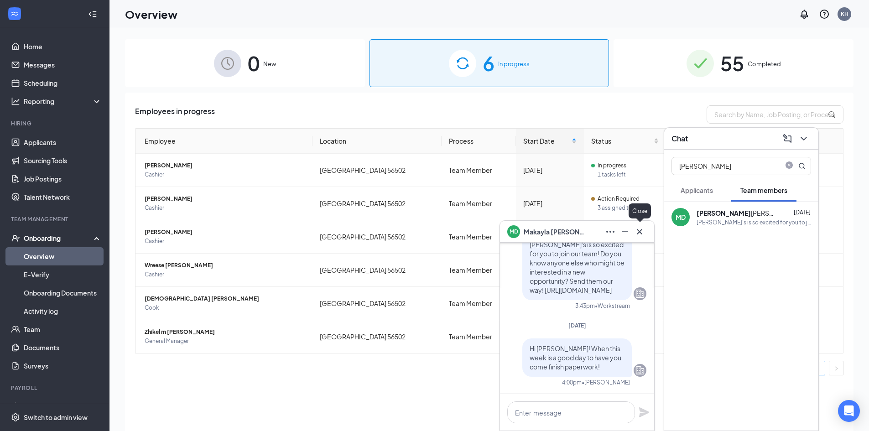
click at [642, 229] on icon "Cross" at bounding box center [639, 231] width 11 height 11
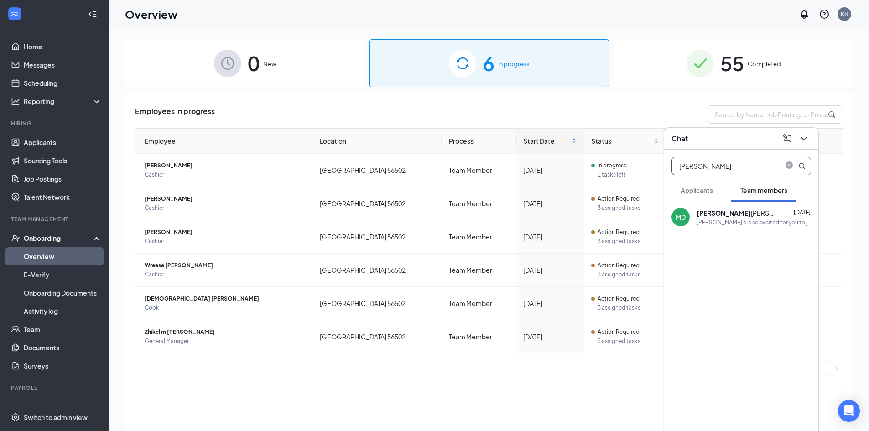
drag, startPoint x: 707, startPoint y: 168, endPoint x: 674, endPoint y: 168, distance: 33.3
click at [673, 169] on input "makay" at bounding box center [726, 165] width 108 height 17
type input "wreese"
click at [702, 215] on b "Wreese" at bounding box center [708, 213] width 24 height 8
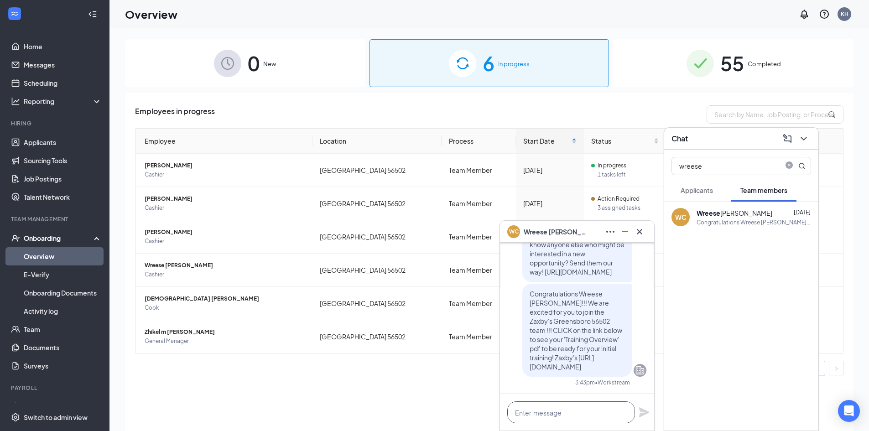
paste textarea "Hi Ashley! When this week is a good day to have you come finish paperwork!"
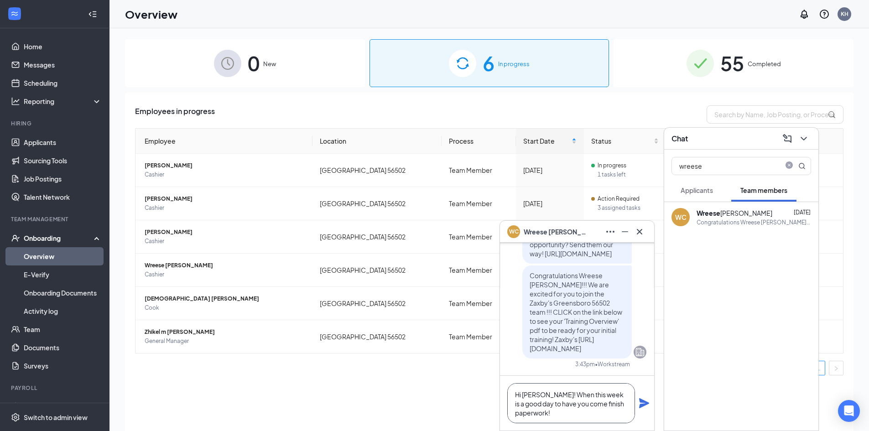
scroll to position [0, 0]
drag, startPoint x: 542, startPoint y: 394, endPoint x: 525, endPoint y: 396, distance: 16.5
click at [525, 396] on textarea "Hi Ashley! When this week is a good day to have you come finish paperwork!" at bounding box center [571, 403] width 128 height 40
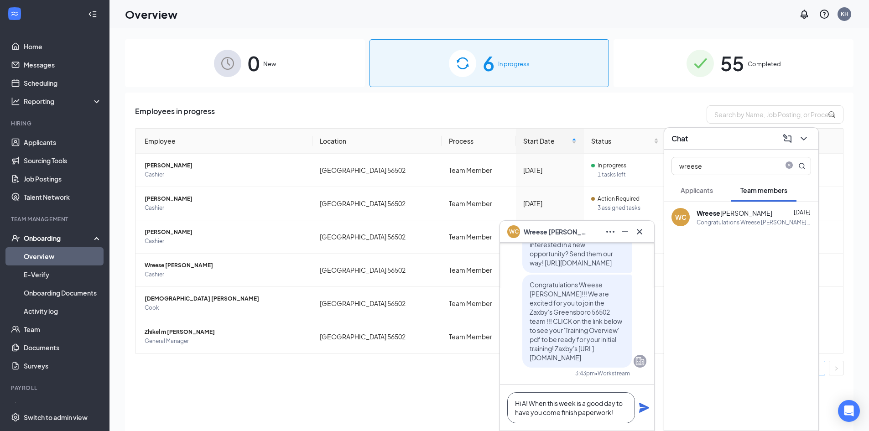
scroll to position [0, 0]
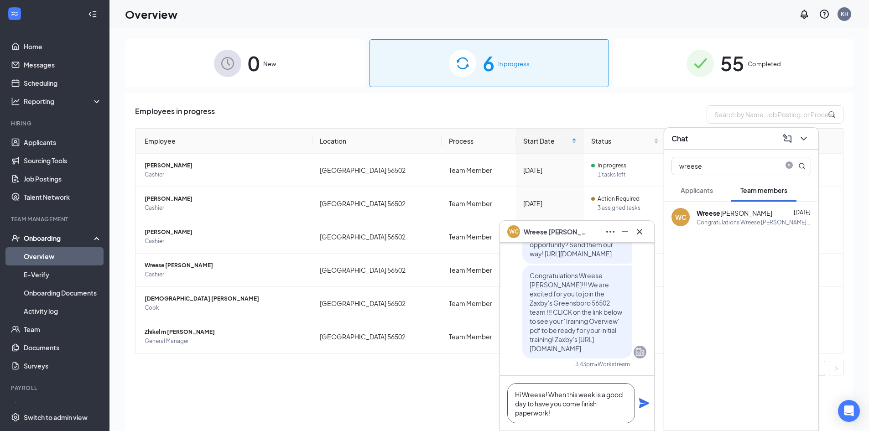
type textarea "Hi Wreese! When this week is a good day to have you come finish paperwork!"
click at [644, 401] on icon "Plane" at bounding box center [644, 403] width 10 height 10
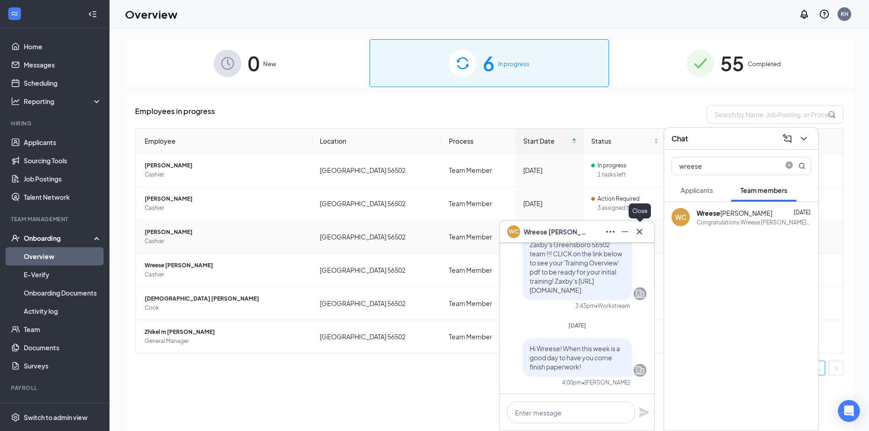
drag, startPoint x: 637, startPoint y: 229, endPoint x: 641, endPoint y: 229, distance: 4.6
click at [638, 229] on icon "Cross" at bounding box center [639, 231] width 11 height 11
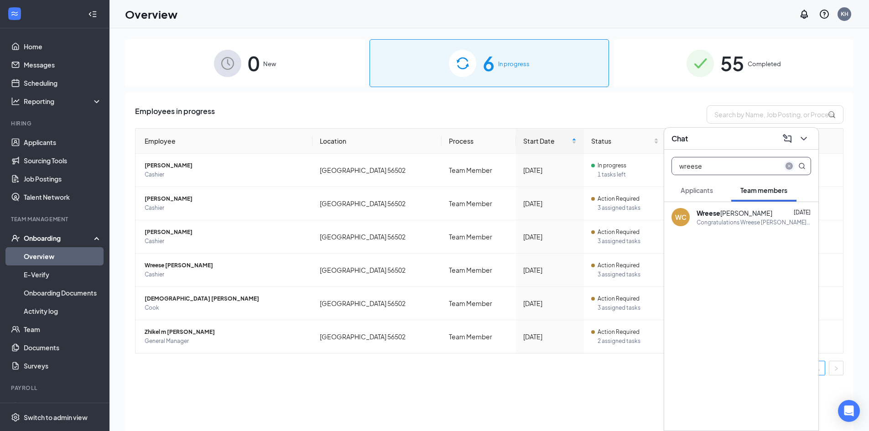
click at [789, 165] on icon "close-circle" at bounding box center [788, 165] width 7 height 7
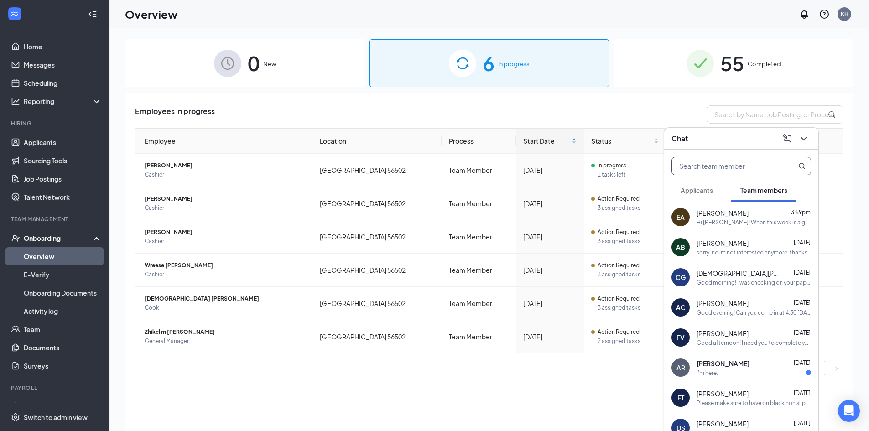
click at [757, 169] on input "text" at bounding box center [726, 165] width 108 height 17
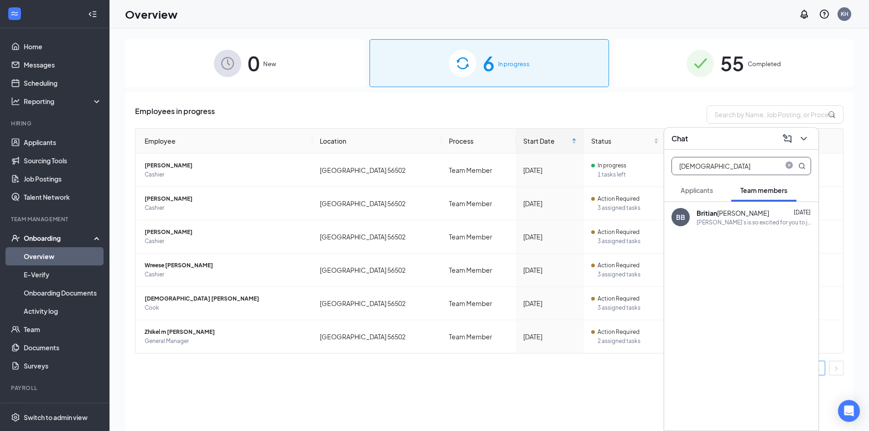
type input "britian"
click at [740, 218] on div "Zaxby's is so excited for you to join our team! Do you know anyone else who mig…" at bounding box center [753, 222] width 114 height 8
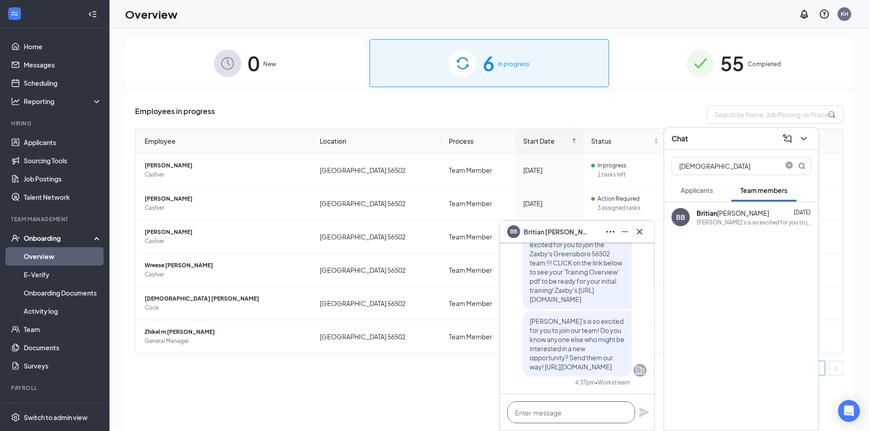
paste textarea "Hi Ashley! When this week is a good day to have you come finish paperwork!"
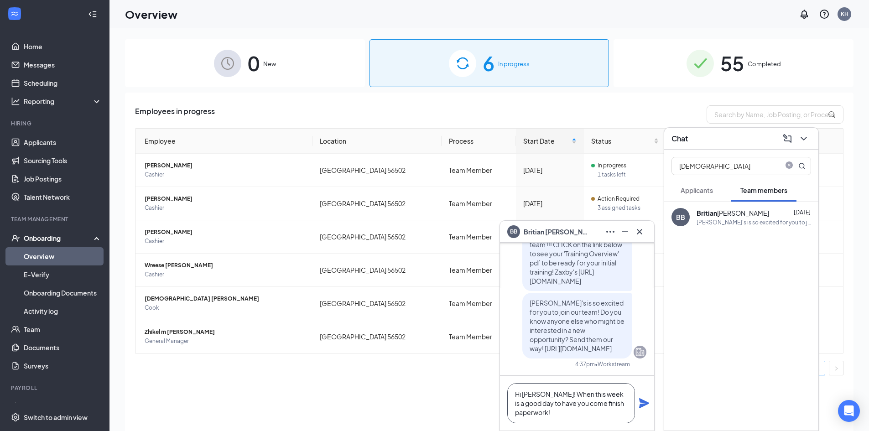
click at [541, 394] on textarea "Hi Ashley! When this week is a good day to have you come finish paperwork!" at bounding box center [571, 403] width 128 height 40
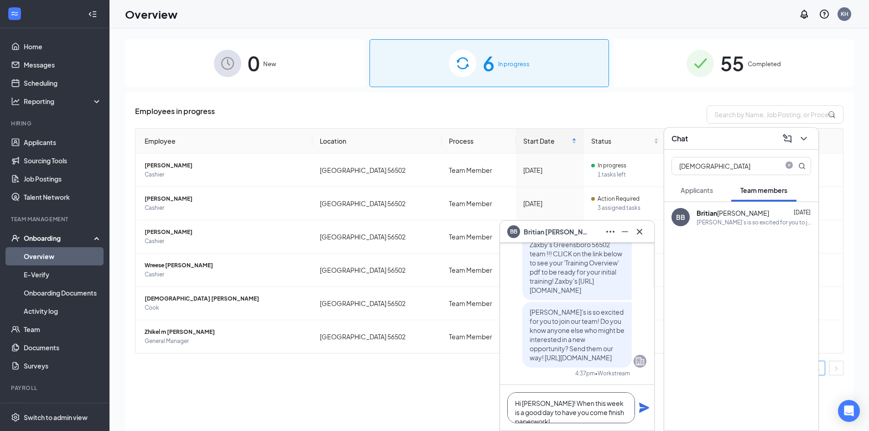
scroll to position [0, 0]
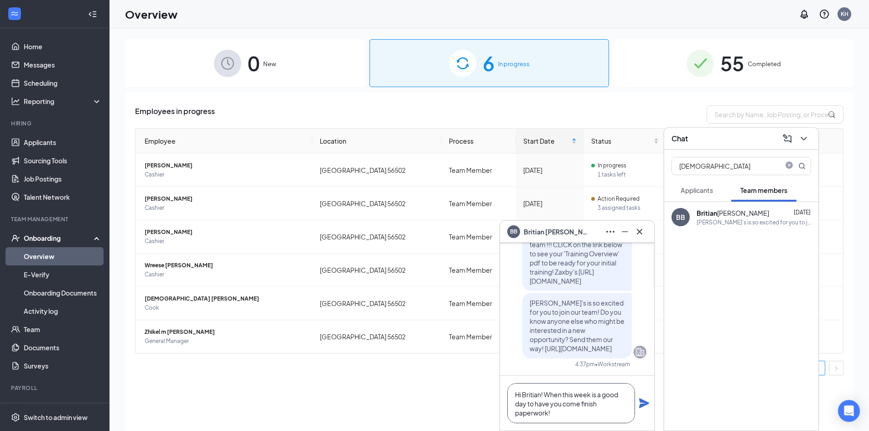
type textarea "Hi Britian! When this week is a good day to have you come finish paperwork!"
click at [646, 405] on icon "Plane" at bounding box center [644, 403] width 10 height 10
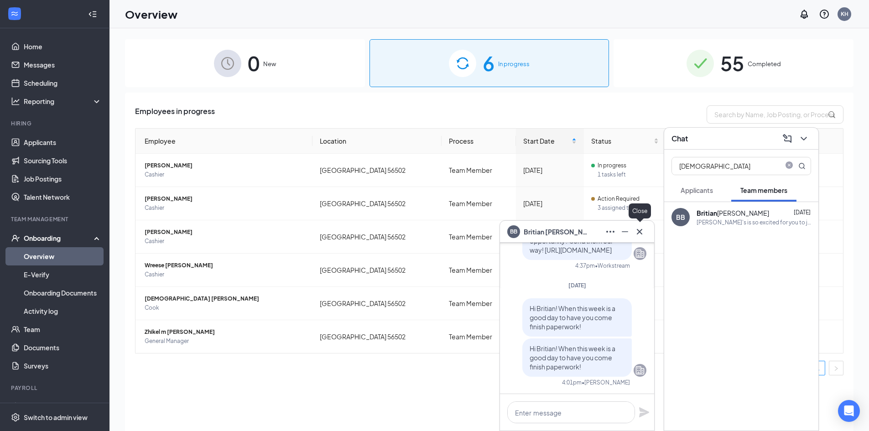
click at [636, 231] on icon "Cross" at bounding box center [639, 231] width 11 height 11
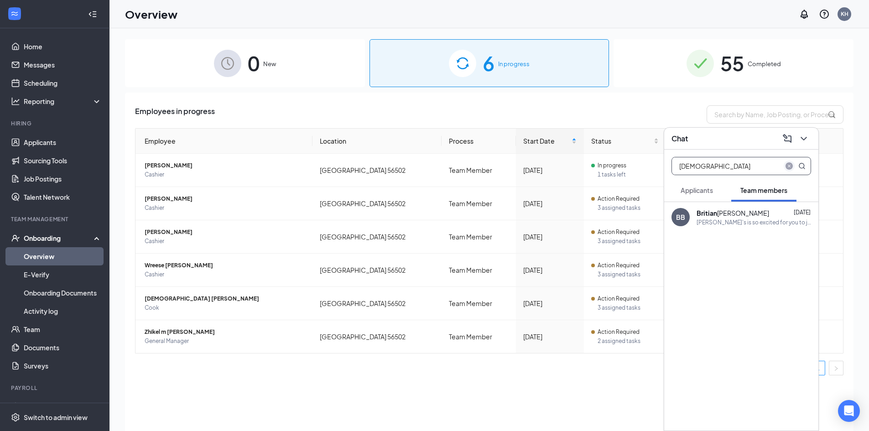
click at [787, 165] on icon "close-circle" at bounding box center [788, 165] width 7 height 7
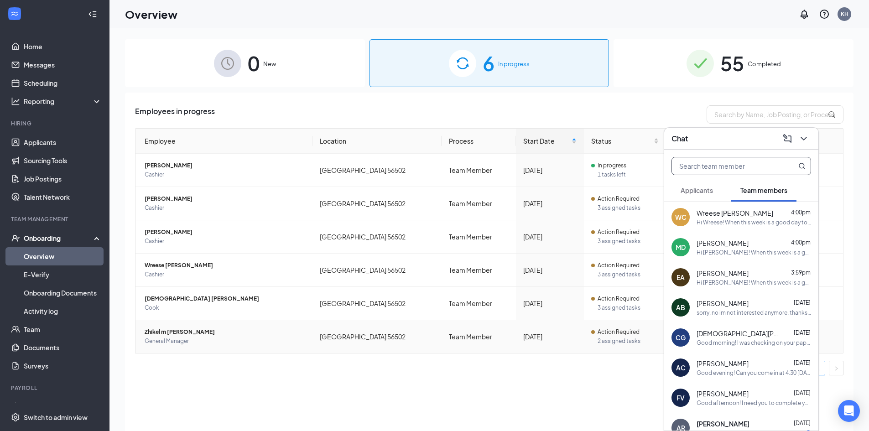
click at [597, 338] on span "2 assigned tasks" at bounding box center [627, 341] width 61 height 9
click at [809, 135] on icon "ChevronDown" at bounding box center [803, 138] width 11 height 11
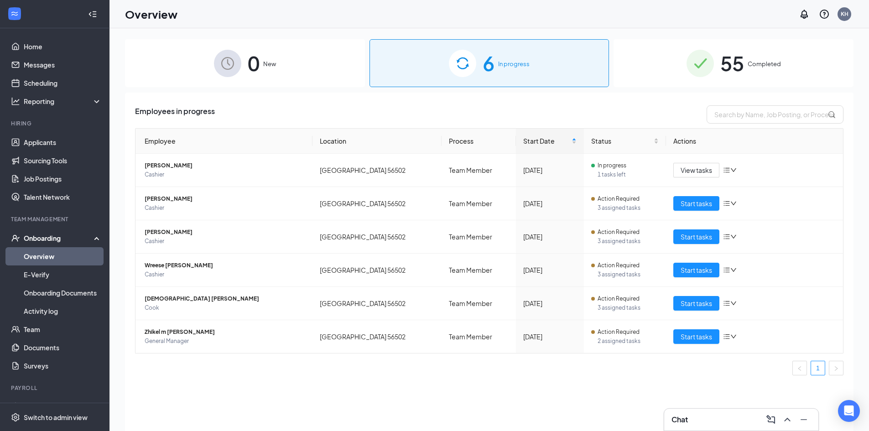
drag, startPoint x: 670, startPoint y: 374, endPoint x: 690, endPoint y: 372, distance: 19.7
click at [671, 374] on ul "1" at bounding box center [489, 368] width 708 height 15
click at [721, 412] on div "Chat" at bounding box center [741, 420] width 154 height 22
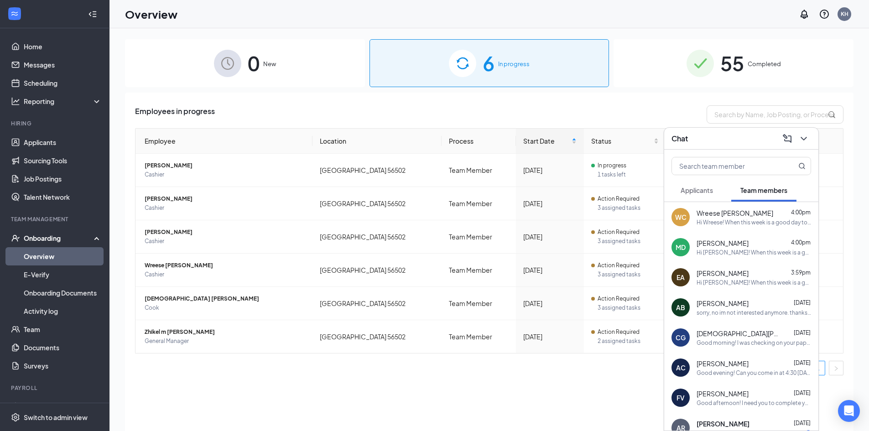
drag, startPoint x: 792, startPoint y: 306, endPoint x: 795, endPoint y: 316, distance: 10.1
click at [795, 316] on div "sorry, no im not interested anymore. thanks anyways!" at bounding box center [753, 313] width 114 height 8
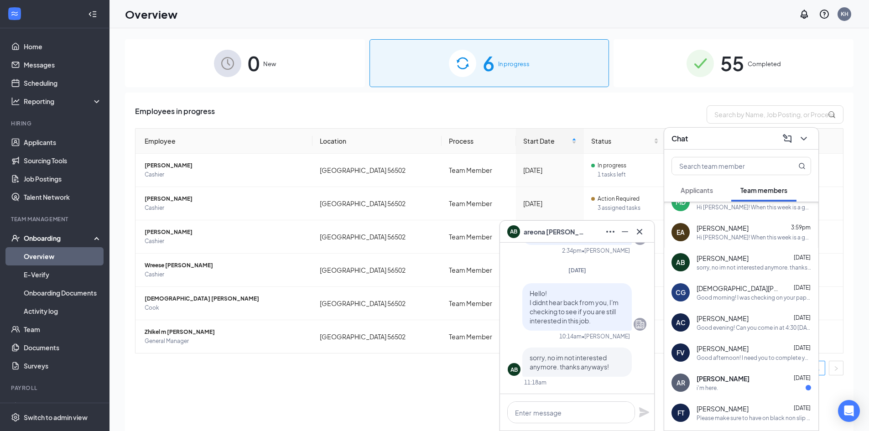
scroll to position [46, 0]
click at [643, 229] on icon "Cross" at bounding box center [639, 231] width 11 height 11
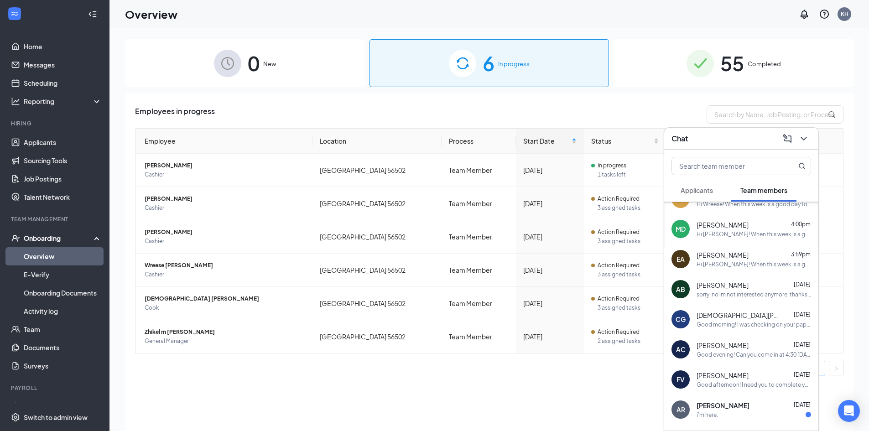
scroll to position [0, 0]
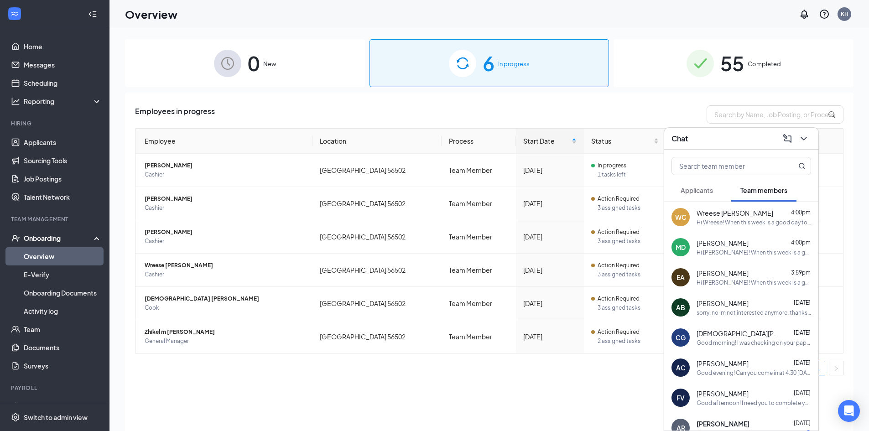
click at [691, 182] on button "Applicants" at bounding box center [696, 190] width 51 height 23
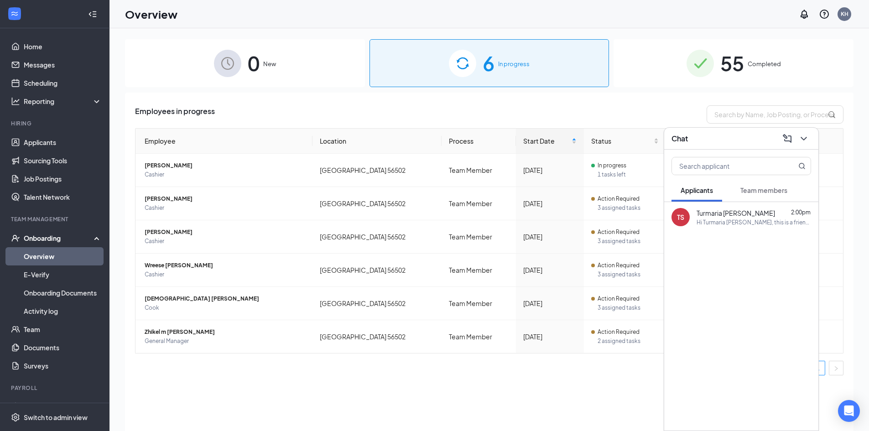
click at [774, 187] on span "Team members" at bounding box center [763, 190] width 47 height 8
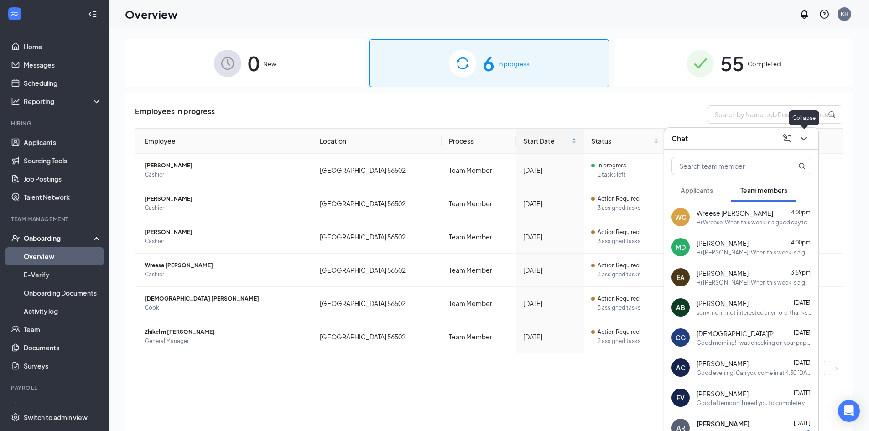
drag, startPoint x: 802, startPoint y: 139, endPoint x: 791, endPoint y: 151, distance: 16.1
click at [802, 139] on icon "ChevronDown" at bounding box center [803, 138] width 11 height 11
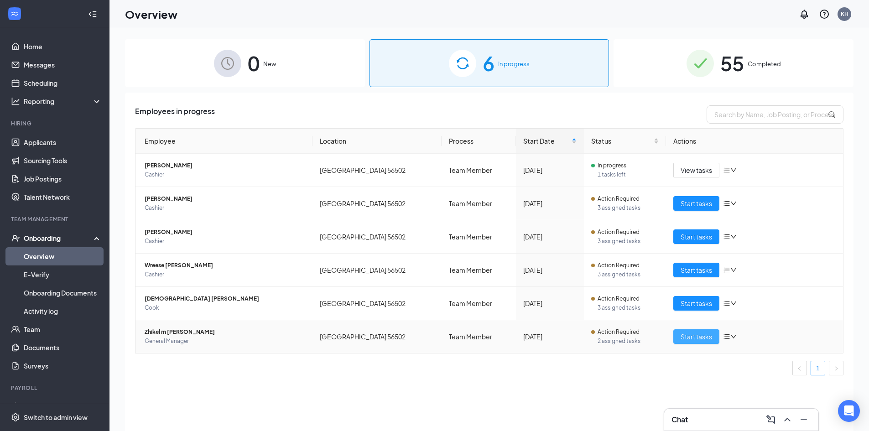
click at [705, 339] on span "Start tasks" at bounding box center [695, 337] width 31 height 10
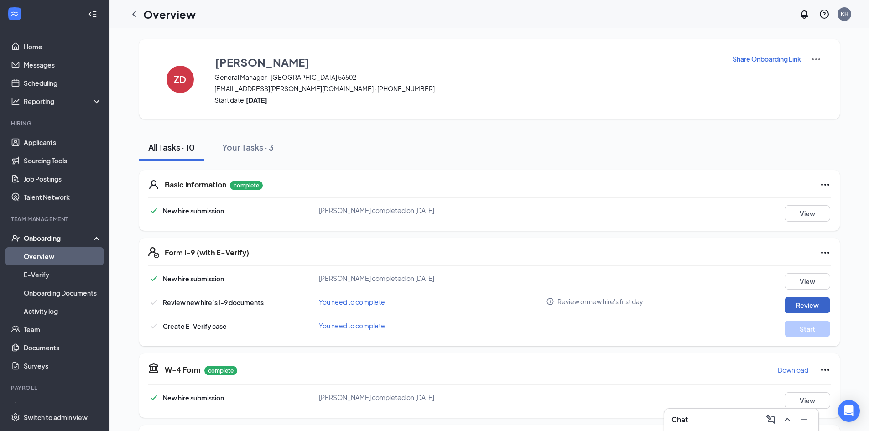
click at [806, 305] on button "Review" at bounding box center [807, 305] width 46 height 16
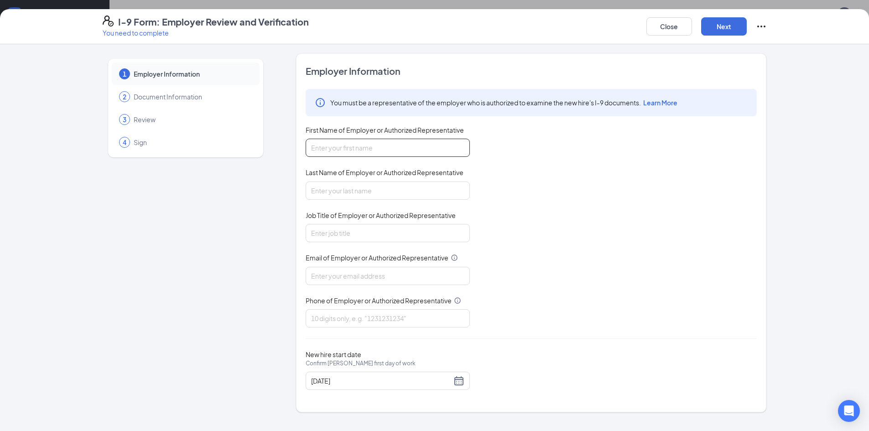
click at [384, 147] on input "First Name of Employer or Authorized Representative" at bounding box center [388, 148] width 164 height 18
type input "Karysma"
click at [369, 191] on input "Last Name of Employer or Authorized Representative" at bounding box center [388, 191] width 164 height 18
click at [370, 234] on input "Job Title of Employer or Authorized Representative" at bounding box center [388, 233] width 164 height 18
drag, startPoint x: 359, startPoint y: 192, endPoint x: 357, endPoint y: 197, distance: 5.3
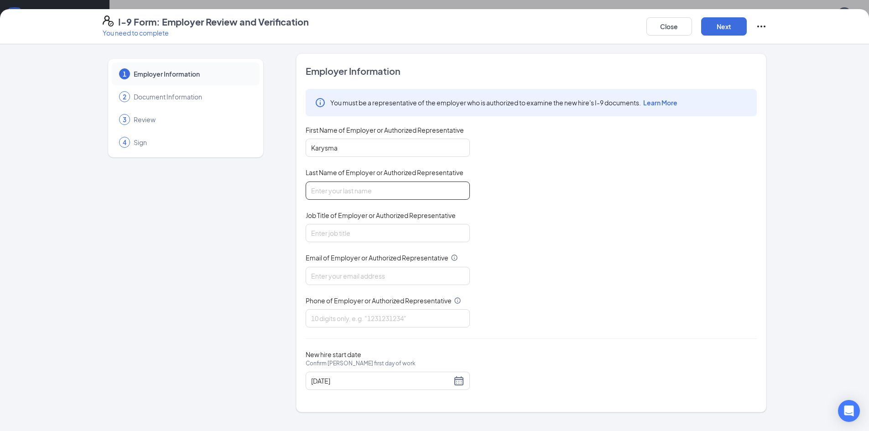
click at [359, 192] on input "Last Name of Employer or Authorized Representative" at bounding box center [388, 191] width 164 height 18
type input "Hopkins"
drag, startPoint x: 360, startPoint y: 229, endPoint x: 371, endPoint y: 238, distance: 14.0
click at [360, 229] on input "Job Title of Employer or Authorized Representative" at bounding box center [388, 233] width 164 height 18
type input "General Manager"
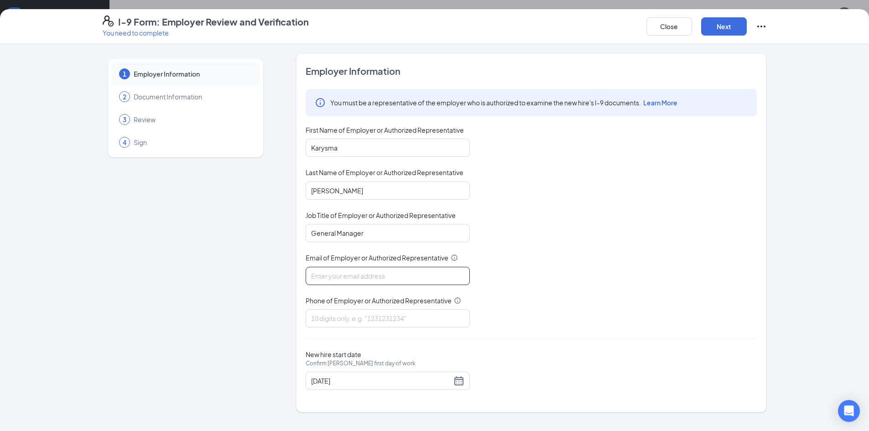
drag, startPoint x: 372, startPoint y: 274, endPoint x: 371, endPoint y: 282, distance: 8.3
click at [372, 274] on input "Email of Employer or Authorized Representative" at bounding box center [388, 276] width 164 height 18
click at [364, 317] on input "Phone of Employer or Authorized Representative" at bounding box center [388, 318] width 164 height 18
type input "7063082992"
click at [357, 276] on input "Email of Employer or Authorized Representative" at bounding box center [388, 276] width 164 height 18
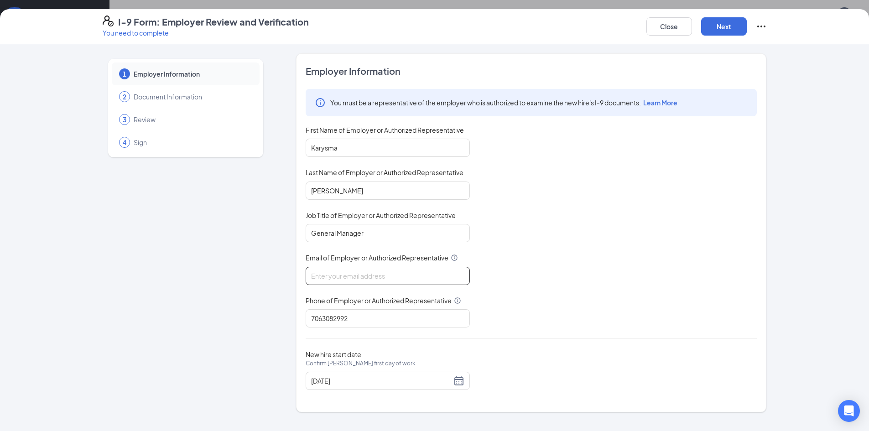
type input "khopkins@zaxbysfsrg.com"
click at [729, 19] on button "Next" at bounding box center [724, 26] width 46 height 18
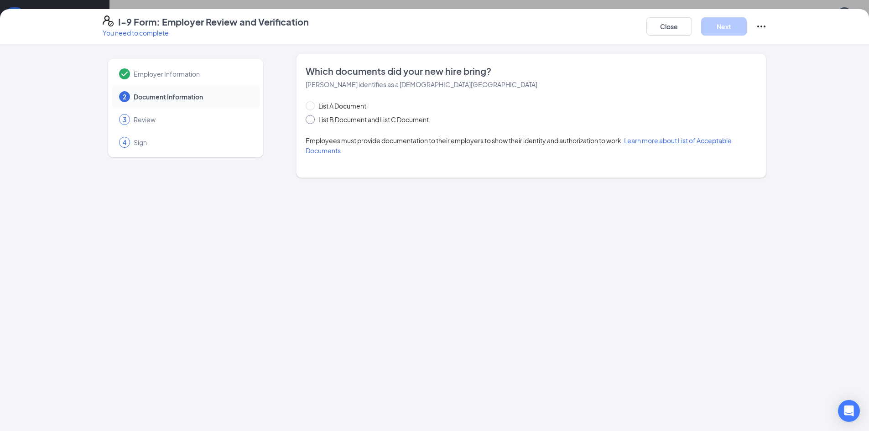
click at [327, 120] on span "List B Document and List C Document" at bounding box center [374, 119] width 118 height 10
click at [312, 120] on input "List B Document and List C Document" at bounding box center [309, 118] width 6 height 6
radio input "true"
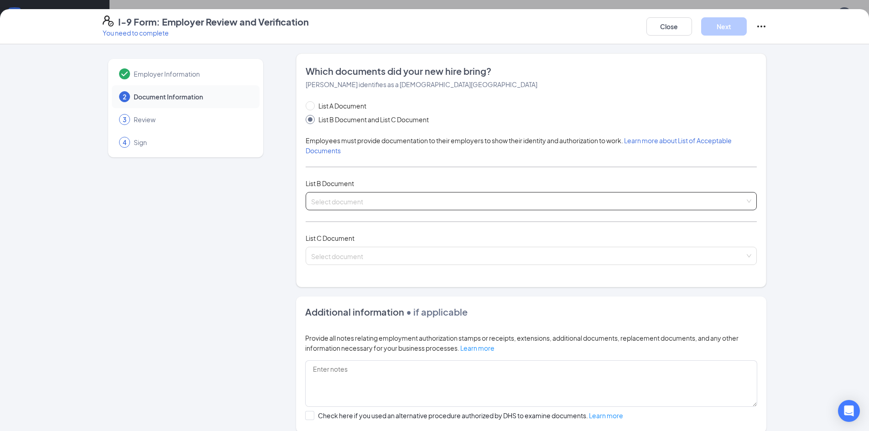
click at [364, 204] on input "search" at bounding box center [528, 199] width 434 height 14
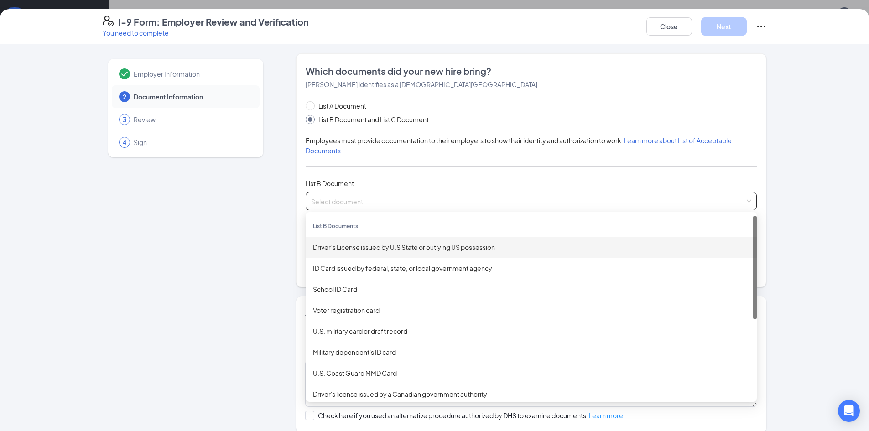
click at [377, 251] on div "Driver’s License issued by U.S State or outlying US possession" at bounding box center [531, 247] width 436 height 10
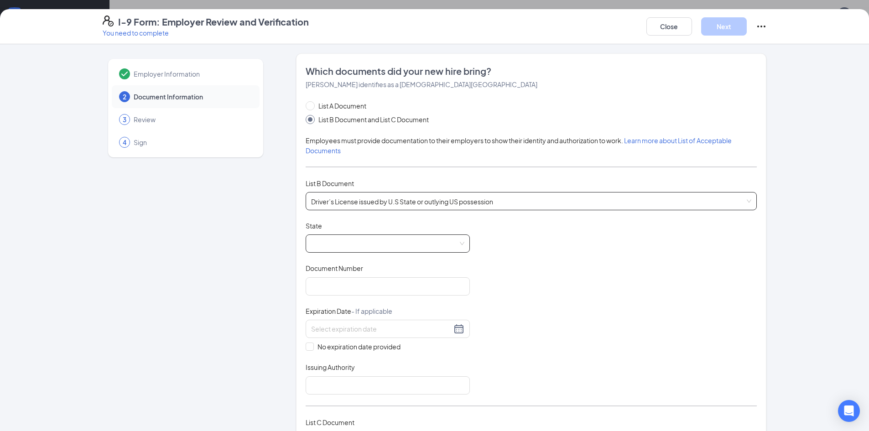
click at [358, 247] on span at bounding box center [387, 243] width 153 height 17
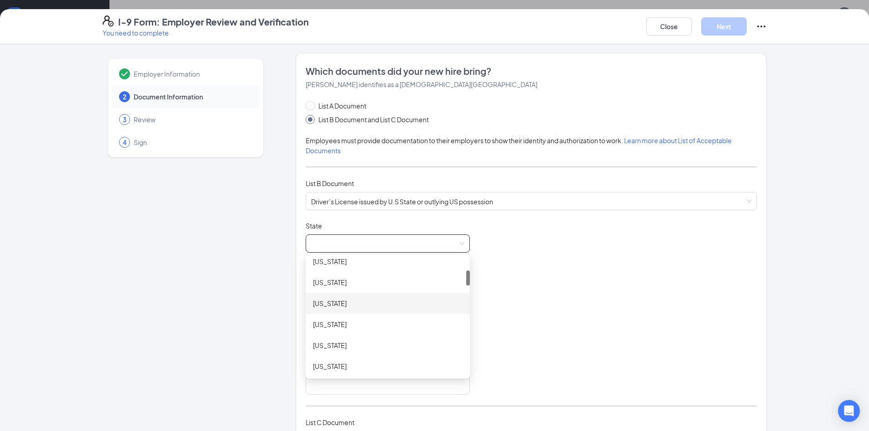
scroll to position [137, 0]
click at [336, 359] on div "Georgia" at bounding box center [388, 363] width 150 height 10
click at [346, 285] on input "Document Number" at bounding box center [388, 286] width 164 height 18
type input "072412339"
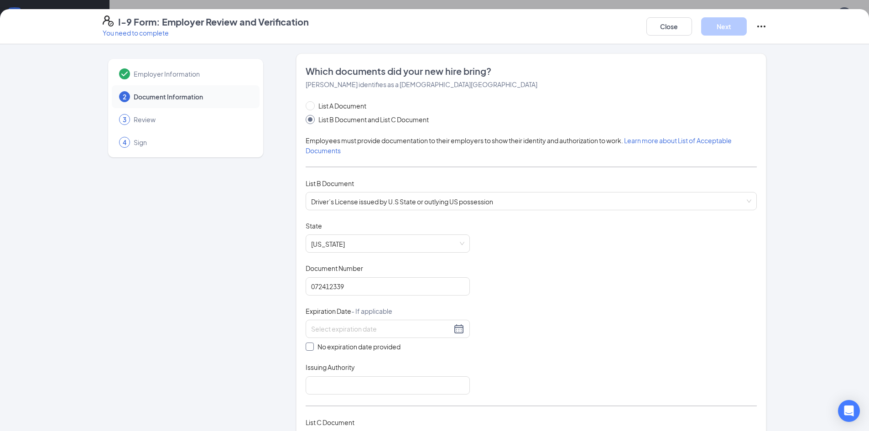
click at [319, 350] on span "No expiration date provided" at bounding box center [359, 347] width 90 height 10
click at [312, 349] on input "No expiration date provided" at bounding box center [309, 346] width 6 height 6
checkbox input "true"
click at [331, 388] on input "Issuing Authority" at bounding box center [388, 387] width 164 height 18
type input "g"
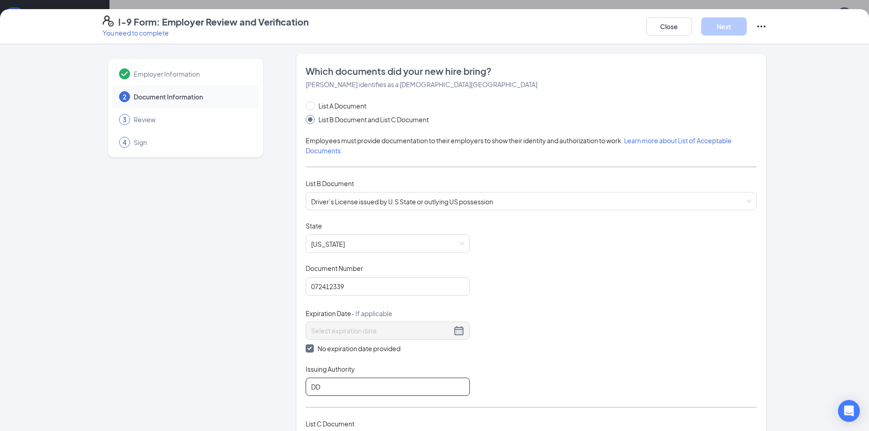
type input "D"
type input "Georgia DDL"
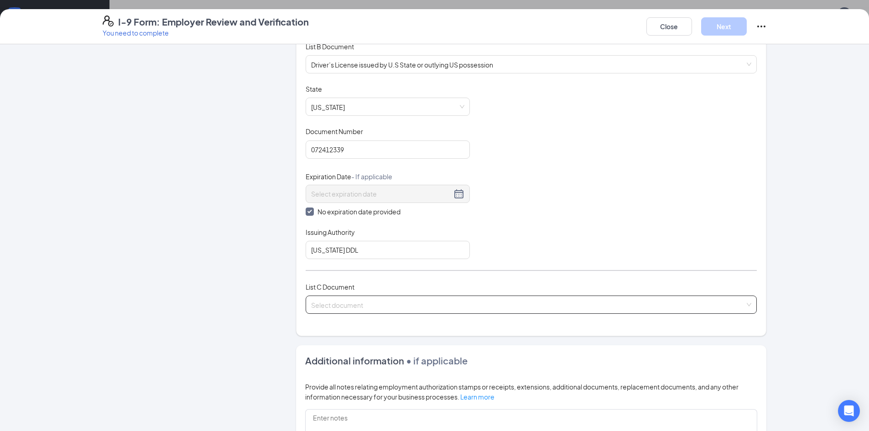
click at [387, 301] on input "search" at bounding box center [528, 303] width 434 height 14
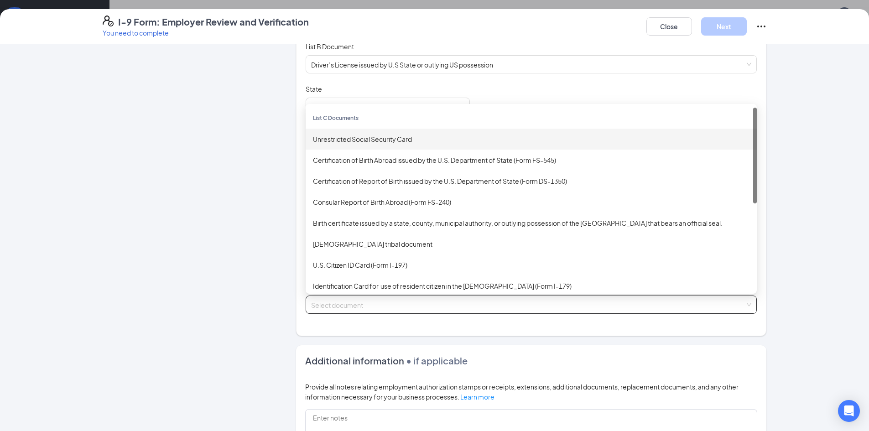
click at [341, 138] on div "Unrestricted Social Security Card" at bounding box center [531, 139] width 436 height 10
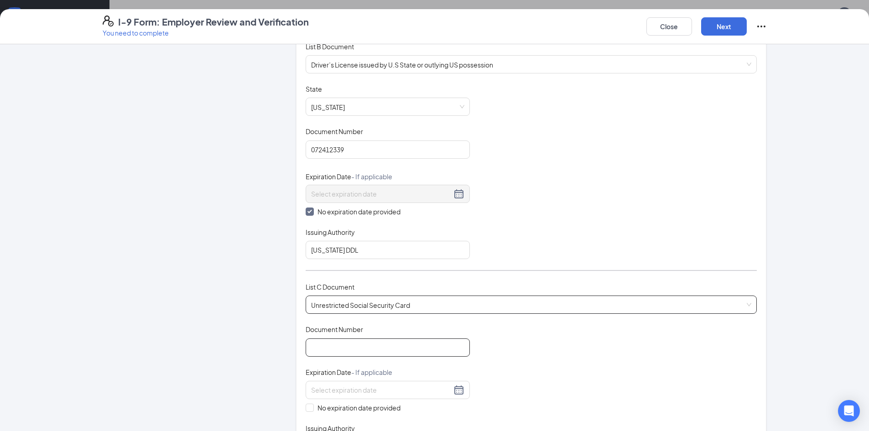
click at [369, 353] on input "Document Number" at bounding box center [388, 347] width 164 height 18
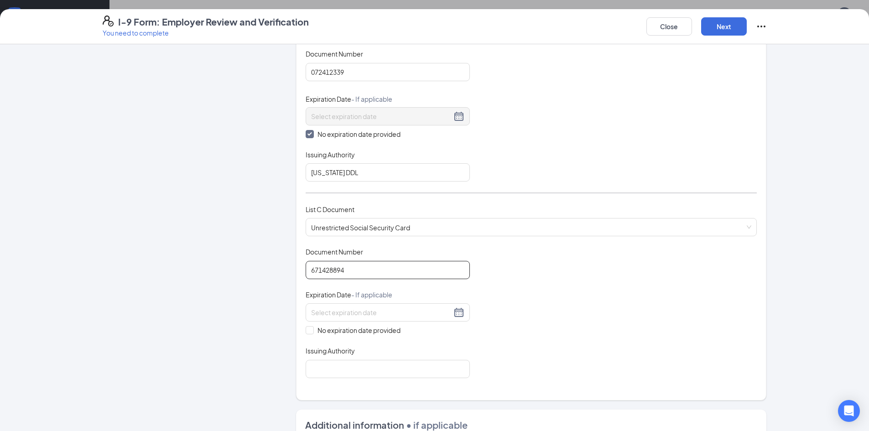
scroll to position [228, 0]
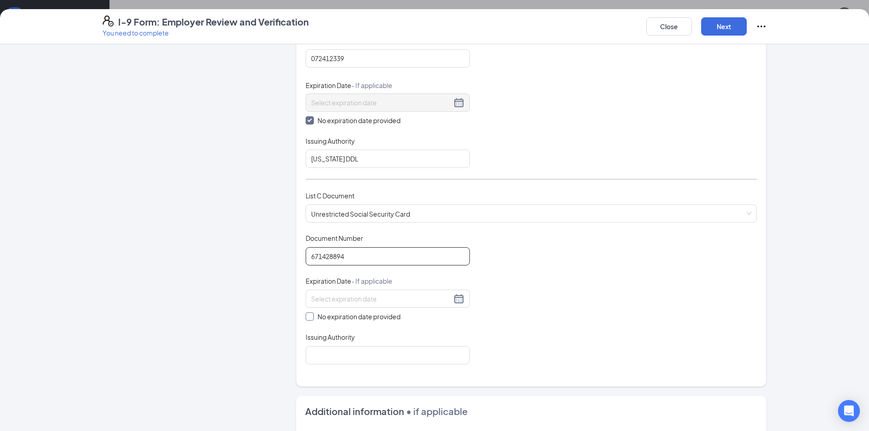
type input "671428894"
click at [327, 316] on span "No expiration date provided" at bounding box center [359, 317] width 90 height 10
click at [312, 316] on input "No expiration date provided" at bounding box center [309, 315] width 6 height 6
checkbox input "true"
click at [315, 355] on input "Issuing Authority" at bounding box center [388, 357] width 164 height 18
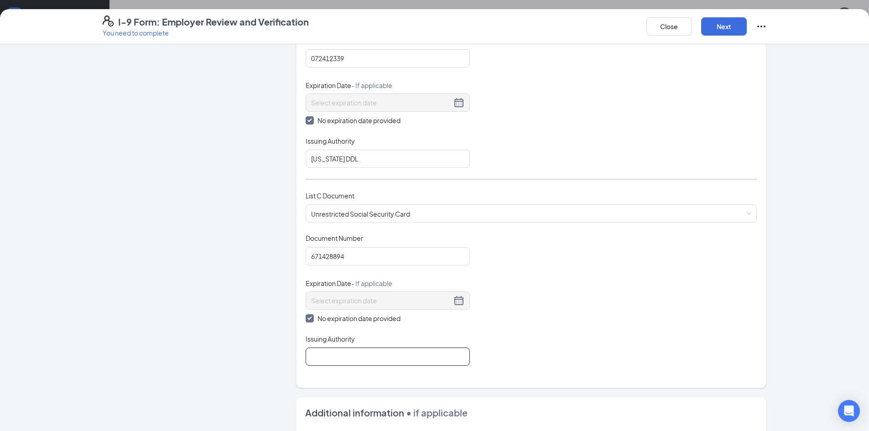
type input "SSA"
click at [721, 26] on button "Next" at bounding box center [724, 26] width 46 height 18
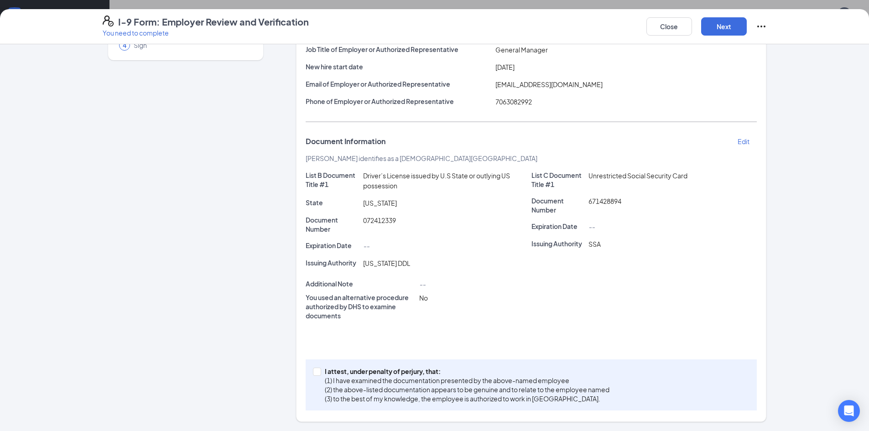
click at [307, 371] on div "I attest, under penalty of perjury, that: (1) I have examined the documentation…" at bounding box center [531, 384] width 451 height 51
click at [313, 371] on input "I attest, under penalty of perjury, that: (1) I have examined the documentation…" at bounding box center [316, 371] width 6 height 6
checkbox input "true"
click at [731, 19] on button "Next" at bounding box center [724, 26] width 46 height 18
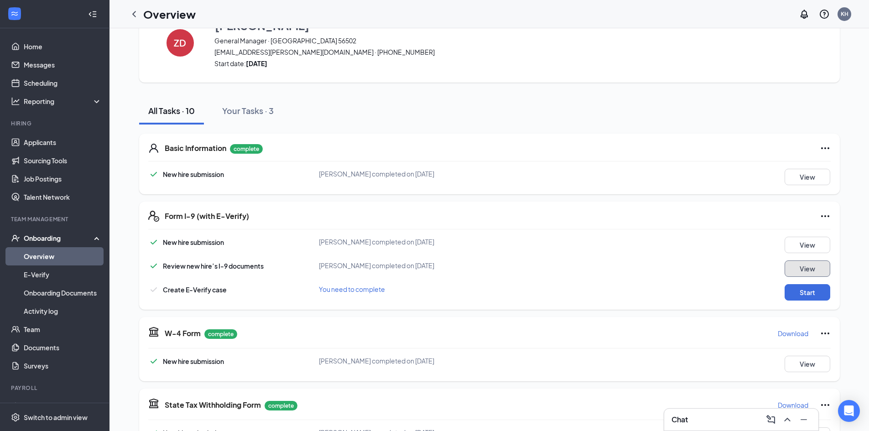
scroll to position [91, 0]
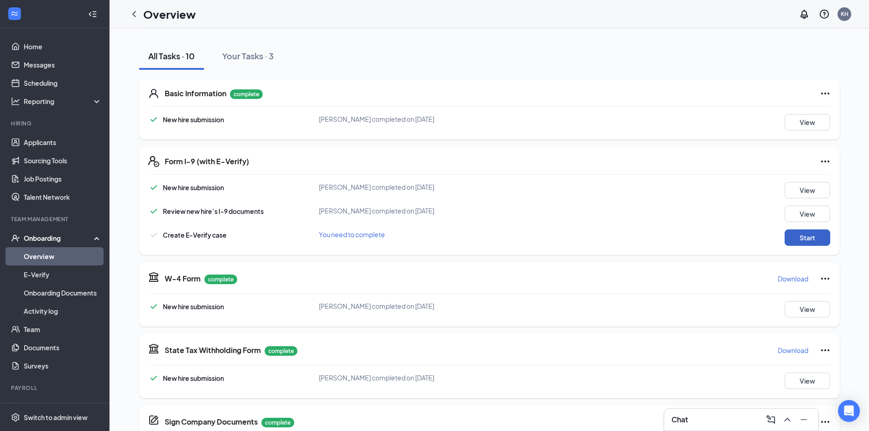
click at [799, 238] on button "Start" at bounding box center [807, 237] width 46 height 16
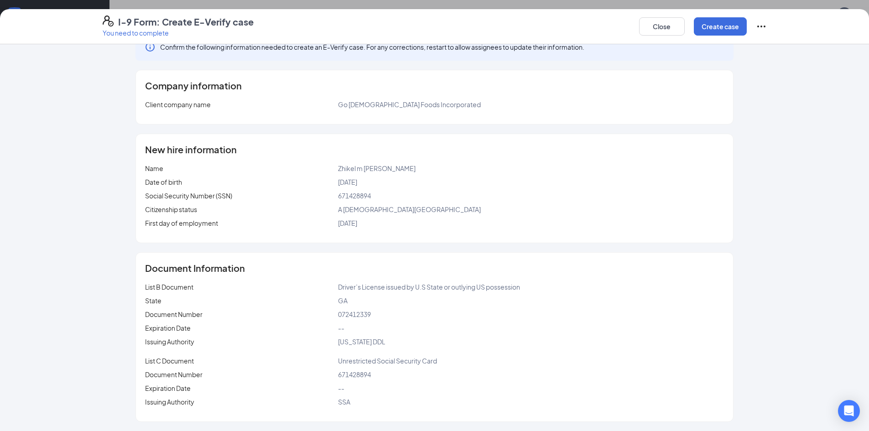
scroll to position [46, 0]
click at [719, 29] on button "Create case" at bounding box center [720, 26] width 53 height 18
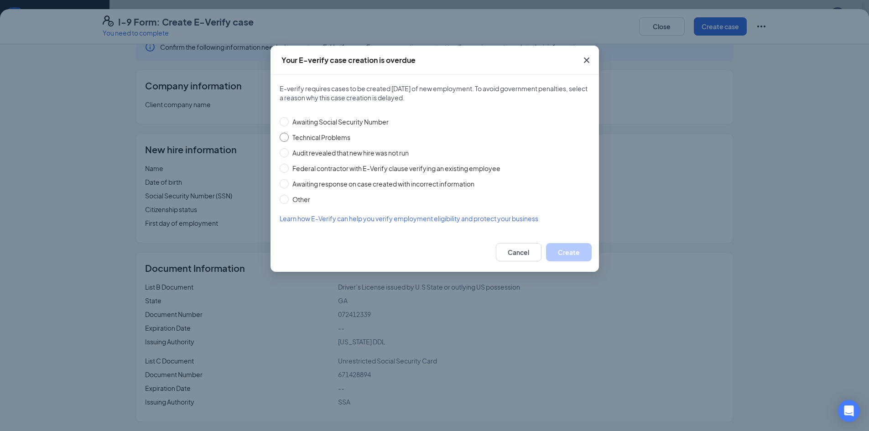
click at [309, 140] on span "Technical Problems" at bounding box center [321, 137] width 65 height 10
drag, startPoint x: 287, startPoint y: 138, endPoint x: 300, endPoint y: 140, distance: 12.5
click at [288, 138] on input "Technical Problems" at bounding box center [284, 137] width 9 height 9
radio input "true"
click at [565, 252] on button "Create" at bounding box center [569, 252] width 46 height 18
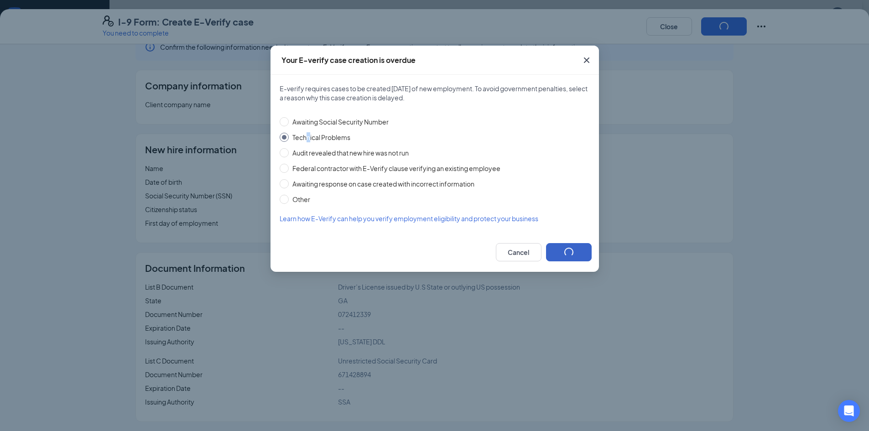
scroll to position [132, 0]
click at [558, 120] on div "Your E-verify case creation is overdue E-verify requires cases to be created wi…" at bounding box center [434, 215] width 869 height 431
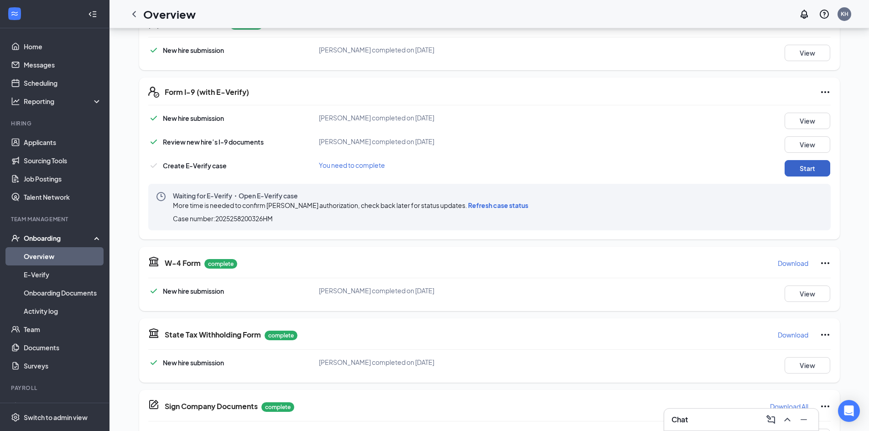
scroll to position [91, 0]
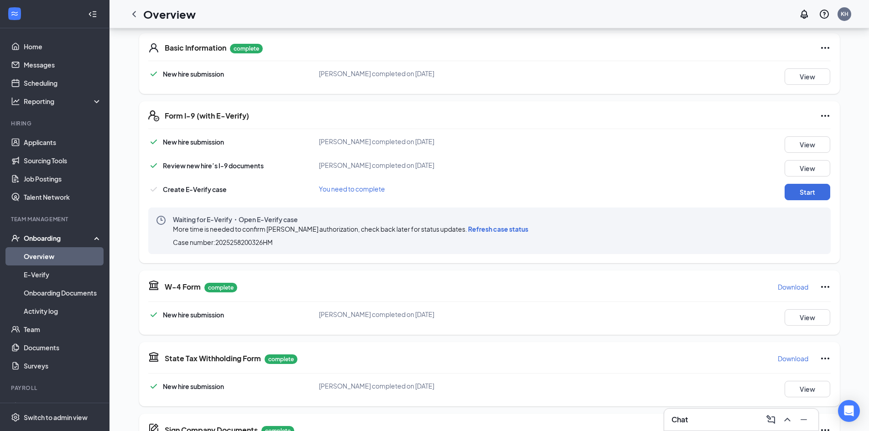
click at [507, 229] on span "Refresh case status" at bounding box center [498, 229] width 60 height 8
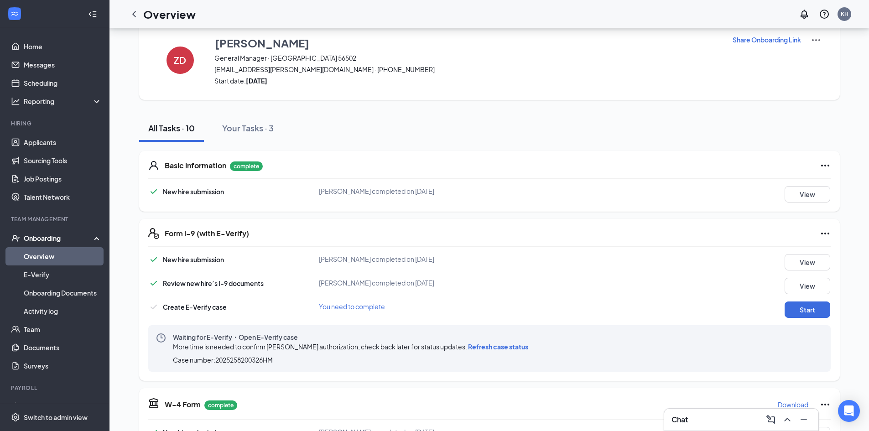
scroll to position [0, 0]
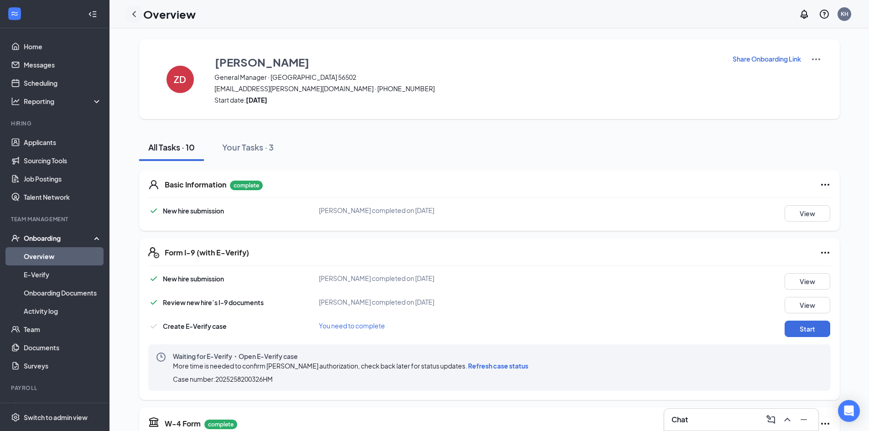
click at [131, 20] on div at bounding box center [134, 14] width 18 height 18
click at [132, 18] on icon "ChevronLeft" at bounding box center [134, 14] width 11 height 11
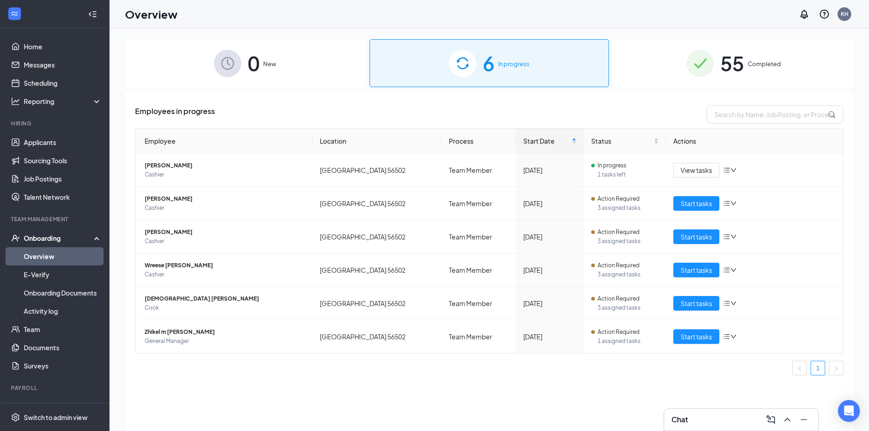
click at [717, 415] on div "Chat" at bounding box center [741, 419] width 140 height 15
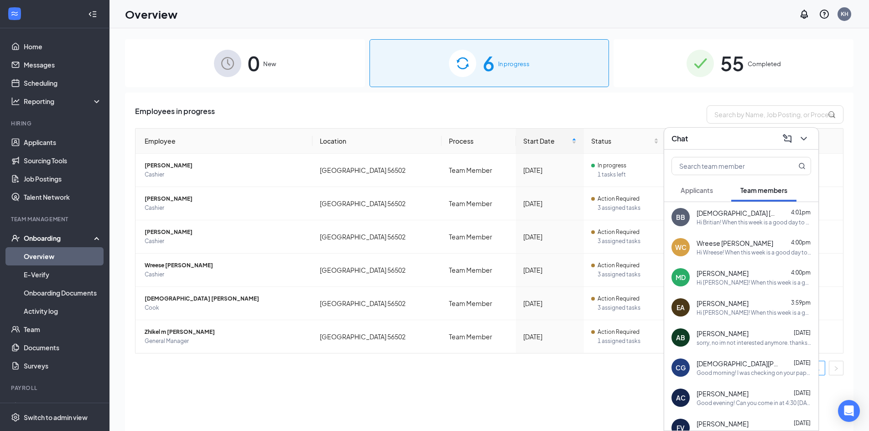
click at [649, 104] on div "Employees in progress Employee Location Process Start Date Status Actions Kylie…" at bounding box center [489, 273] width 728 height 361
click at [582, 114] on div "Employees in progress" at bounding box center [489, 114] width 708 height 18
click at [696, 222] on div "WC Wreese Cannon 4:08pm Does wednesday work?" at bounding box center [741, 217] width 154 height 30
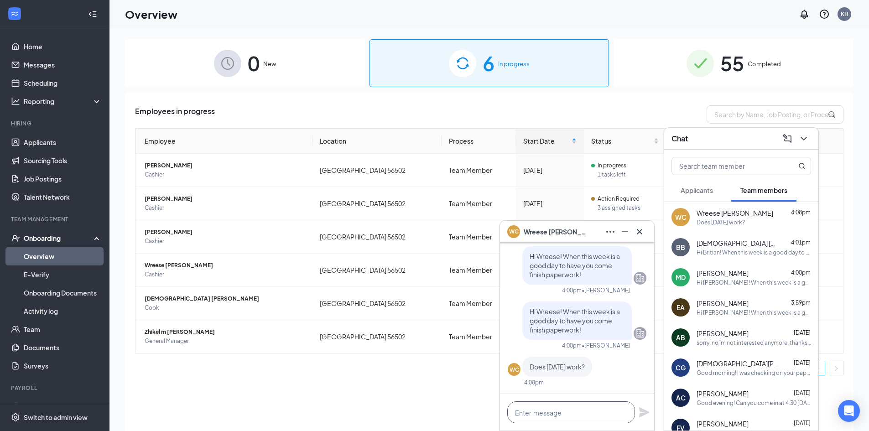
click at [530, 415] on textarea at bounding box center [571, 412] width 128 height 22
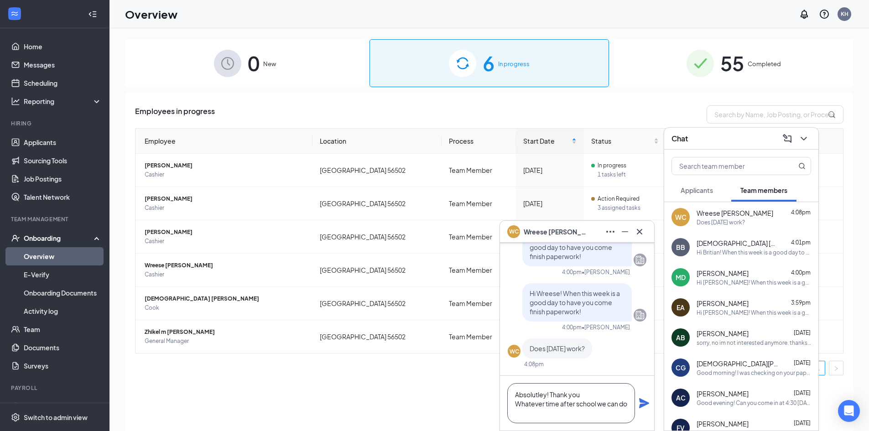
type textarea "Absolutley! Thank you Whatever time after school we can do"
click at [641, 401] on icon "Plane" at bounding box center [644, 403] width 10 height 10
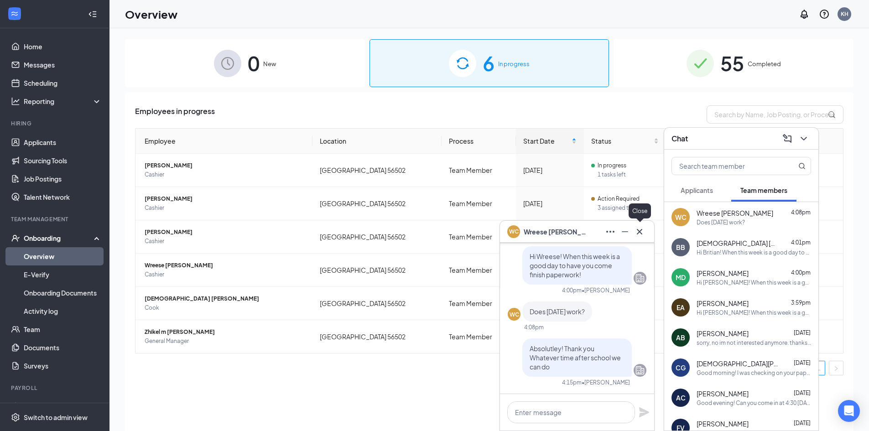
scroll to position [0, 0]
click at [638, 230] on icon "Cross" at bounding box center [639, 231] width 5 height 5
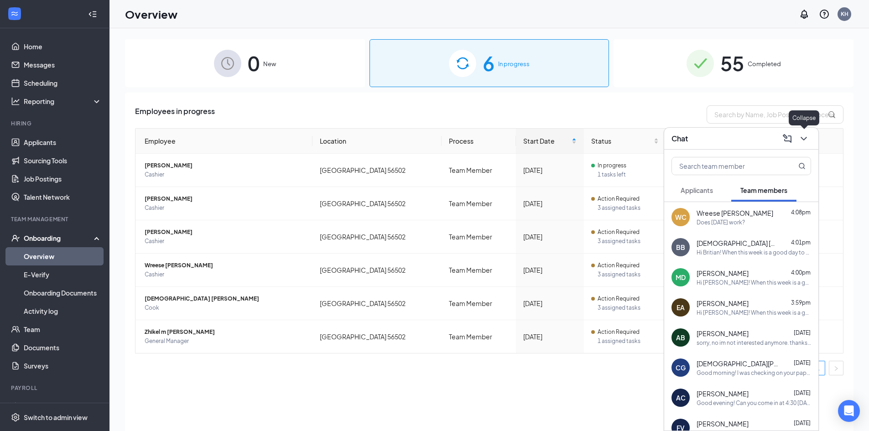
click at [804, 138] on icon "ChevronDown" at bounding box center [803, 138] width 11 height 11
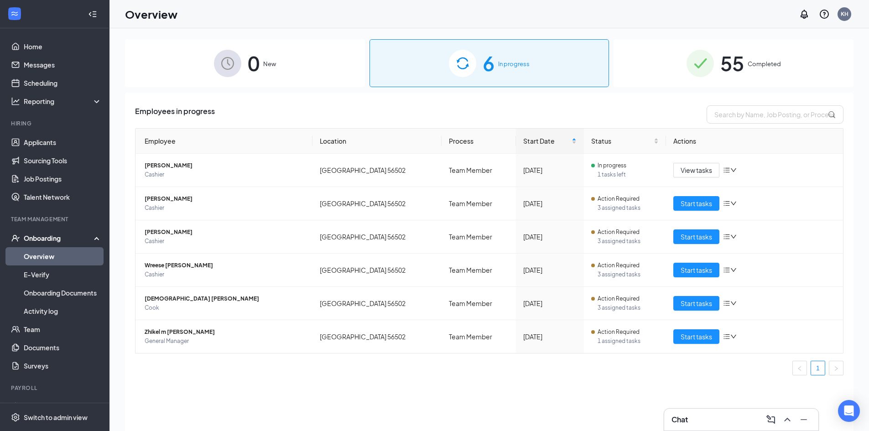
click at [725, 415] on div "Chat" at bounding box center [741, 419] width 140 height 15
